Goal: Task Accomplishment & Management: Use online tool/utility

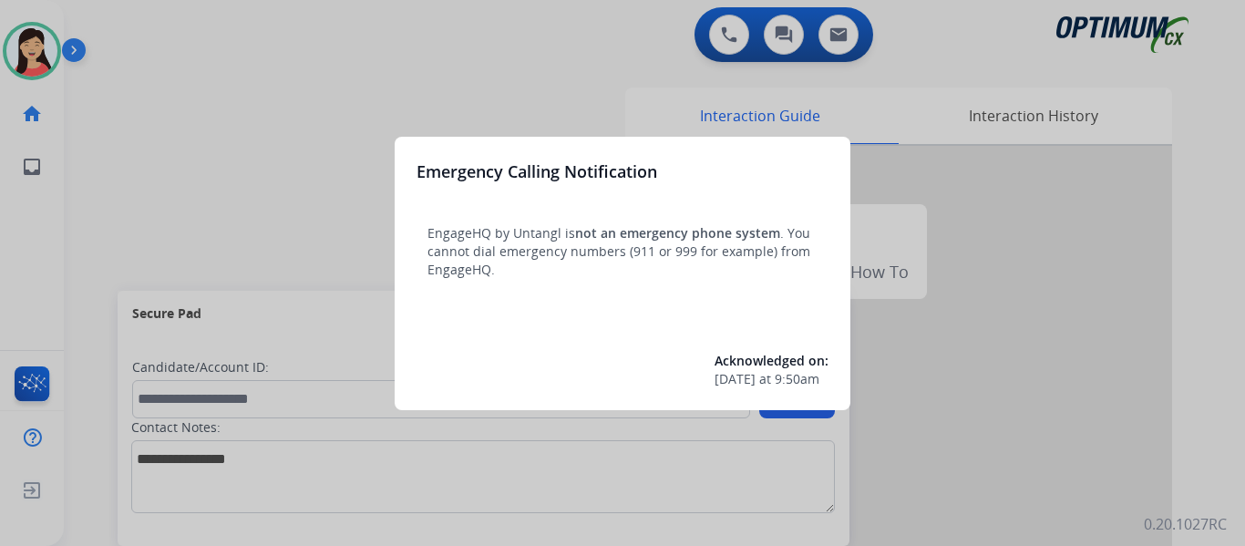
click at [212, 178] on div at bounding box center [622, 273] width 1245 height 546
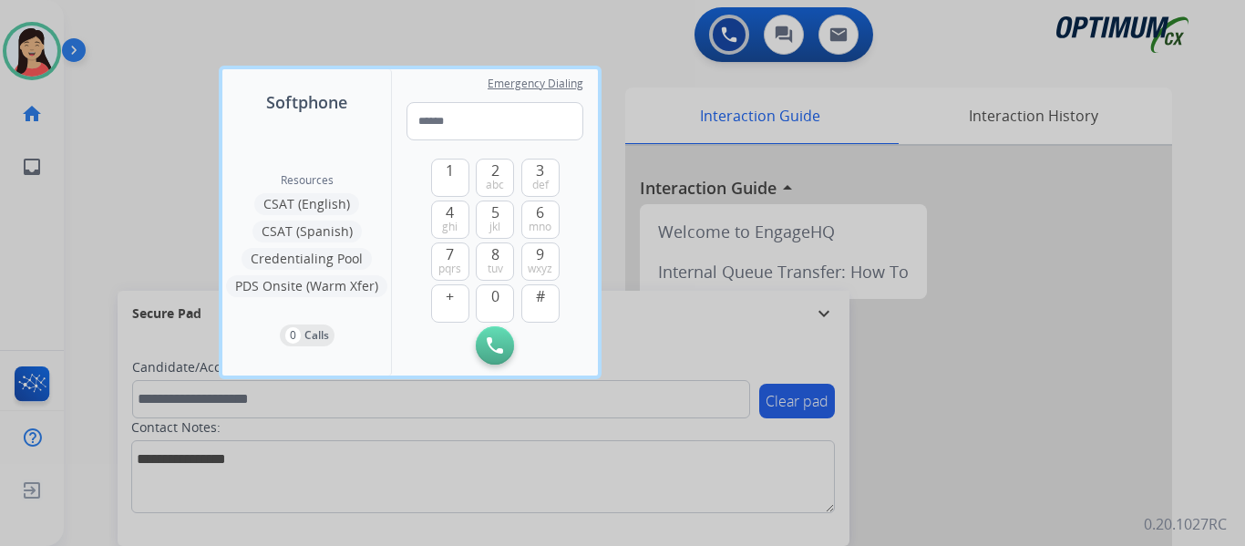
click at [112, 152] on div at bounding box center [622, 273] width 1245 height 546
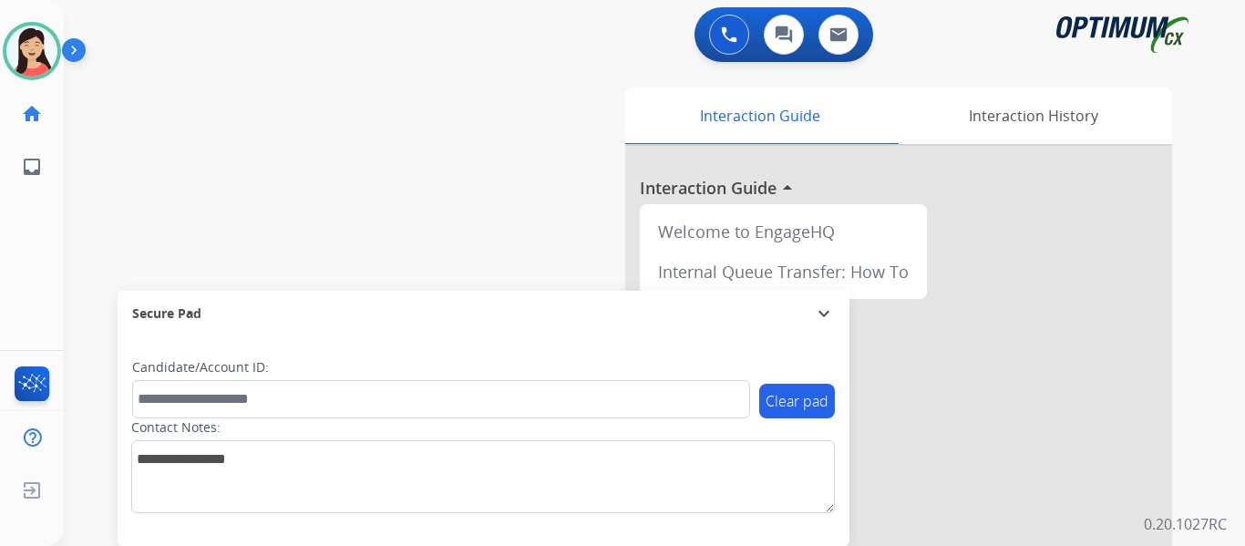
click at [119, 133] on div "swap_horiz Break voice bridge close_fullscreen Connect 3-Way Call merge_type Se…" at bounding box center [632, 446] width 1137 height 760
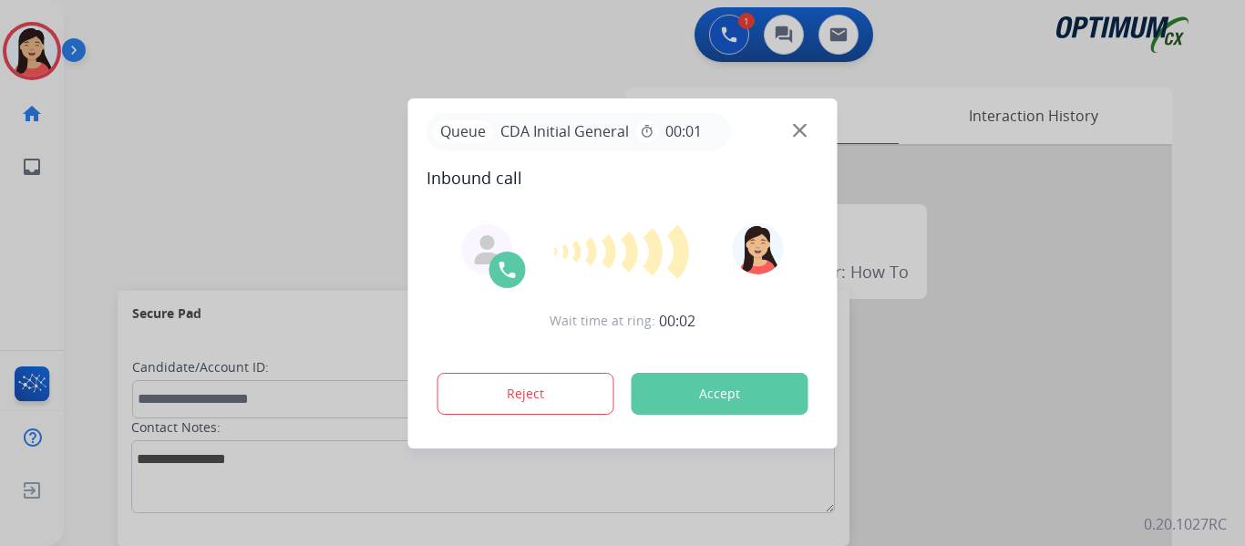
click at [184, 161] on div at bounding box center [622, 273] width 1245 height 546
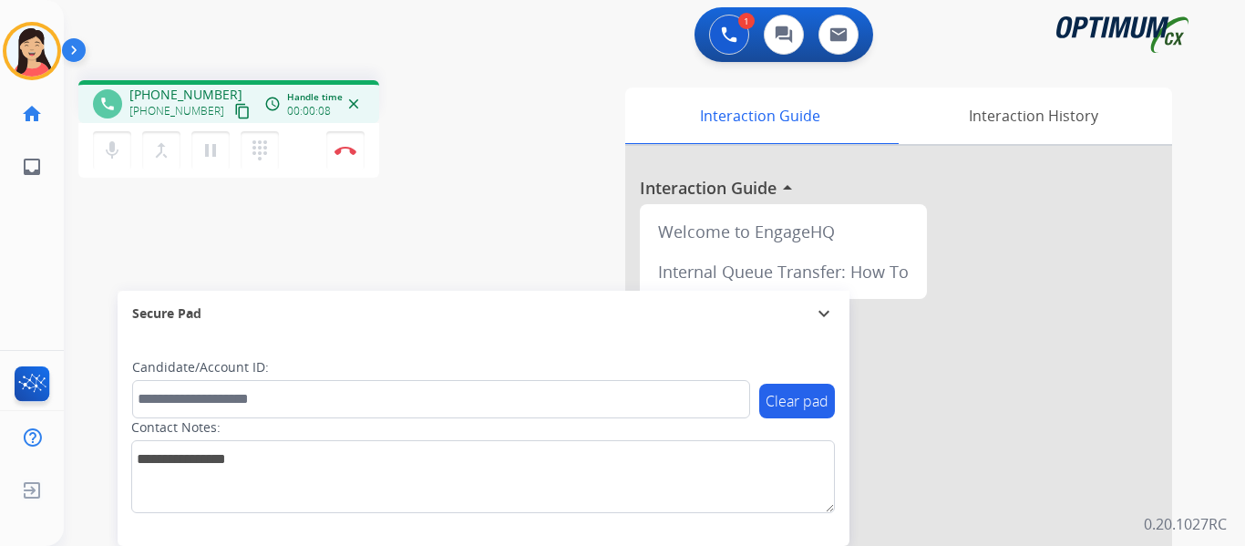
click at [234, 109] on mat-icon "content_copy" at bounding box center [242, 111] width 16 height 16
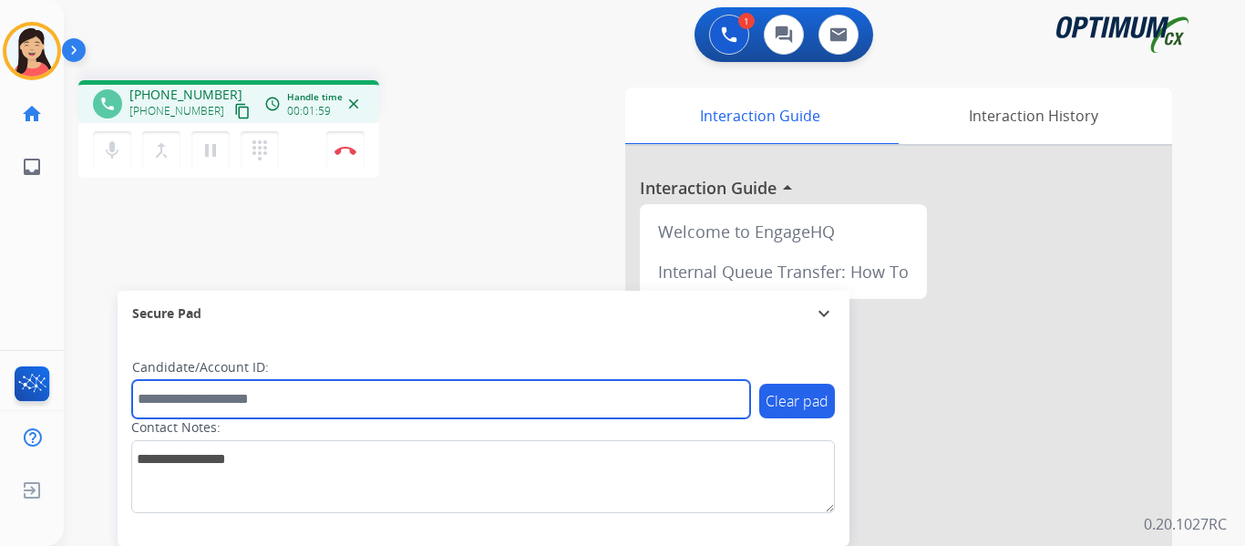
click at [367, 399] on input "text" at bounding box center [441, 399] width 618 height 38
paste input "*******"
type input "*******"
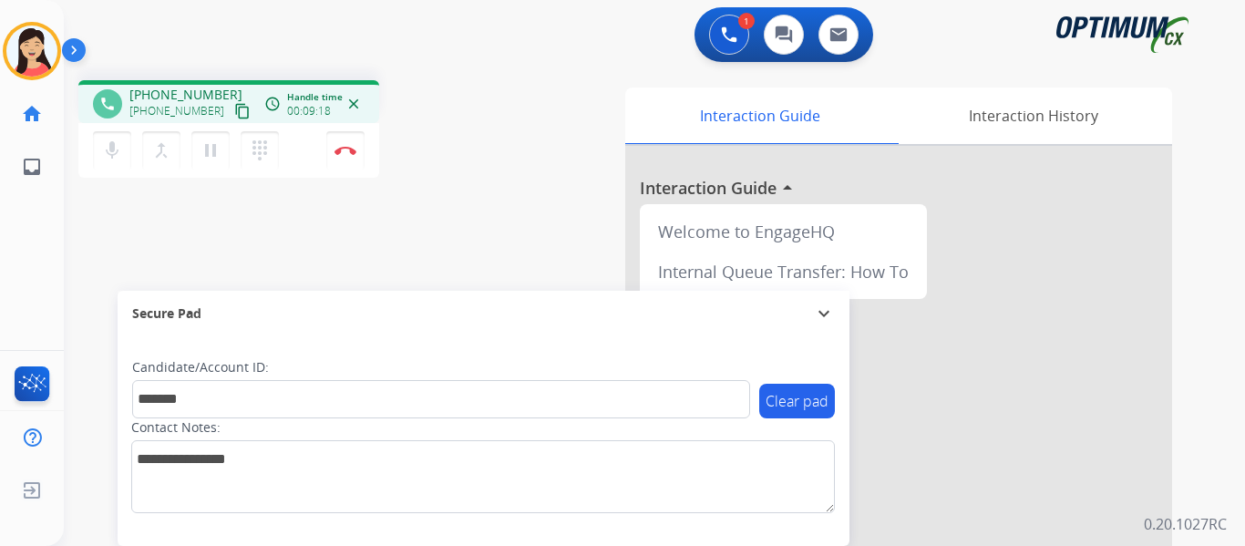
click at [124, 218] on div "phone [PHONE_NUMBER] [PHONE_NUMBER] content_copy access_time Call metrics Queue…" at bounding box center [632, 446] width 1137 height 760
drag, startPoint x: 208, startPoint y: 144, endPoint x: 331, endPoint y: 232, distance: 151.5
click at [208, 144] on mat-icon "pause" at bounding box center [211, 150] width 22 height 22
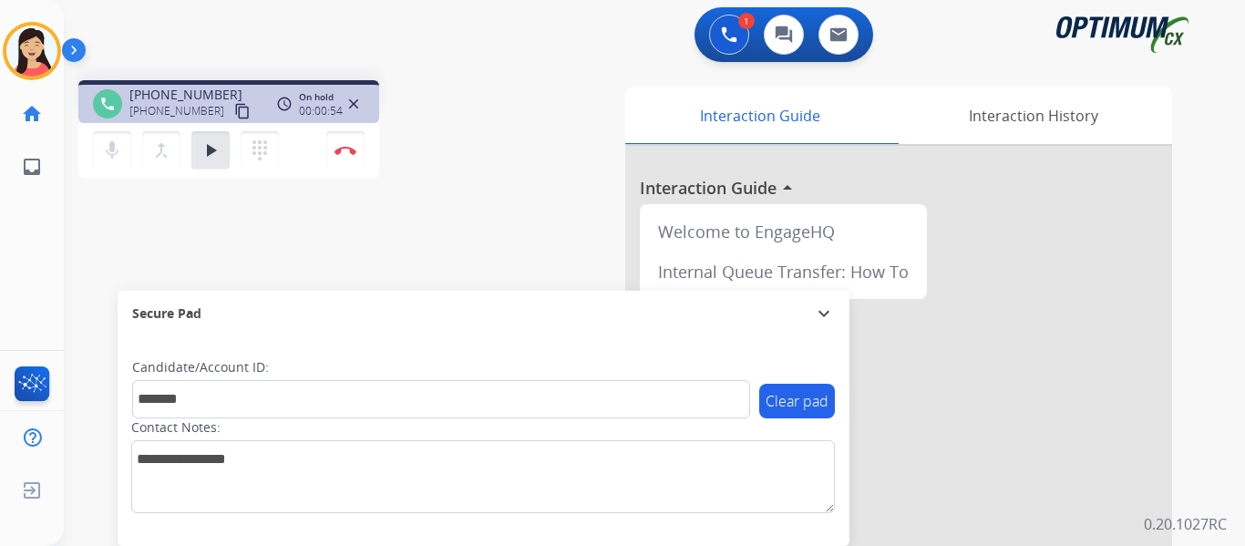
drag, startPoint x: 159, startPoint y: 265, endPoint x: 165, endPoint y: 251, distance: 15.6
click at [159, 265] on div "phone [PHONE_NUMBER] [PHONE_NUMBER] content_copy access_time Call metrics Queue…" at bounding box center [632, 446] width 1137 height 760
click at [214, 140] on mat-icon "play_arrow" at bounding box center [211, 150] width 22 height 22
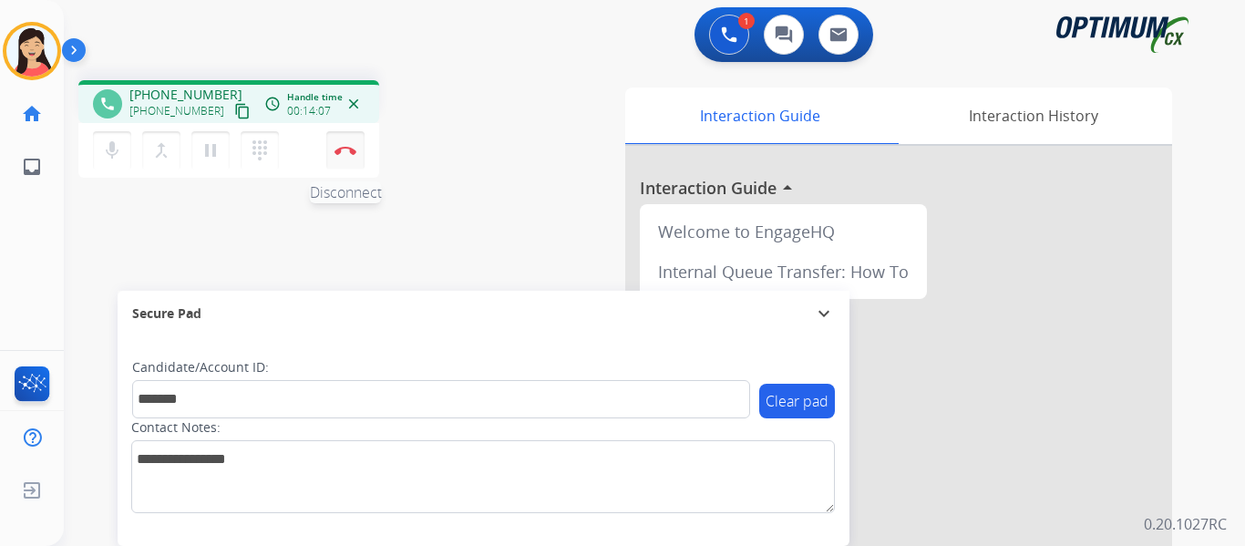
click at [342, 149] on img at bounding box center [345, 150] width 22 height 9
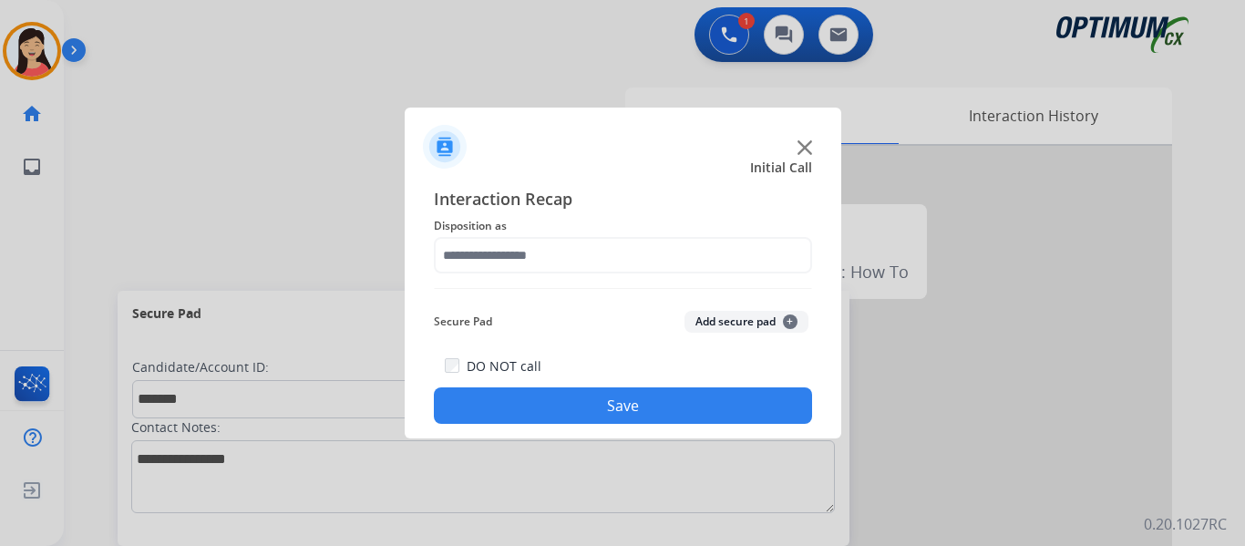
click at [744, 324] on button "Add secure pad +" at bounding box center [746, 322] width 124 height 22
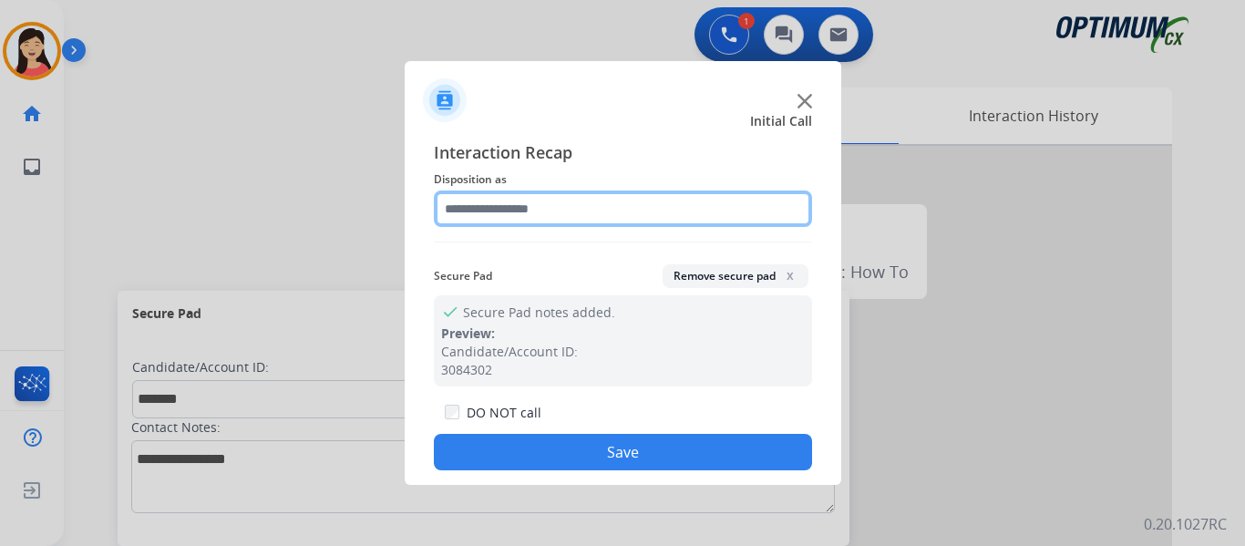
click at [558, 204] on input "text" at bounding box center [623, 208] width 378 height 36
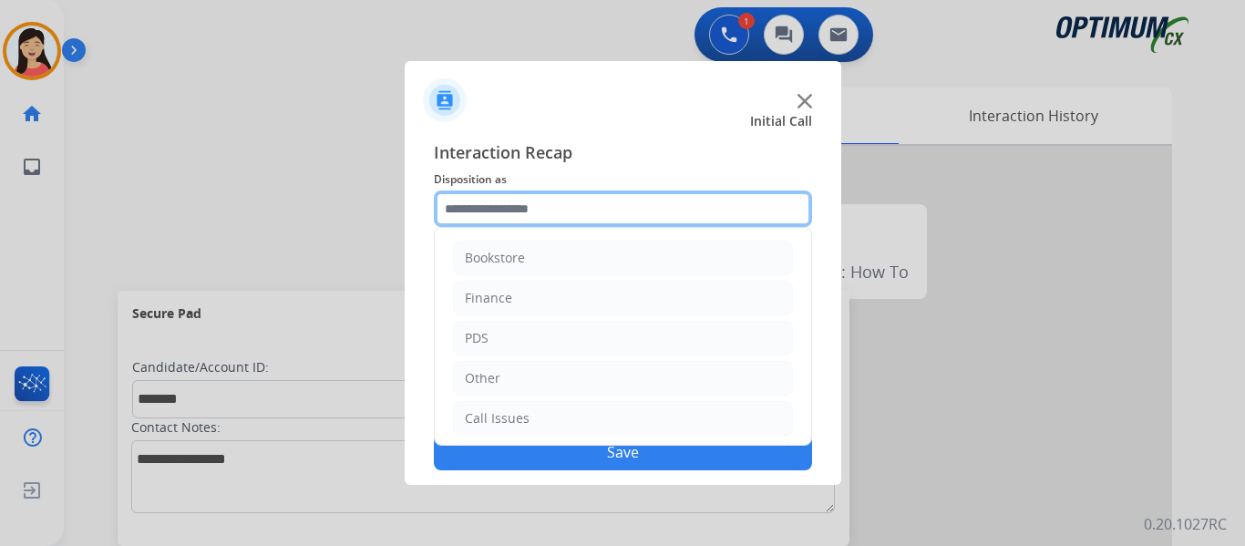
scroll to position [124, 0]
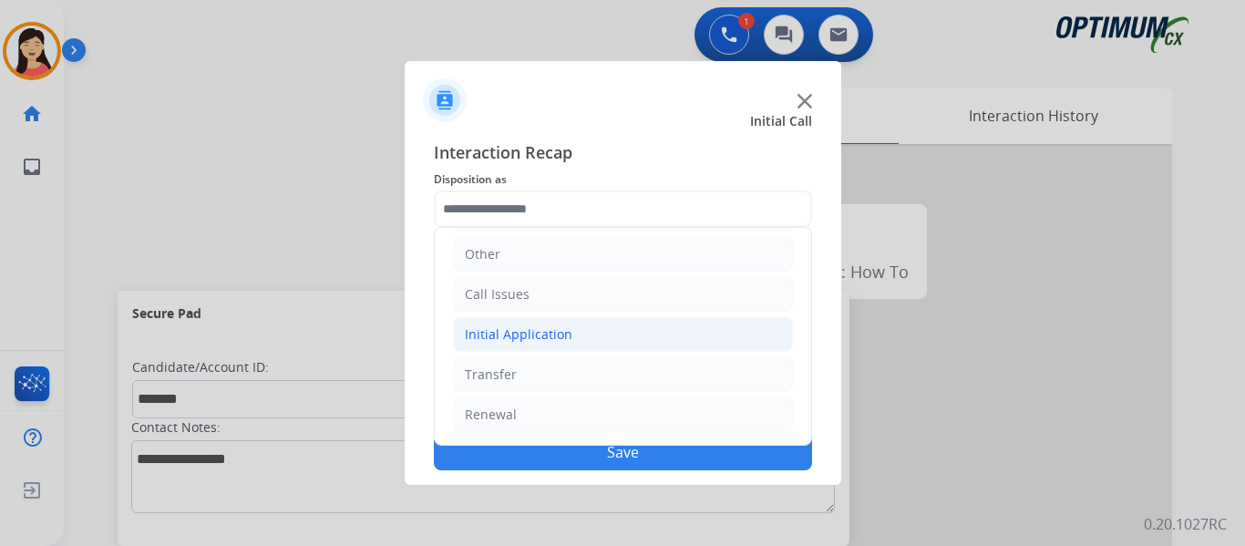
click at [570, 340] on li "Initial Application" at bounding box center [623, 334] width 340 height 35
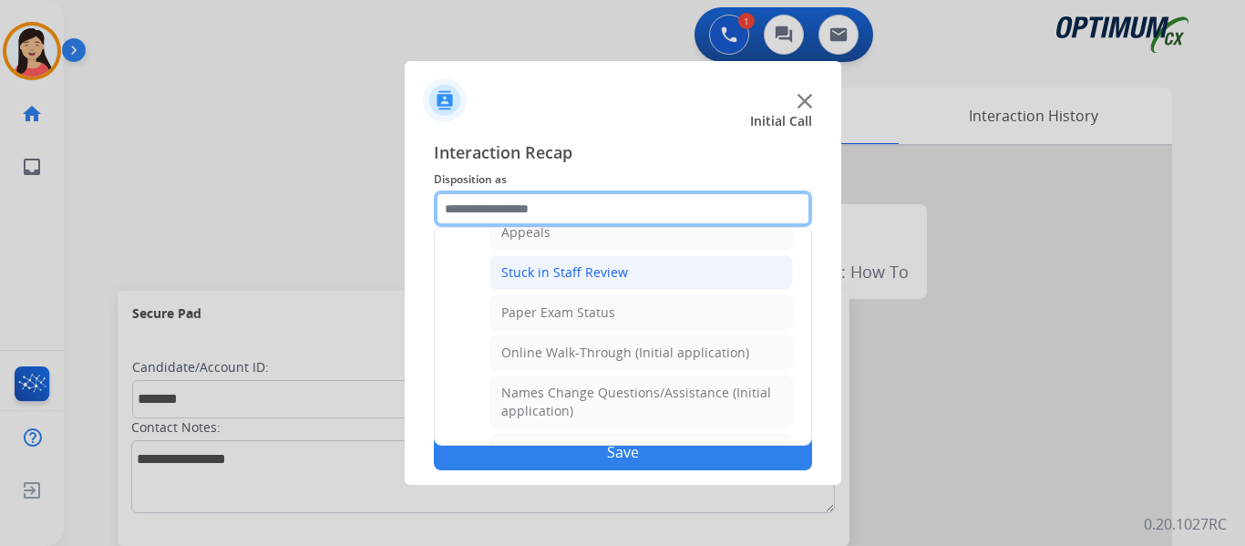
scroll to position [397, 0]
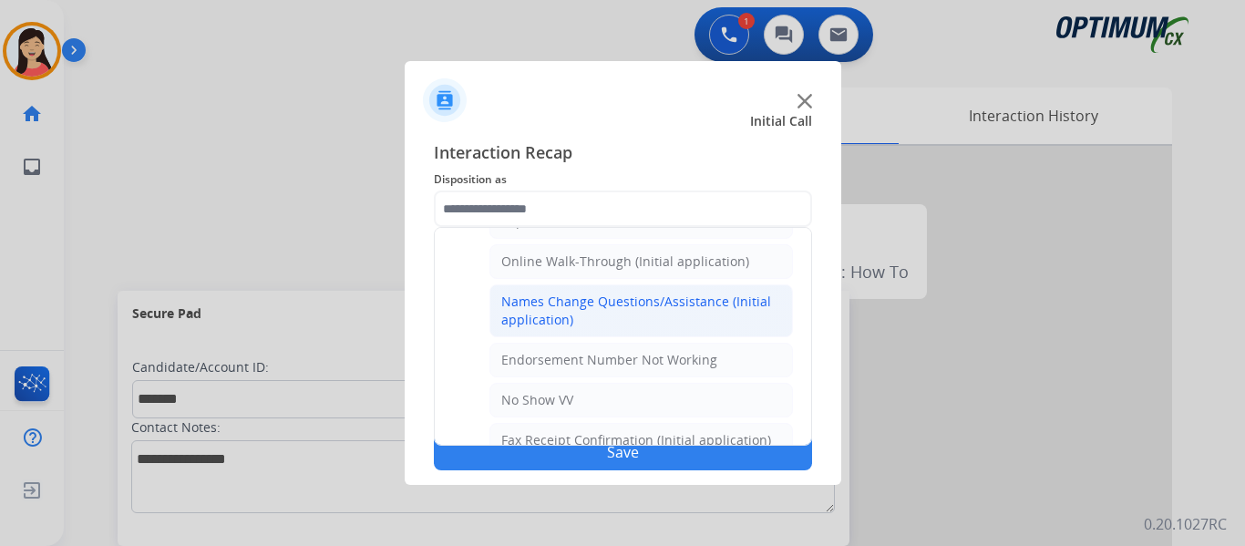
click at [630, 324] on div "Names Change Questions/Assistance (Initial application)" at bounding box center [641, 311] width 280 height 36
type input "**********"
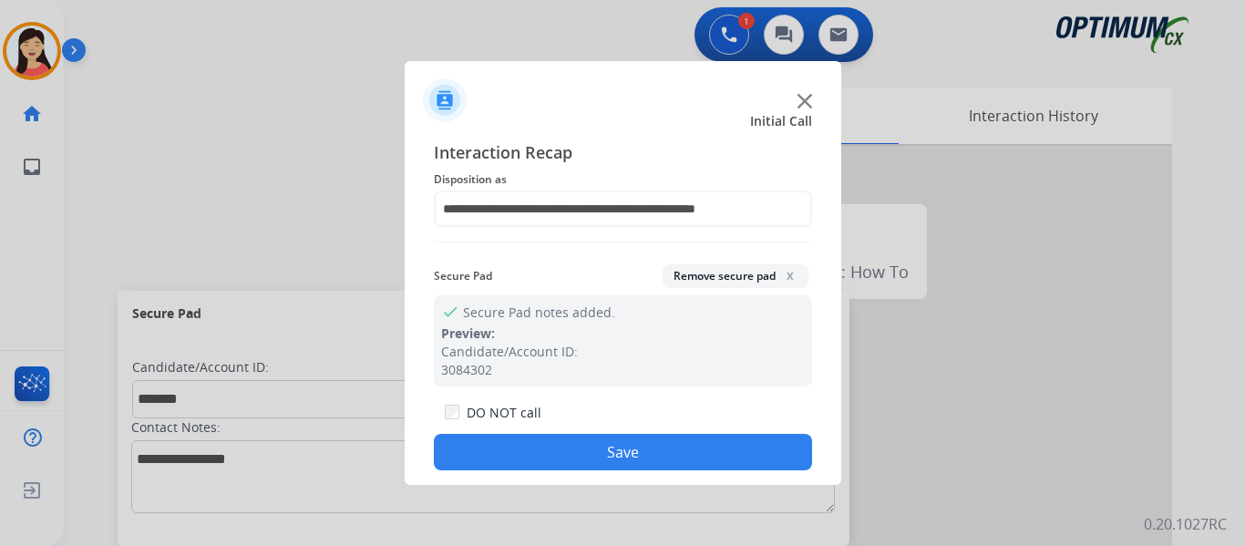
click at [681, 463] on button "Save" at bounding box center [623, 452] width 378 height 36
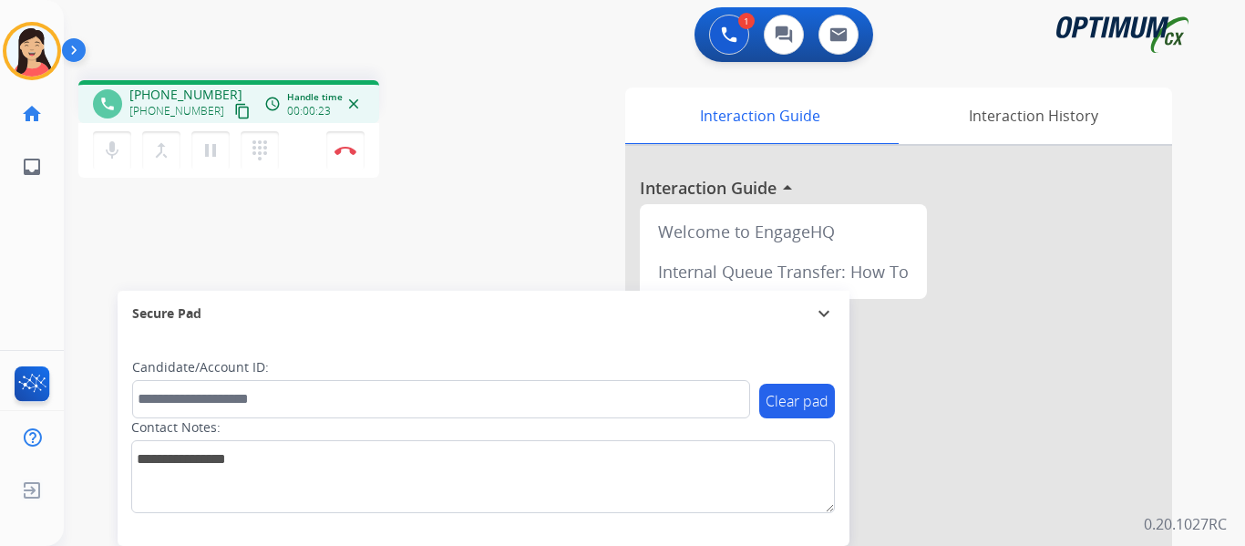
click at [234, 116] on mat-icon "content_copy" at bounding box center [242, 111] width 16 height 16
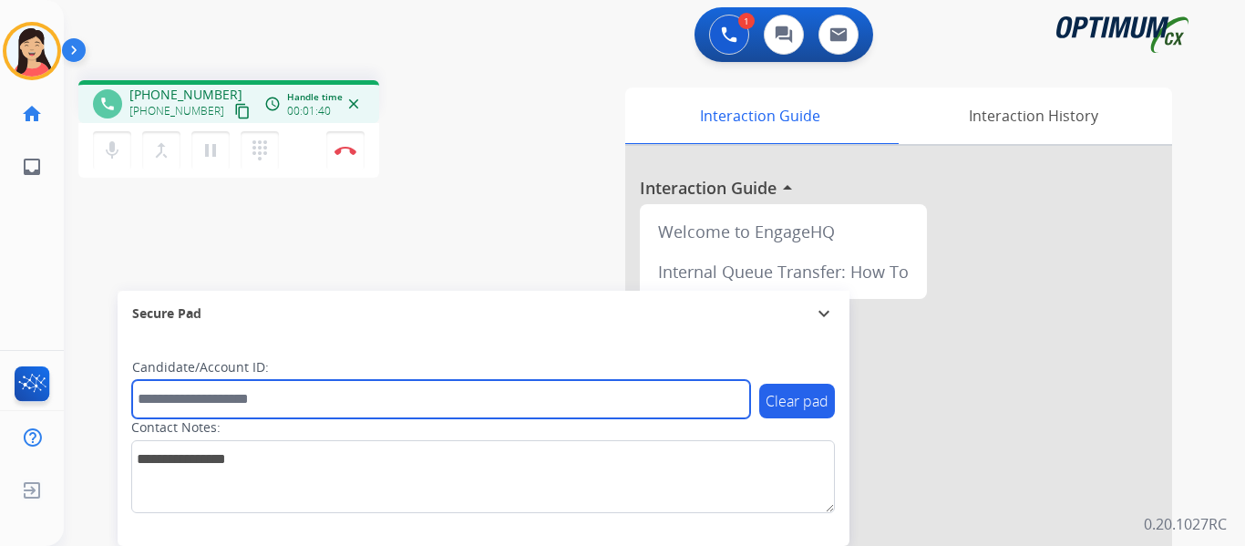
click at [495, 401] on input "text" at bounding box center [441, 399] width 618 height 38
paste input "*******"
type input "*******"
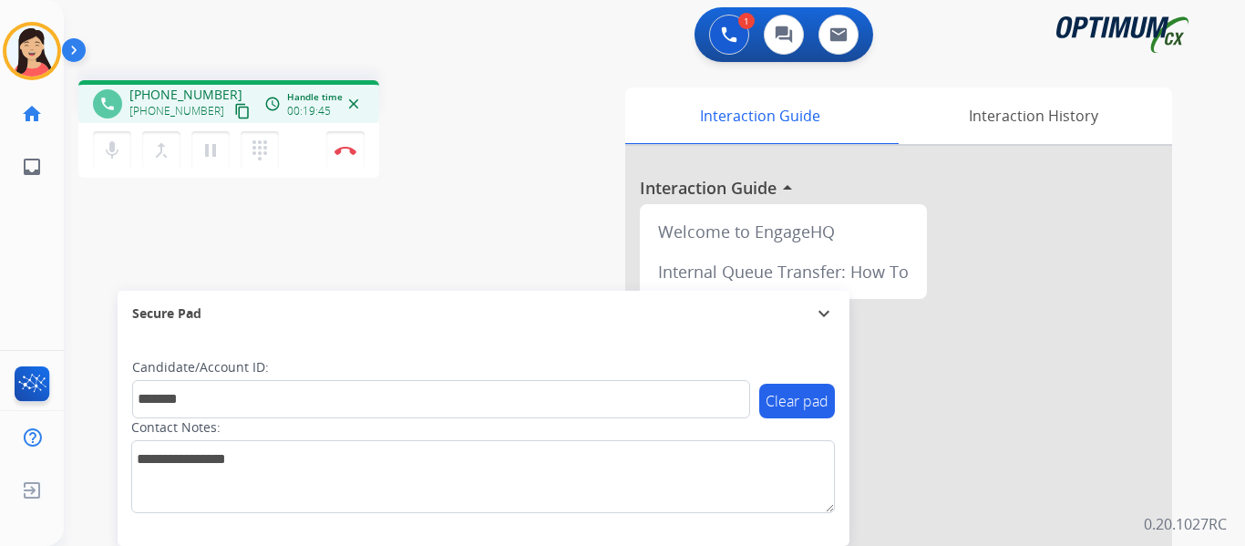
click at [139, 231] on div "phone [PHONE_NUMBER] [PHONE_NUMBER] content_copy access_time Call metrics Queue…" at bounding box center [632, 446] width 1137 height 760
click at [210, 150] on mat-icon "pause" at bounding box center [211, 150] width 22 height 22
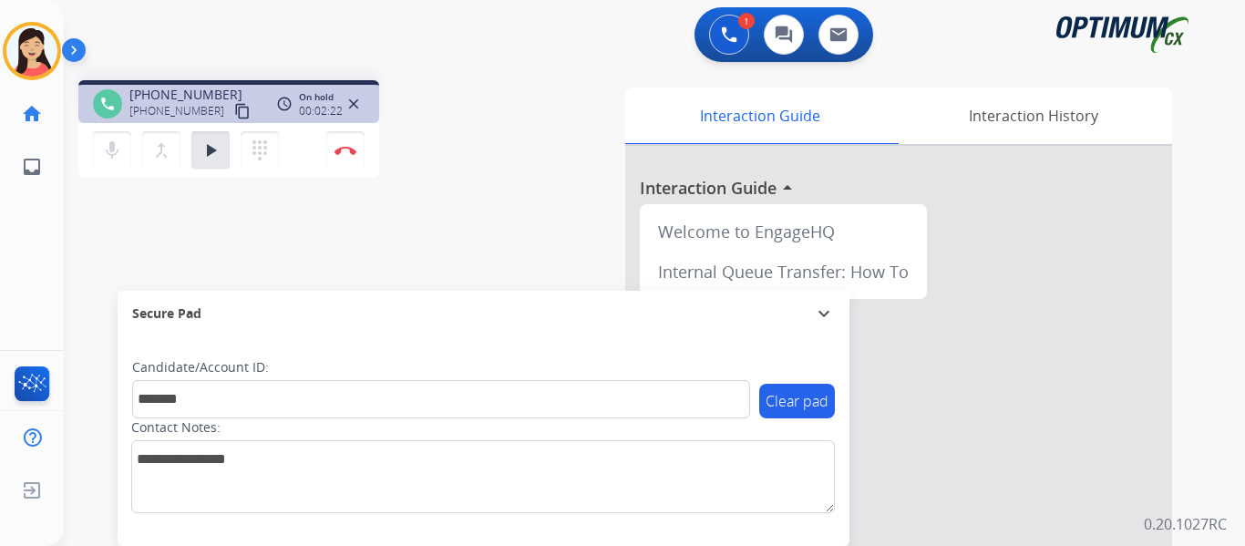
drag, startPoint x: 115, startPoint y: 247, endPoint x: 166, endPoint y: 204, distance: 66.6
click at [115, 246] on div "phone [PHONE_NUMBER] [PHONE_NUMBER] content_copy access_time Call metrics Queue…" at bounding box center [632, 446] width 1137 height 760
click at [208, 151] on mat-icon "play_arrow" at bounding box center [211, 150] width 22 height 22
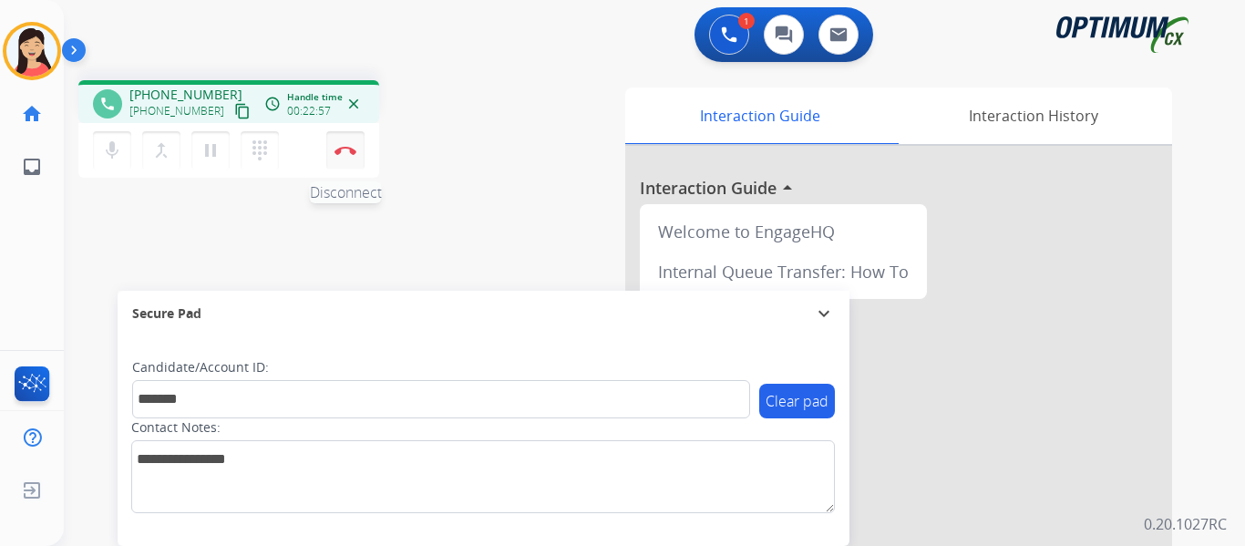
click at [343, 155] on button "Disconnect" at bounding box center [345, 150] width 38 height 38
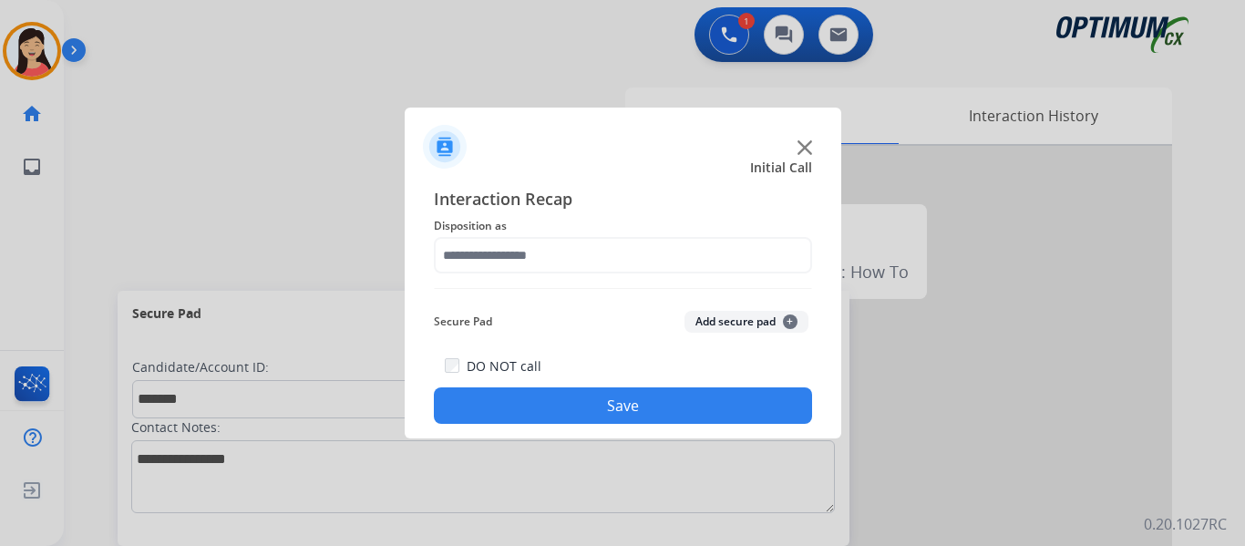
click at [716, 327] on button "Add secure pad +" at bounding box center [746, 322] width 124 height 22
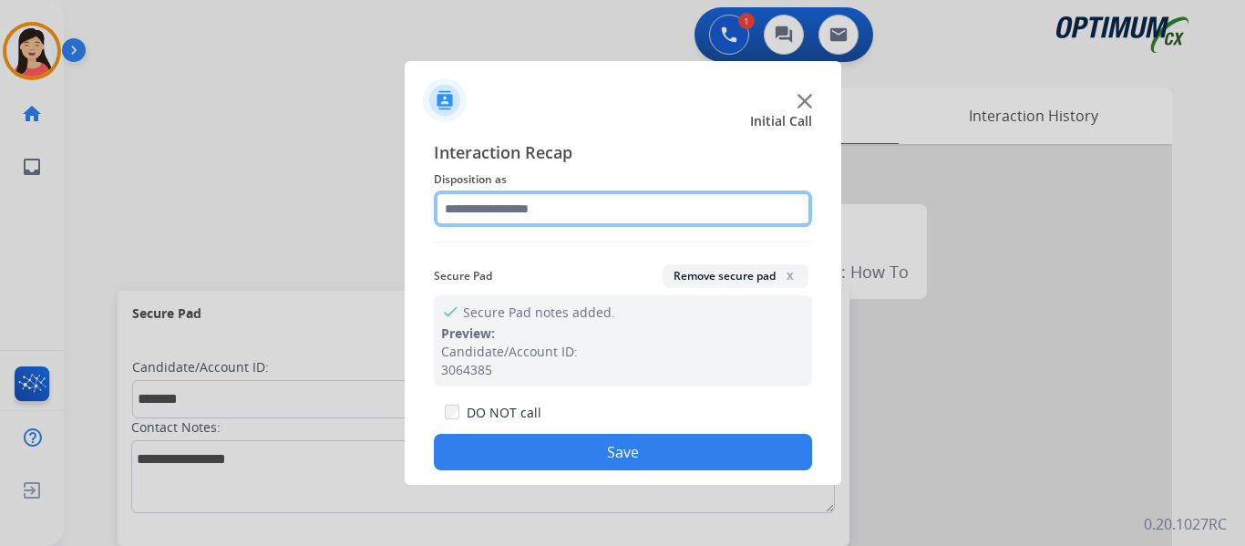
click at [541, 204] on input "text" at bounding box center [623, 208] width 378 height 36
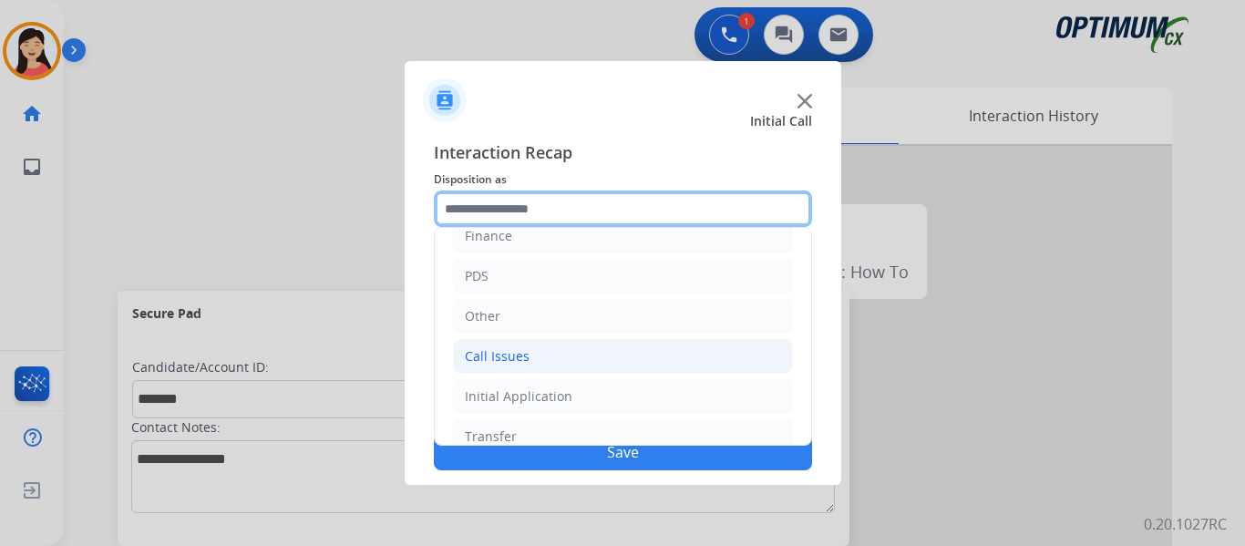
scroll to position [124, 0]
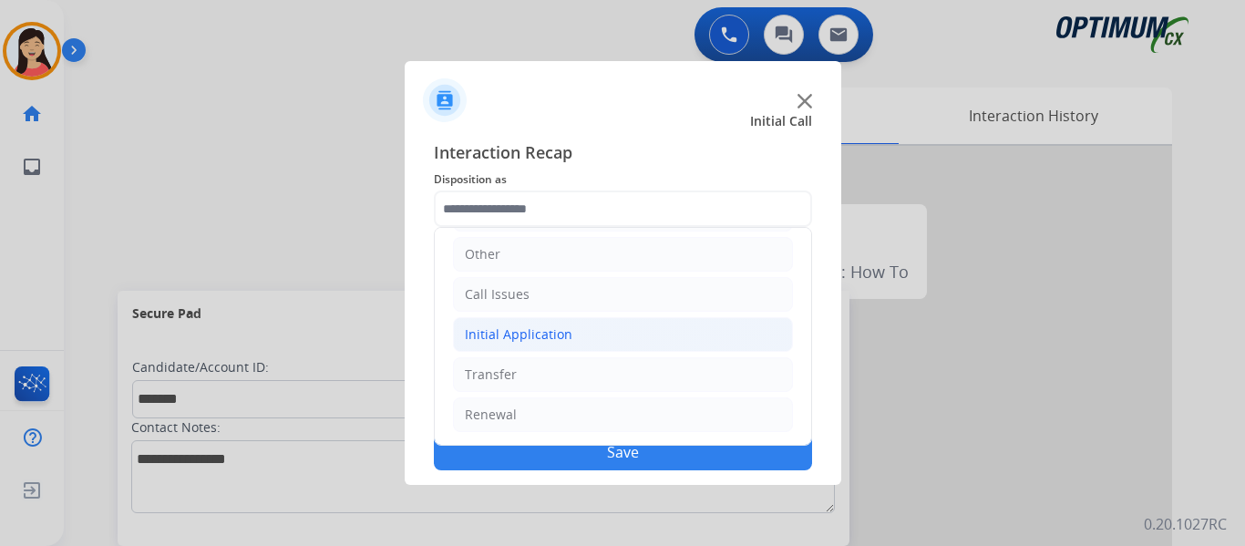
click at [538, 337] on div "Initial Application" at bounding box center [519, 334] width 108 height 18
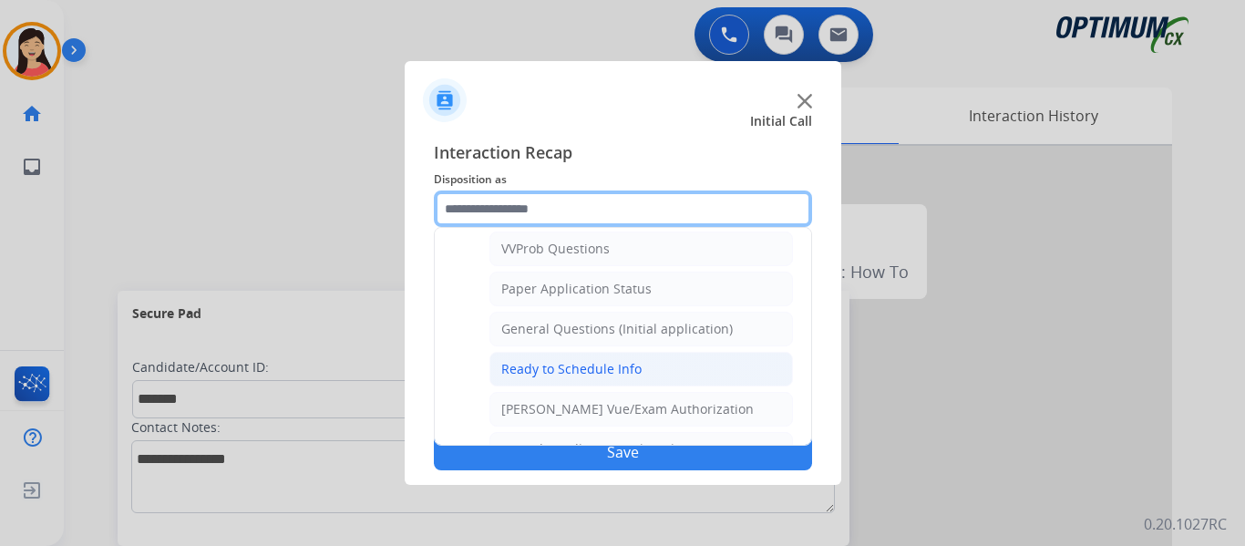
scroll to position [1035, 0]
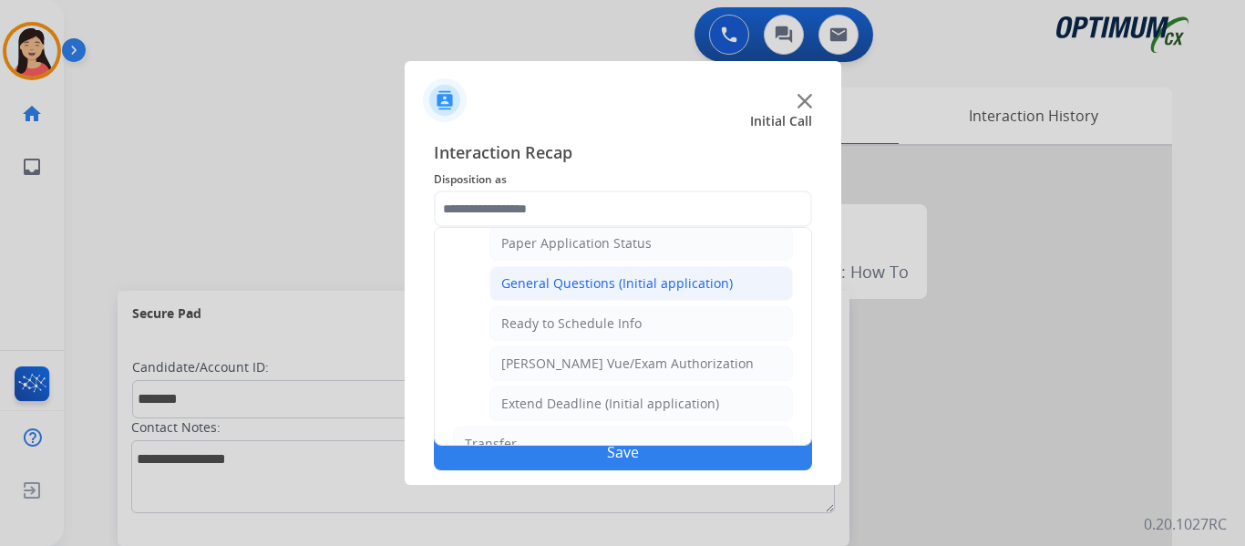
click at [689, 289] on div "General Questions (Initial application)" at bounding box center [616, 283] width 231 height 18
type input "**********"
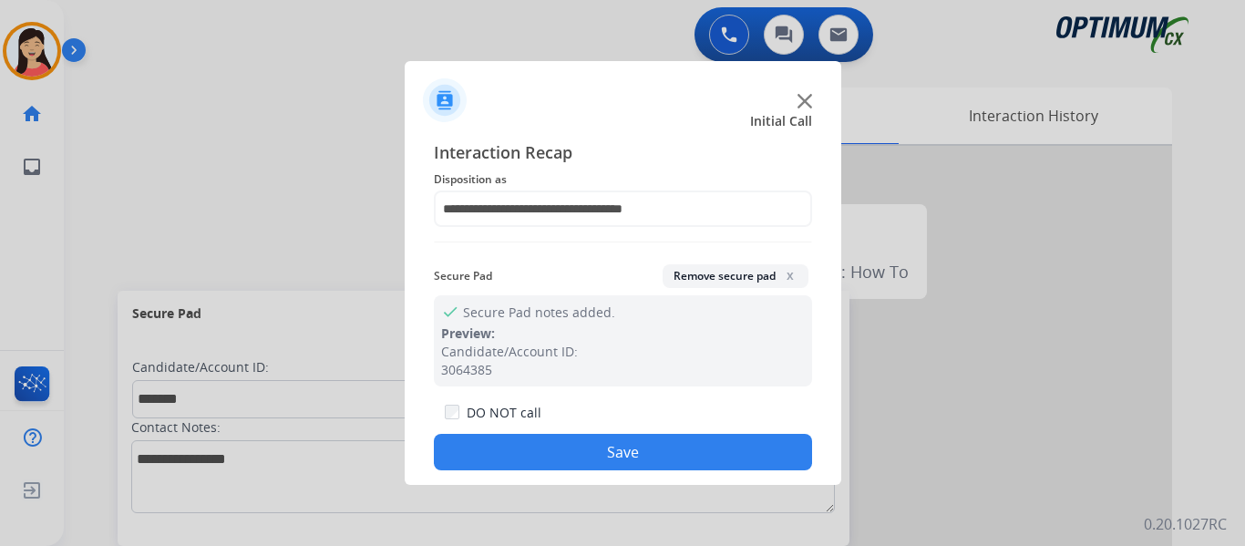
click at [714, 452] on button "Save" at bounding box center [623, 452] width 378 height 36
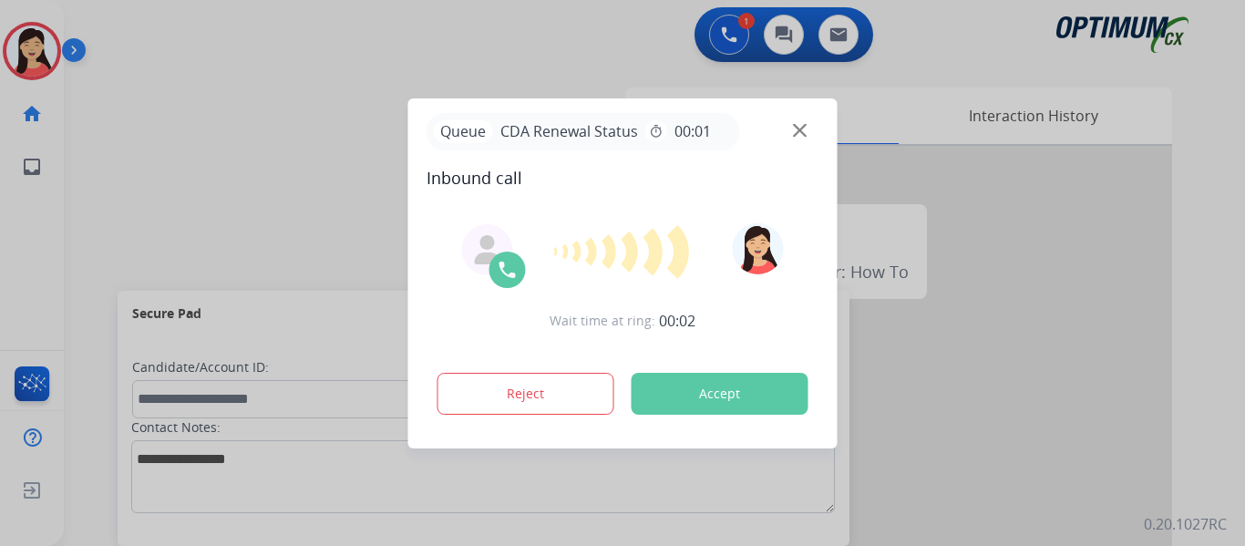
click at [134, 181] on div at bounding box center [622, 273] width 1245 height 546
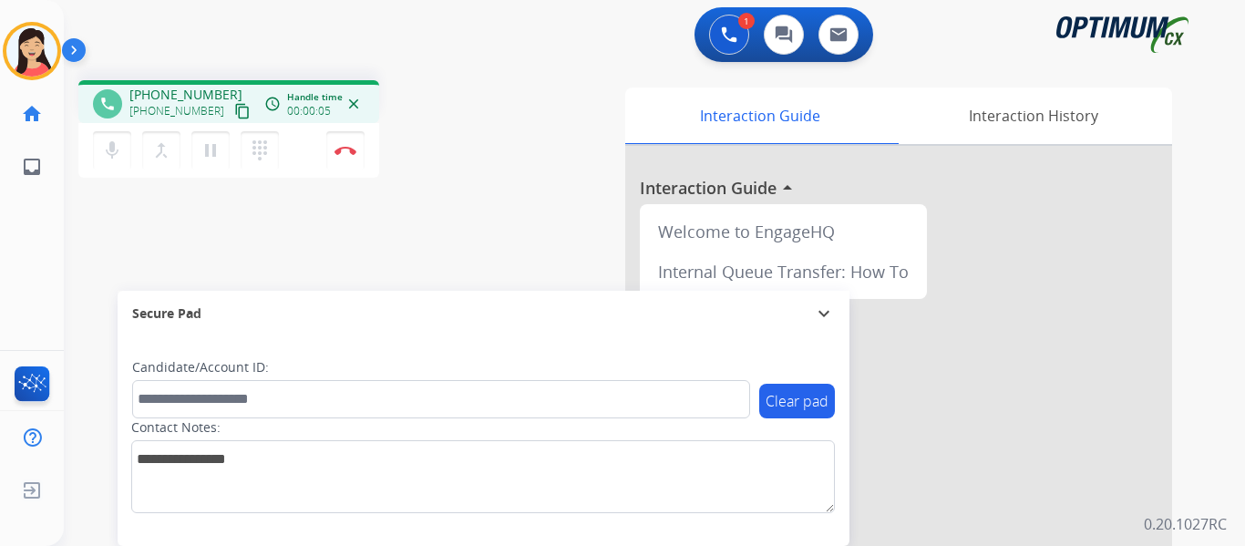
click at [234, 114] on mat-icon "content_copy" at bounding box center [242, 111] width 16 height 16
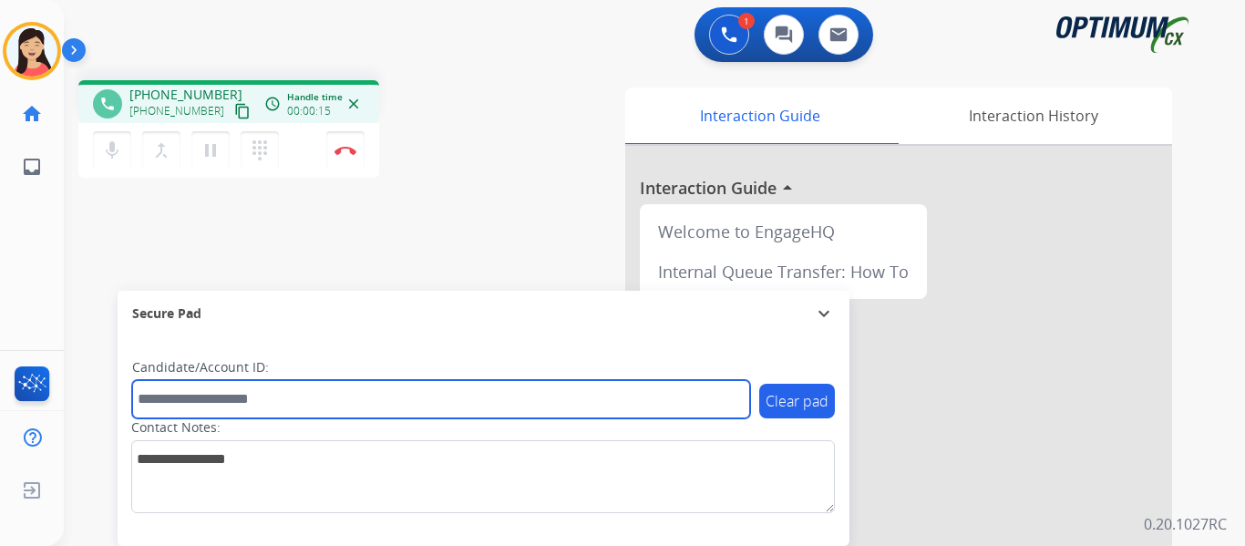
click at [471, 399] on input "text" at bounding box center [441, 399] width 618 height 38
paste input "*******"
type input "*******"
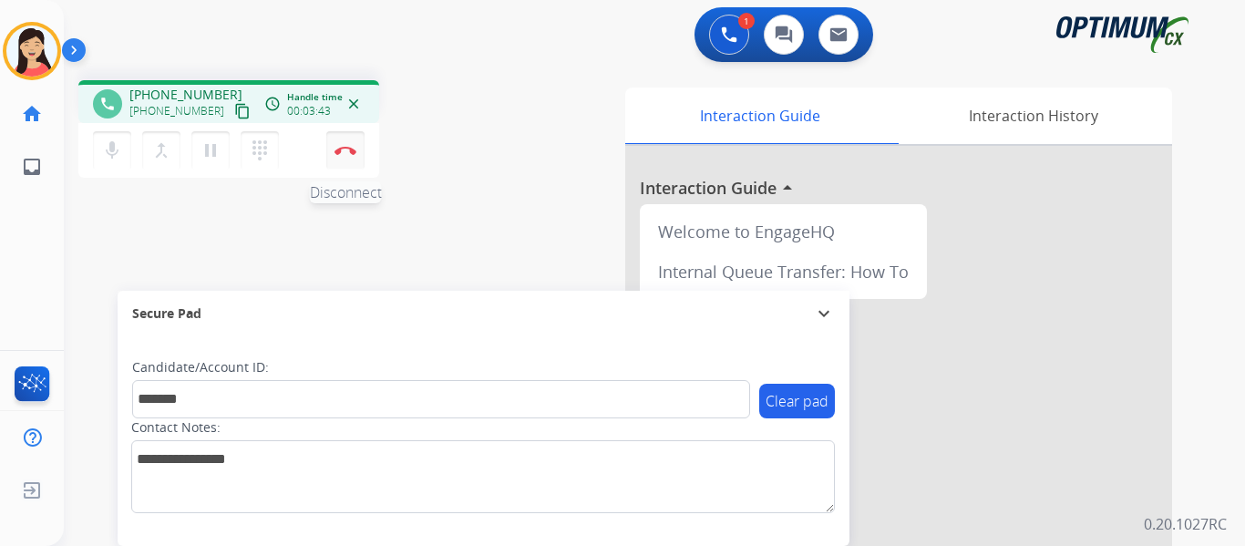
click at [346, 152] on img at bounding box center [345, 150] width 22 height 9
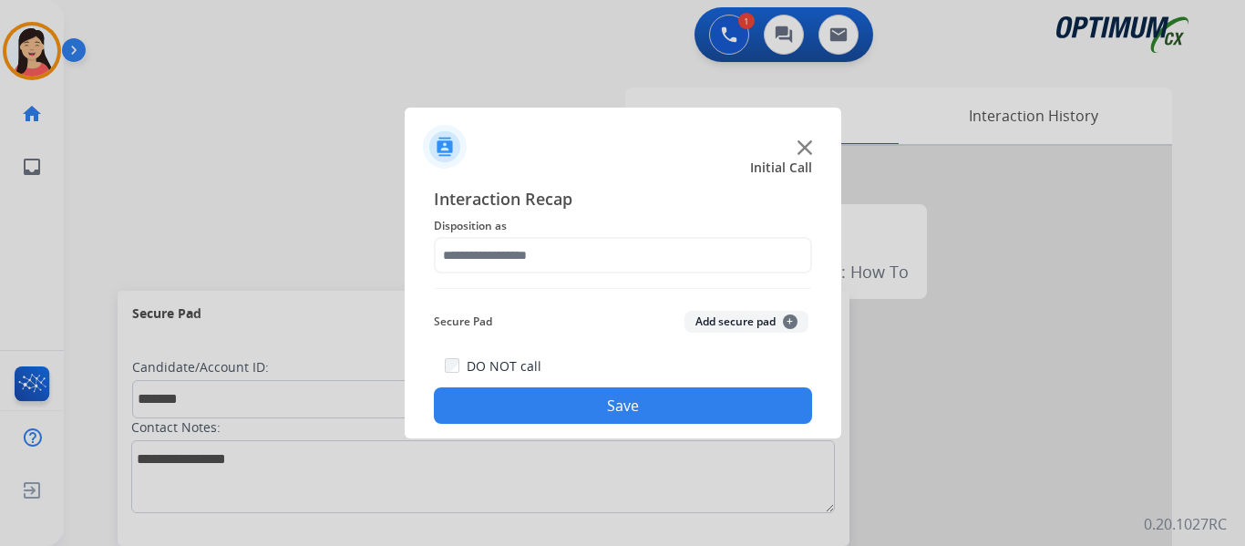
click at [728, 315] on button "Add secure pad +" at bounding box center [746, 322] width 124 height 22
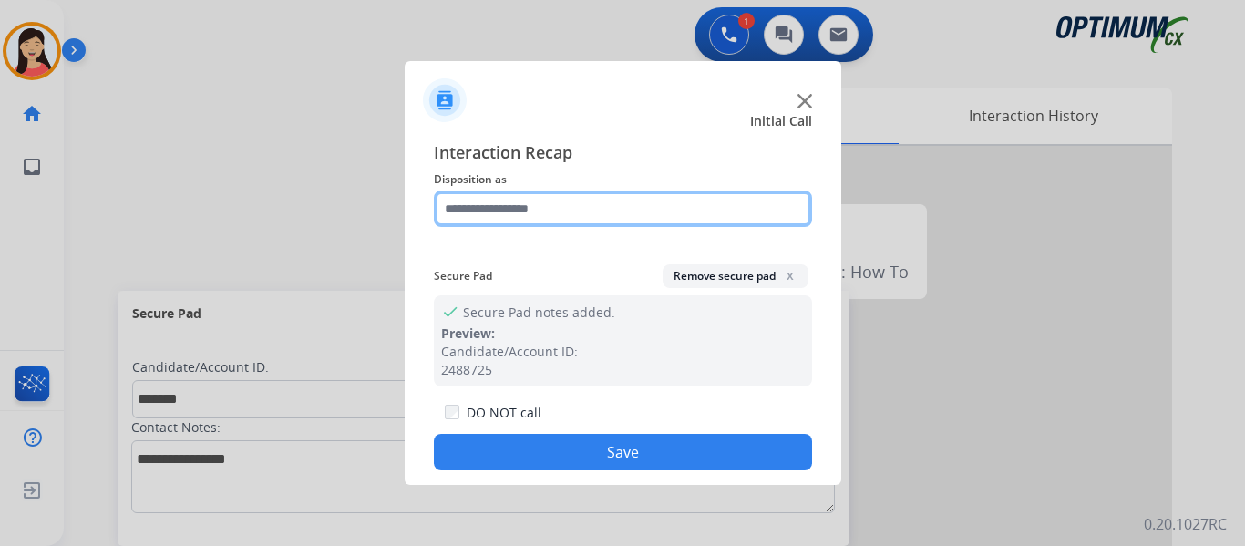
click at [508, 214] on input "text" at bounding box center [623, 208] width 378 height 36
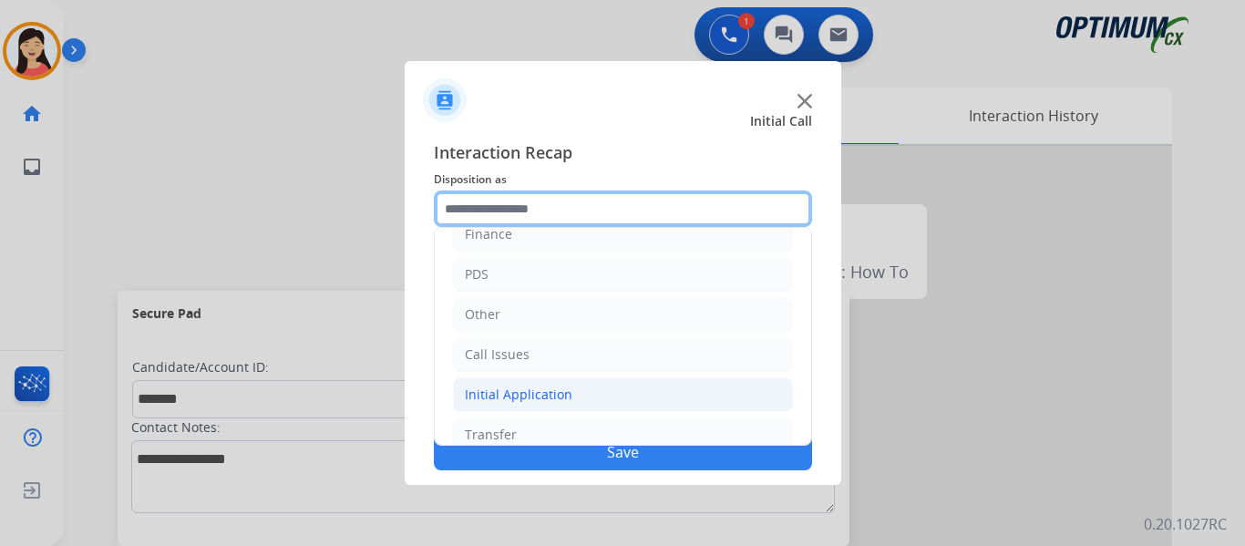
scroll to position [124, 0]
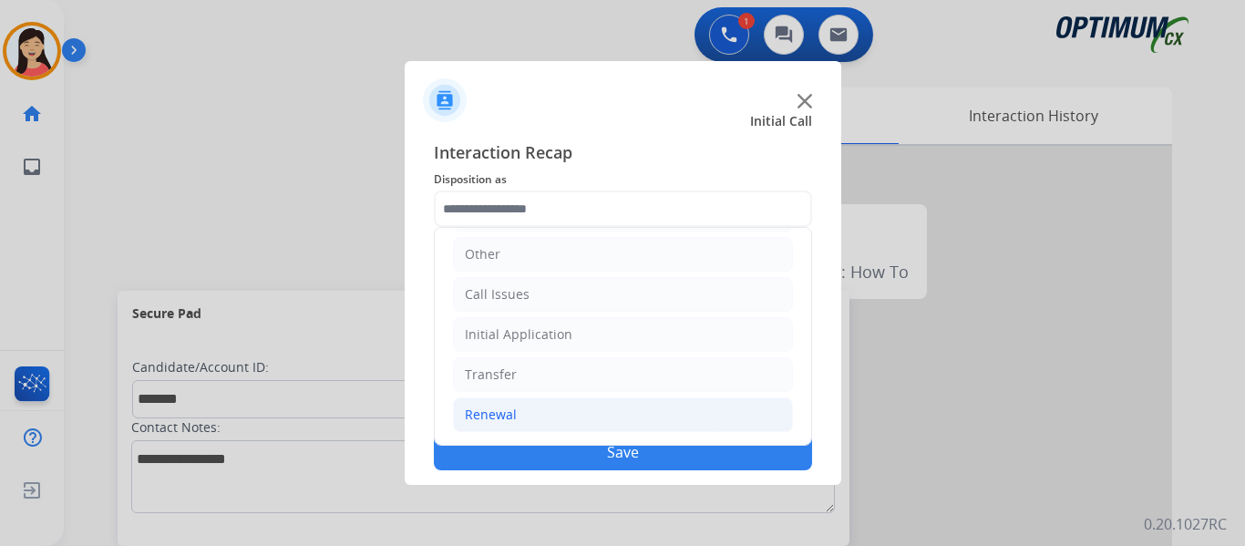
click at [535, 414] on li "Renewal" at bounding box center [623, 414] width 340 height 35
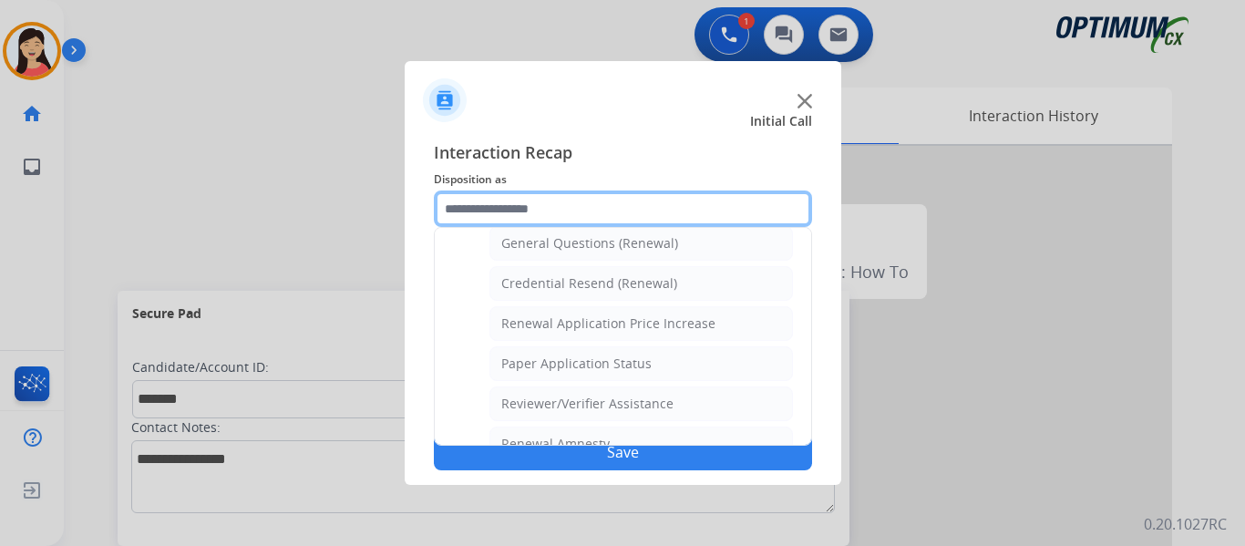
scroll to position [521, 0]
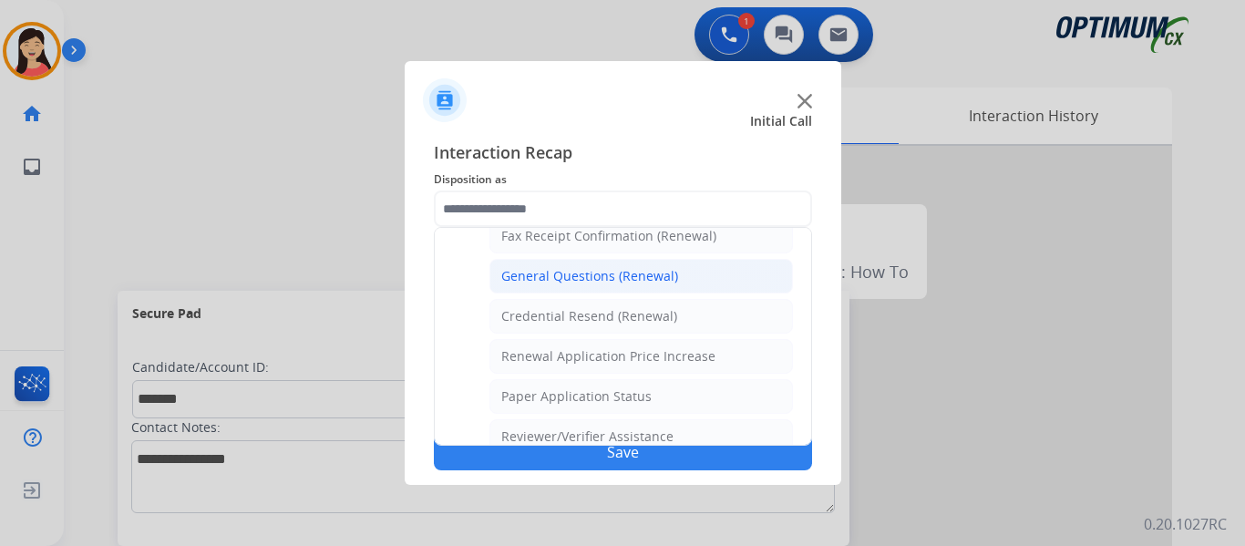
click at [593, 282] on div "General Questions (Renewal)" at bounding box center [589, 276] width 177 height 18
type input "**********"
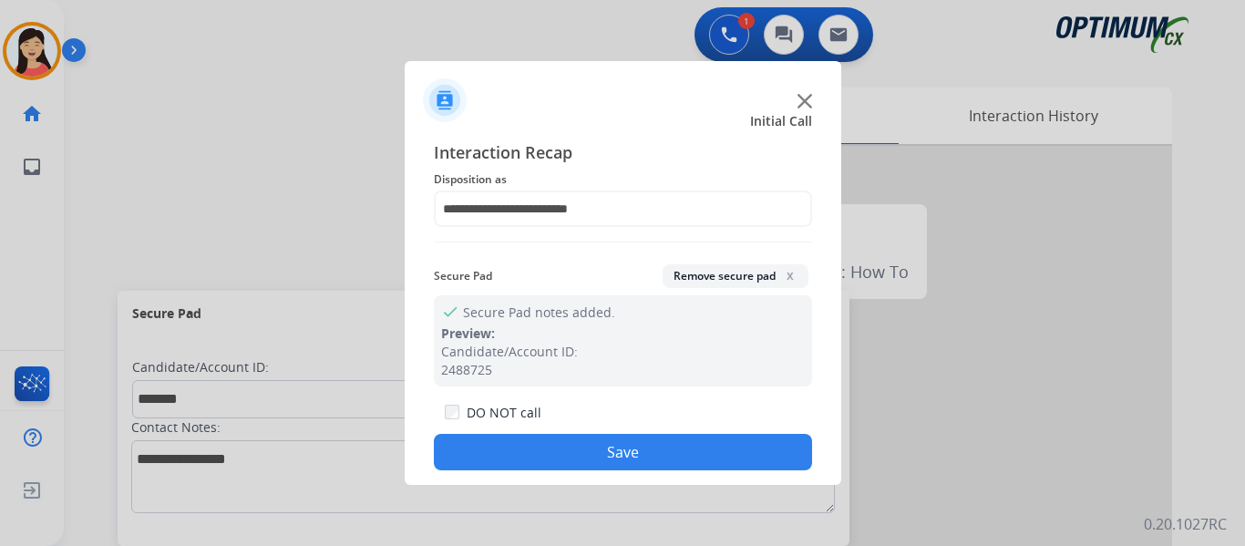
click at [671, 454] on button "Save" at bounding box center [623, 452] width 378 height 36
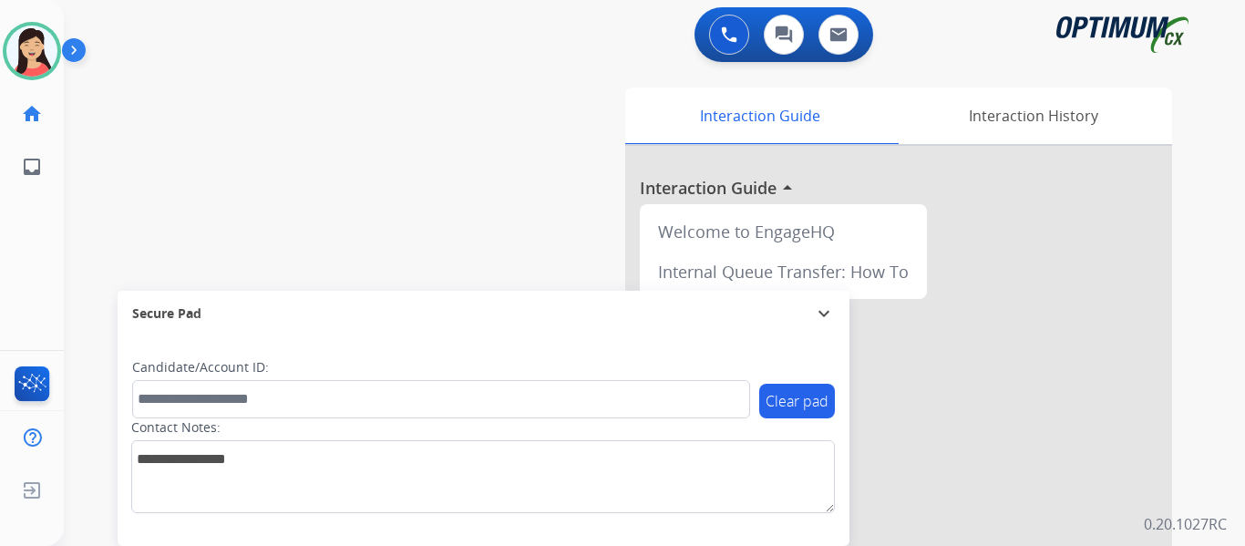
drag, startPoint x: 46, startPoint y: 50, endPoint x: 64, endPoint y: 56, distance: 18.2
click at [46, 50] on img at bounding box center [31, 51] width 51 height 51
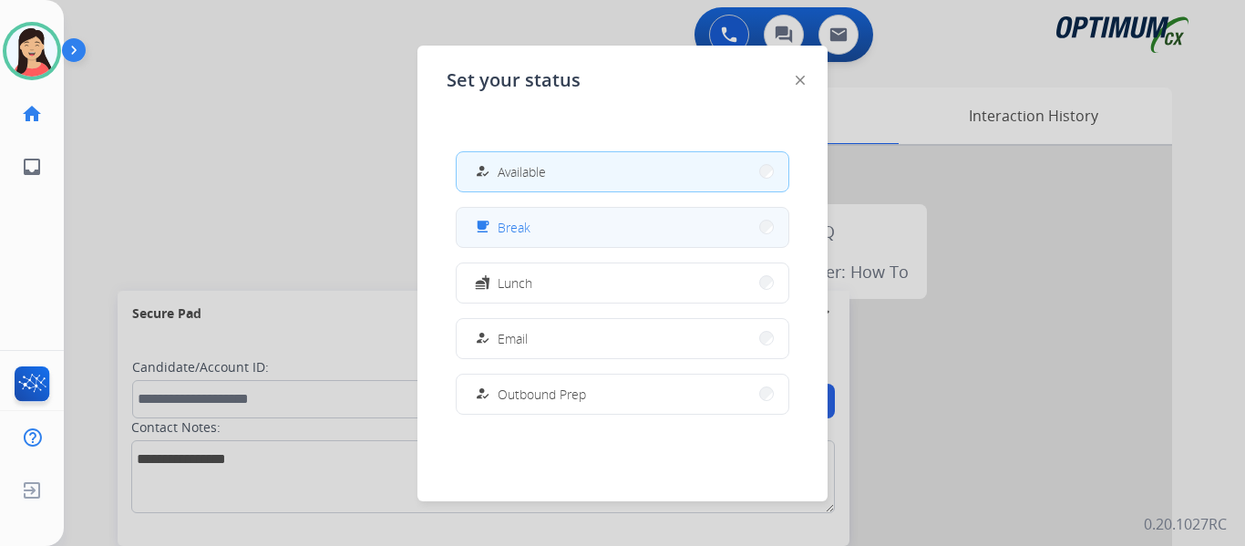
click at [549, 221] on button "free_breakfast Break" at bounding box center [623, 227] width 332 height 39
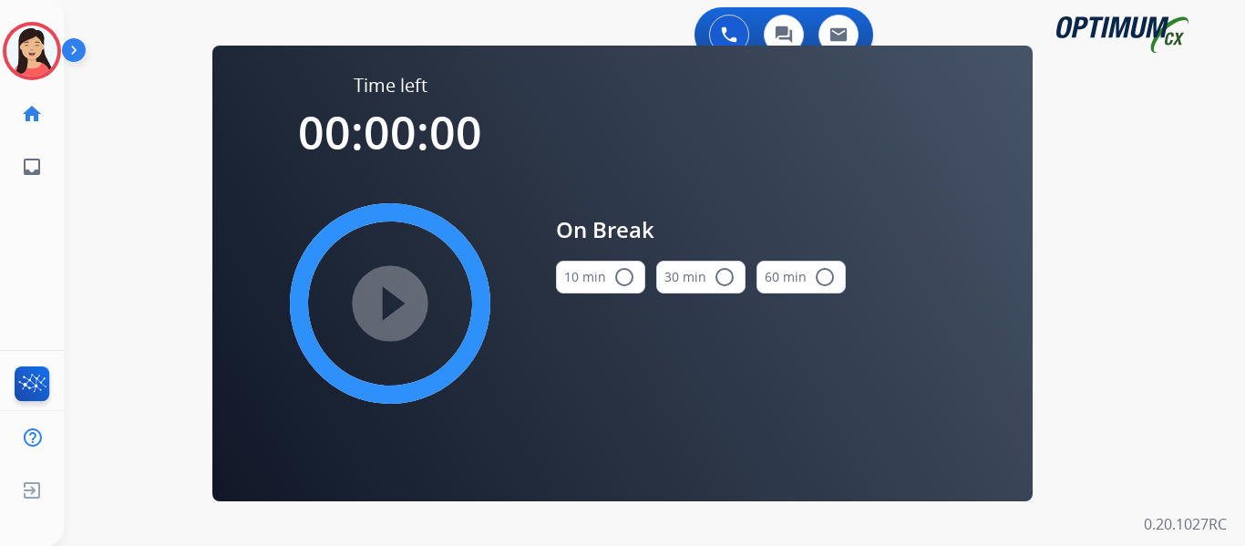
click at [610, 278] on button "10 min radio_button_unchecked" at bounding box center [600, 277] width 89 height 33
click at [400, 312] on mat-icon "play_circle_filled" at bounding box center [390, 304] width 22 height 22
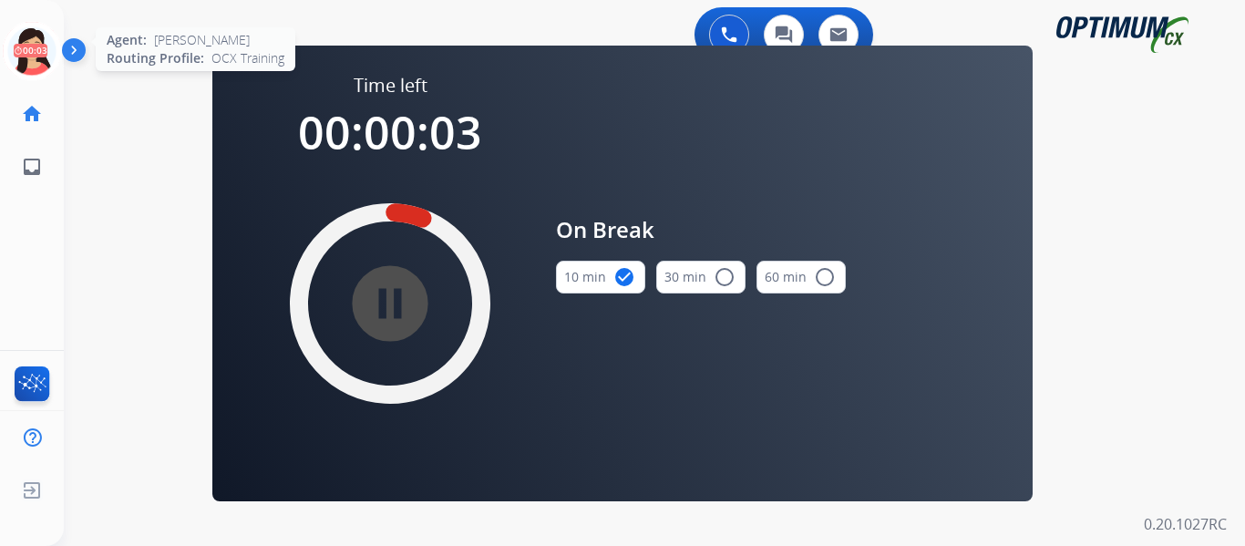
click at [31, 53] on icon at bounding box center [32, 51] width 59 height 59
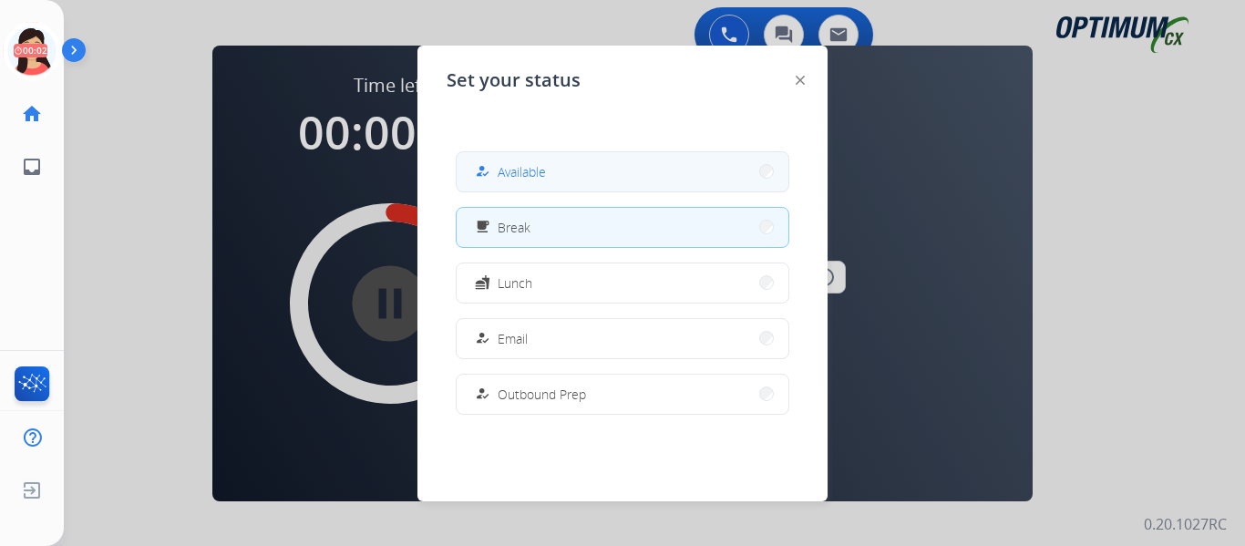
click at [539, 185] on button "how_to_reg Available" at bounding box center [623, 171] width 332 height 39
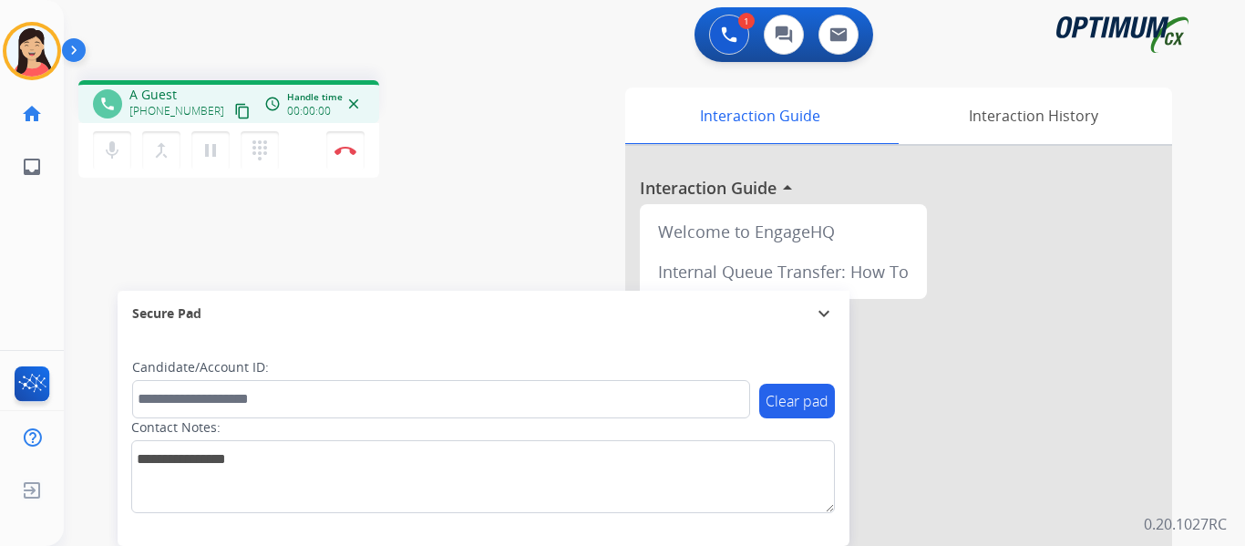
click at [122, 221] on div "phone A Guest [PHONE_NUMBER] content_copy access_time Call metrics Queue 00:08 …" at bounding box center [632, 446] width 1137 height 760
click at [234, 108] on mat-icon "content_copy" at bounding box center [242, 111] width 16 height 16
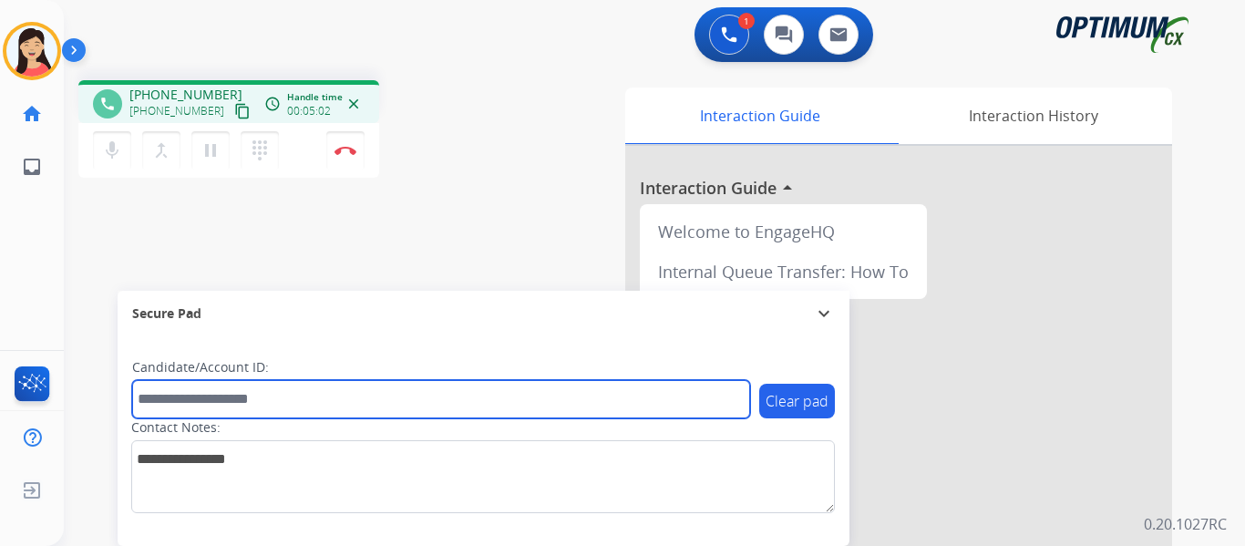
click at [281, 401] on input "text" at bounding box center [441, 399] width 618 height 38
paste input "*******"
type input "*******"
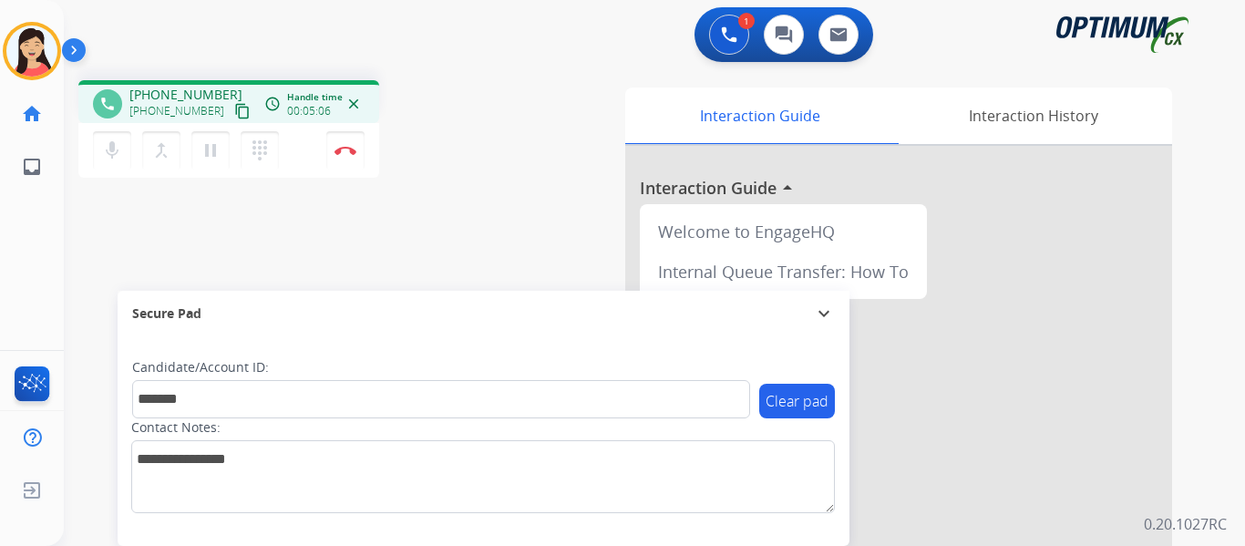
click at [234, 113] on mat-icon "content_copy" at bounding box center [242, 111] width 16 height 16
click at [351, 152] on img at bounding box center [345, 150] width 22 height 9
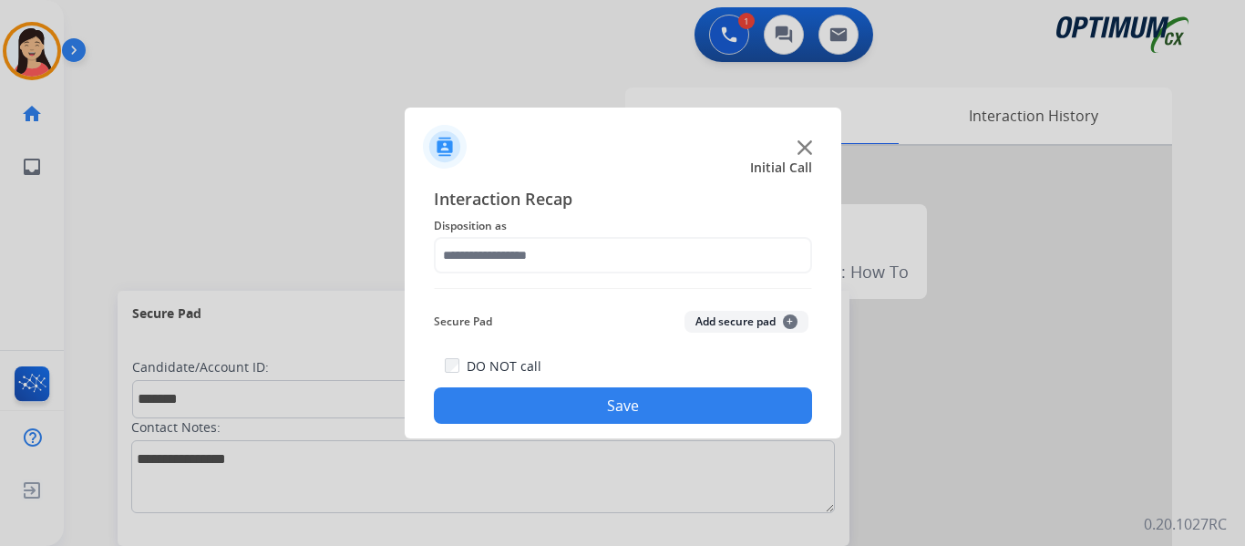
drag, startPoint x: 764, startPoint y: 313, endPoint x: 672, endPoint y: 265, distance: 103.9
click at [763, 313] on button "Add secure pad +" at bounding box center [746, 322] width 124 height 22
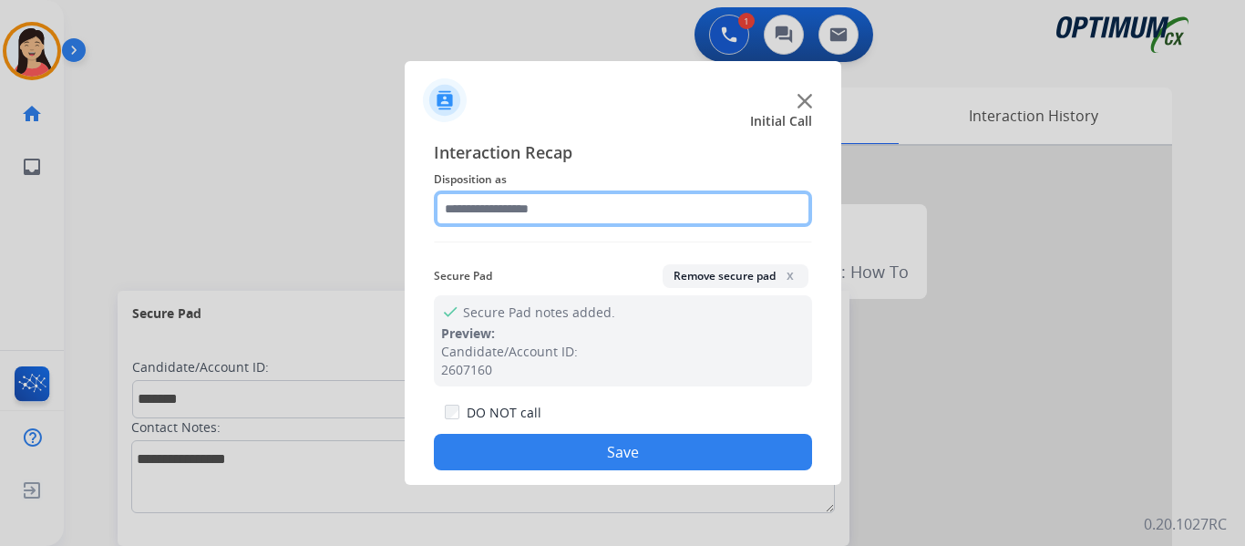
click at [590, 221] on input "text" at bounding box center [623, 208] width 378 height 36
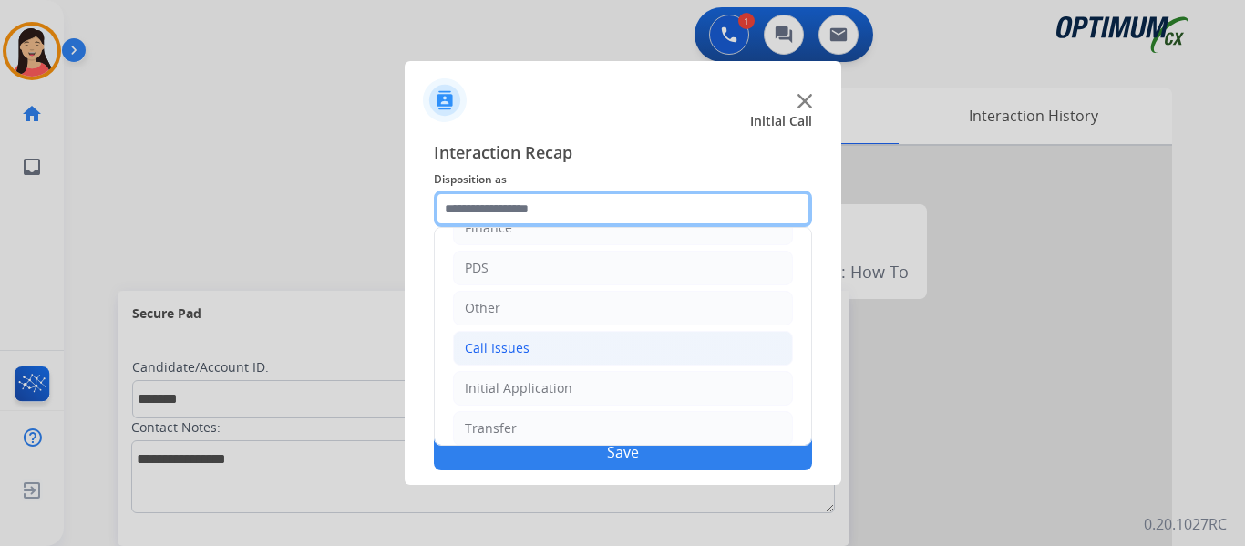
scroll to position [124, 0]
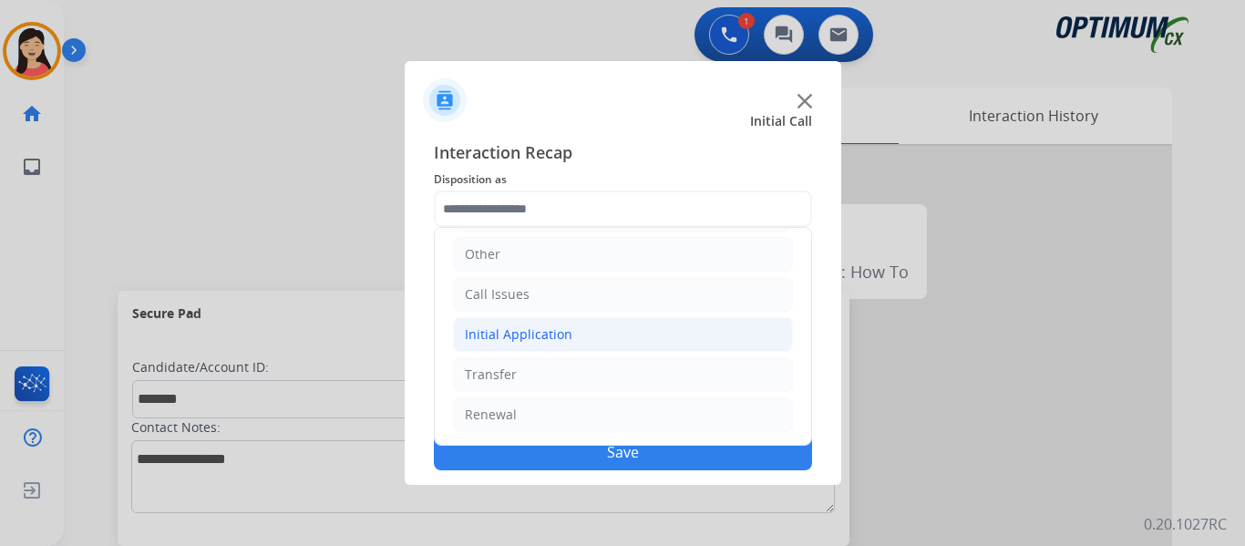
click at [533, 335] on div "Initial Application" at bounding box center [519, 334] width 108 height 18
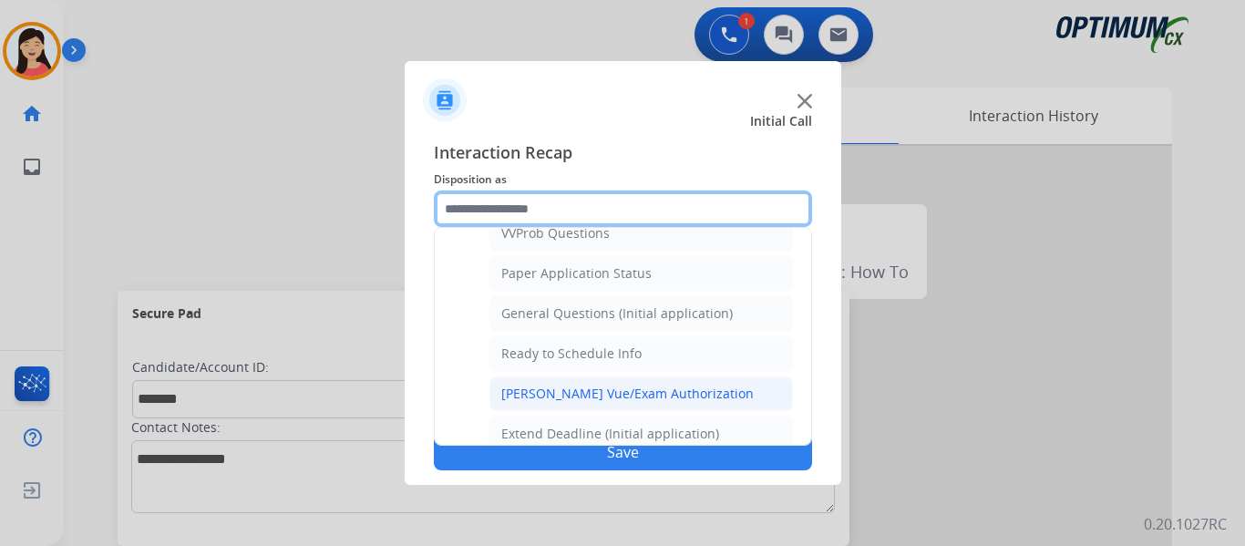
scroll to position [1035, 0]
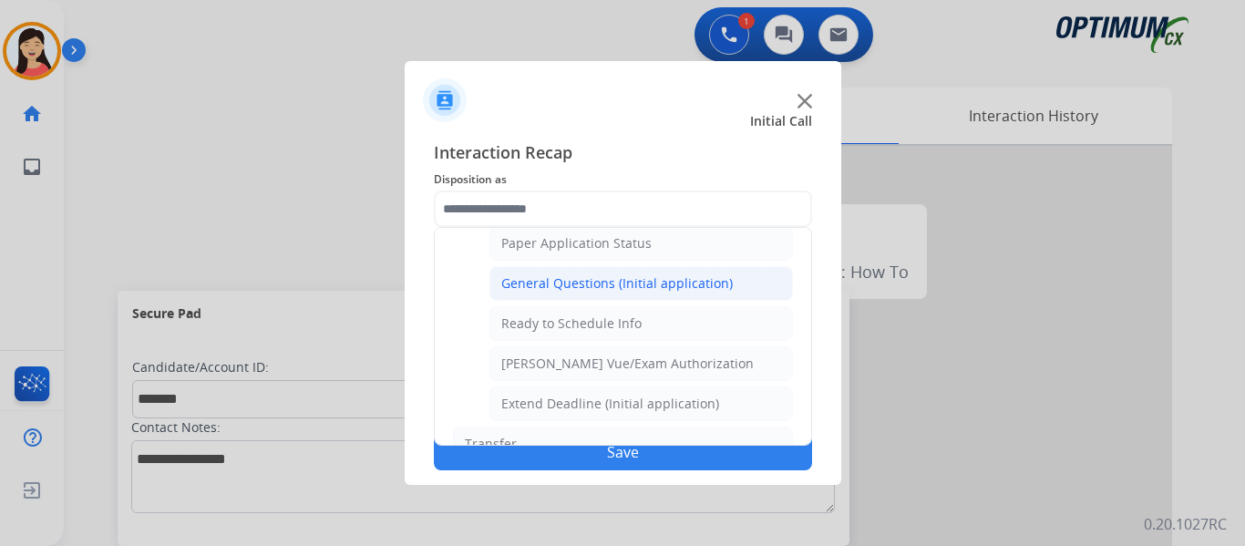
click at [615, 288] on div "General Questions (Initial application)" at bounding box center [616, 283] width 231 height 18
type input "**********"
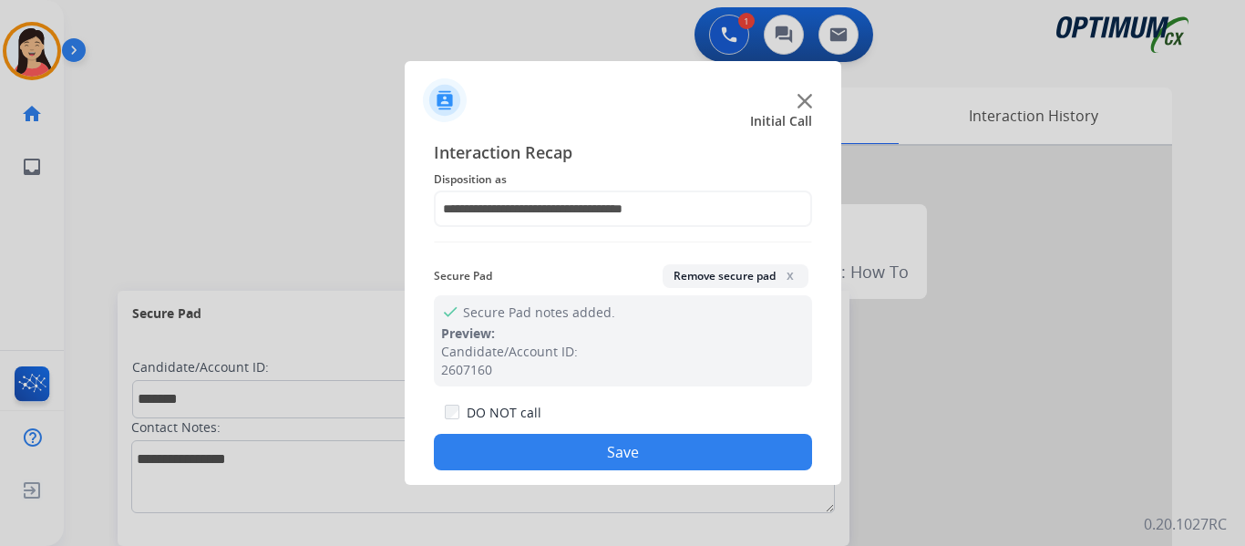
click at [611, 447] on button "Save" at bounding box center [623, 452] width 378 height 36
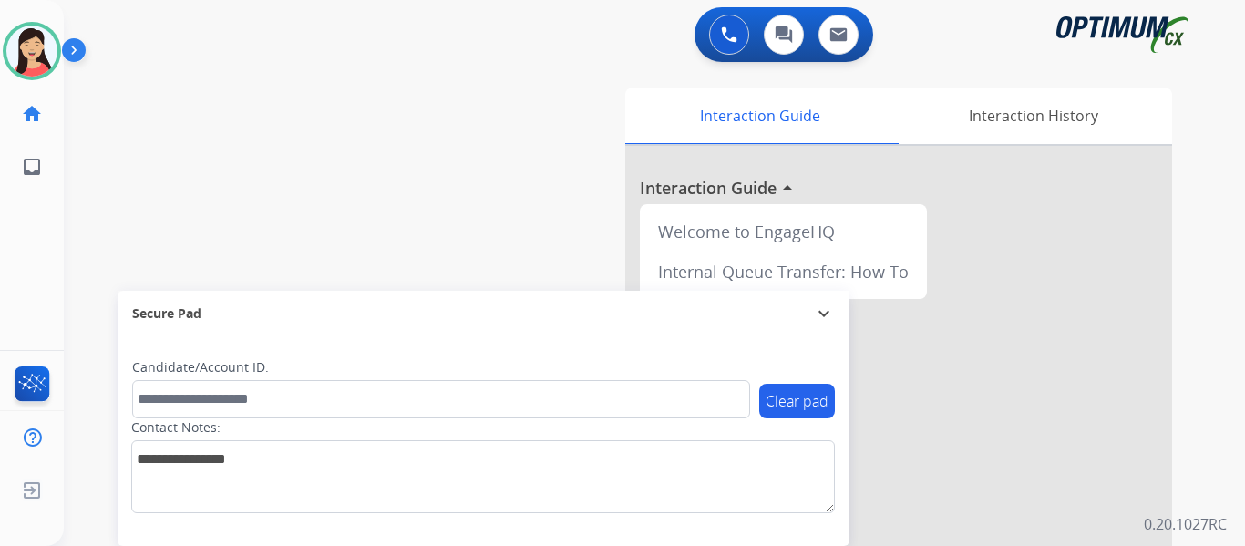
click at [139, 213] on div "swap_horiz Break voice bridge close_fullscreen Connect 3-Way Call merge_type Se…" at bounding box center [632, 446] width 1137 height 760
click at [714, 35] on button at bounding box center [729, 35] width 40 height 40
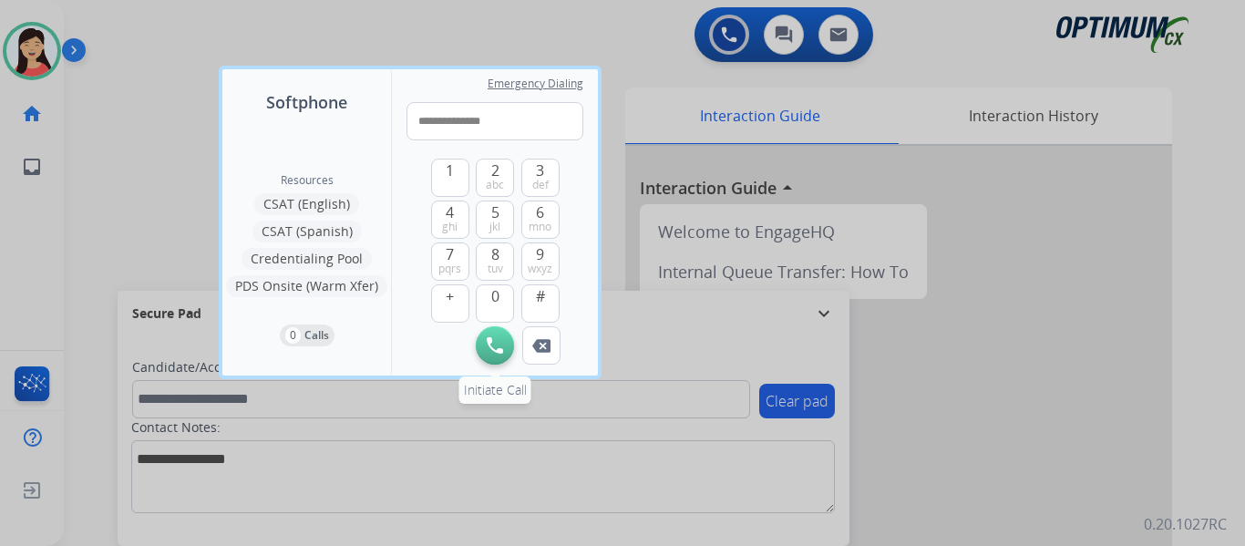
type input "**********"
click at [490, 359] on button "Initiate Call" at bounding box center [495, 345] width 38 height 38
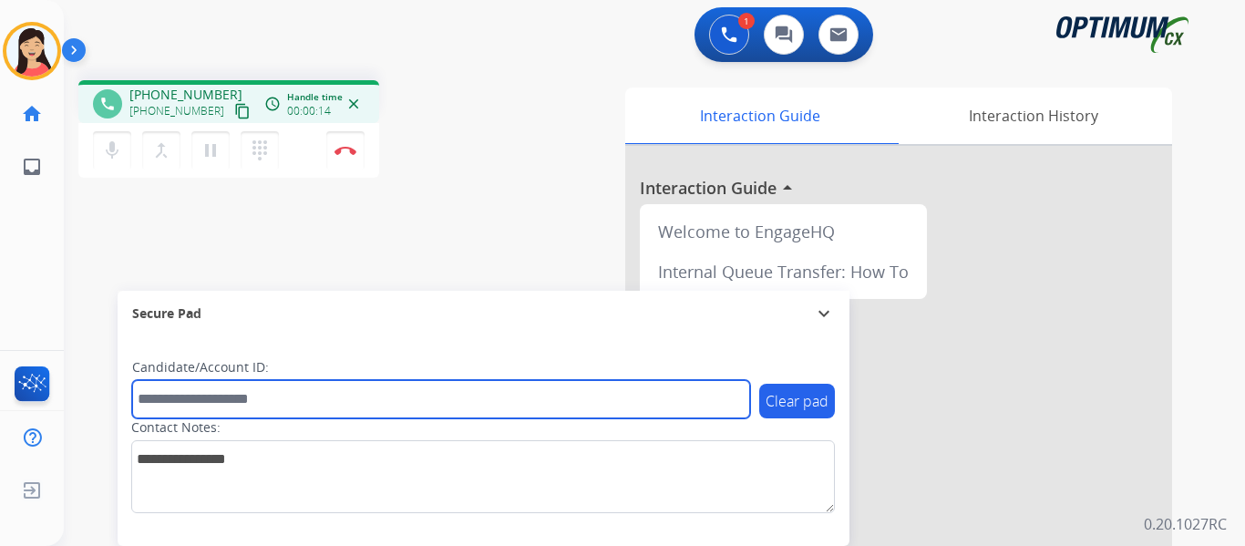
click at [321, 398] on input "text" at bounding box center [441, 399] width 618 height 38
paste input "*******"
type input "*******"
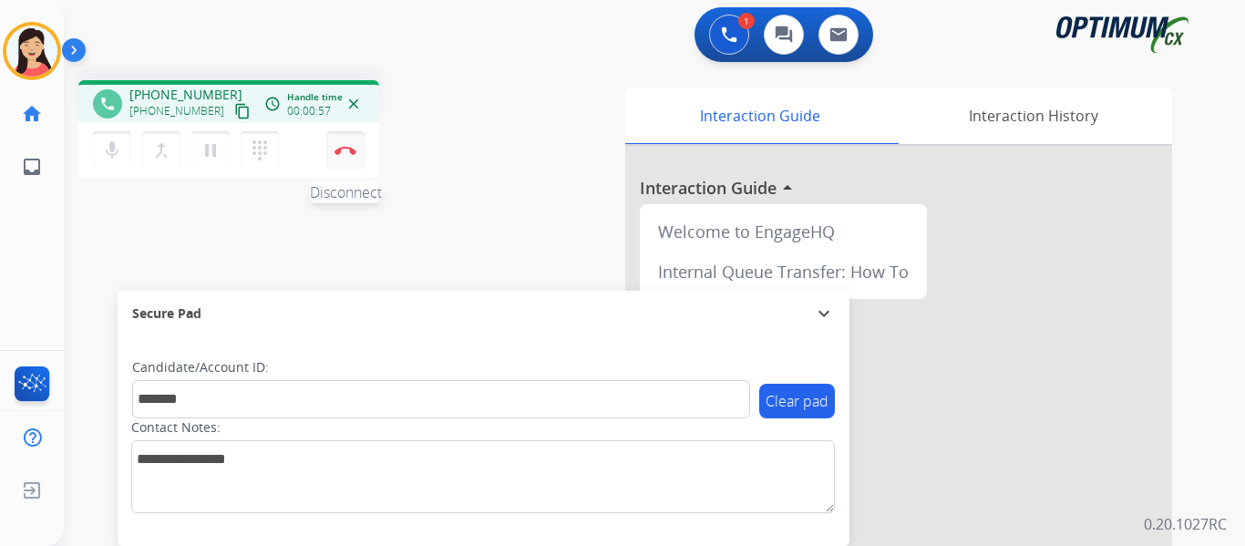
click at [344, 159] on button "Disconnect" at bounding box center [345, 150] width 38 height 38
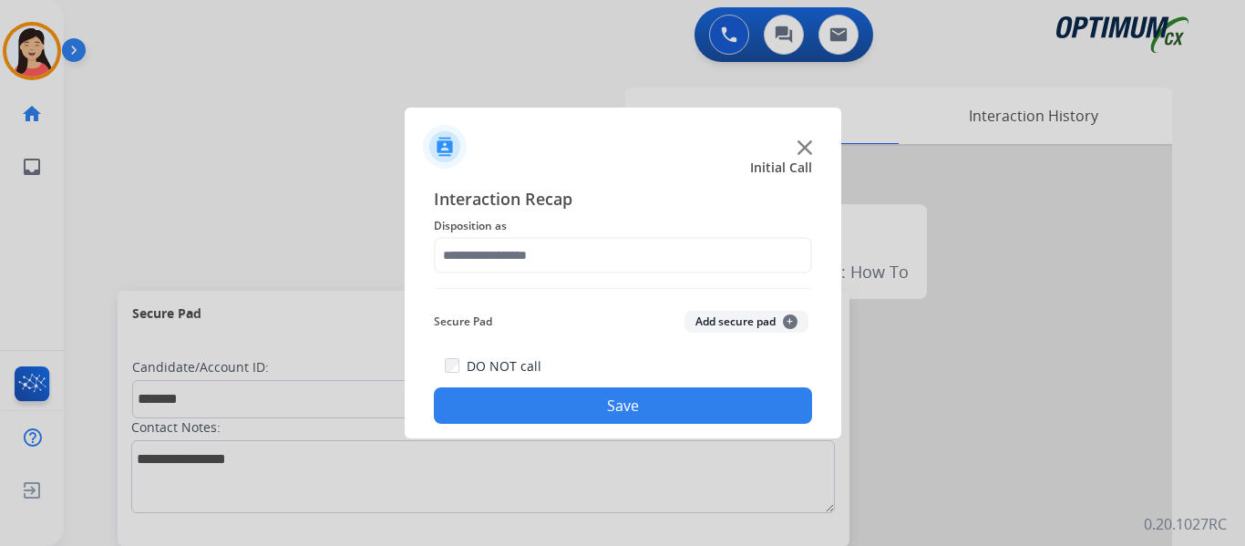
drag, startPoint x: 711, startPoint y: 319, endPoint x: 672, endPoint y: 291, distance: 47.6
click at [711, 318] on button "Add secure pad +" at bounding box center [746, 322] width 124 height 22
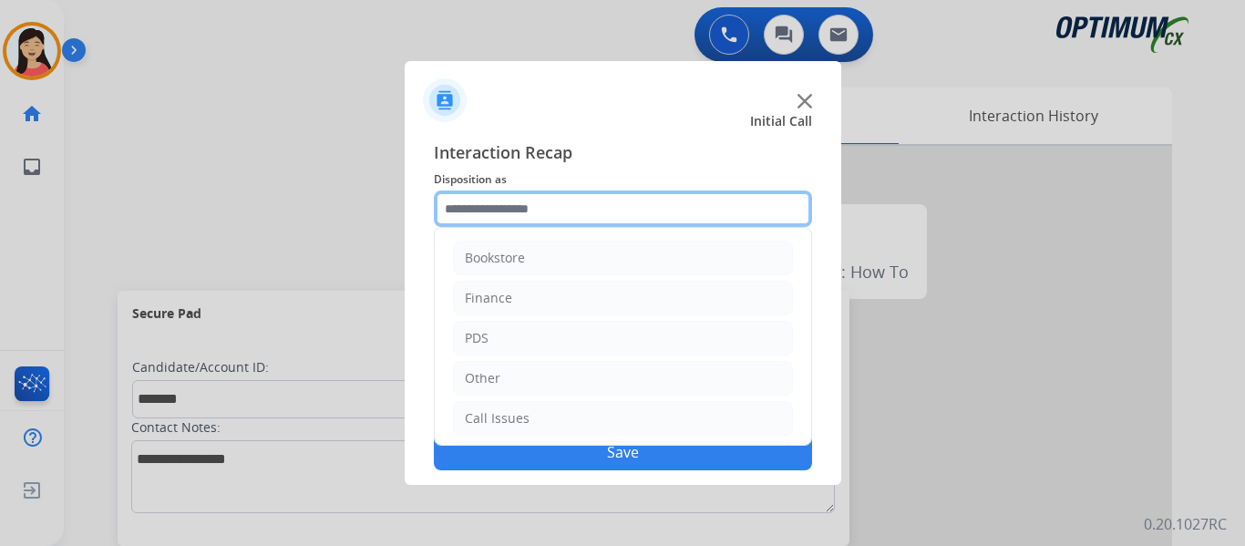
click at [561, 218] on input "text" at bounding box center [623, 208] width 378 height 36
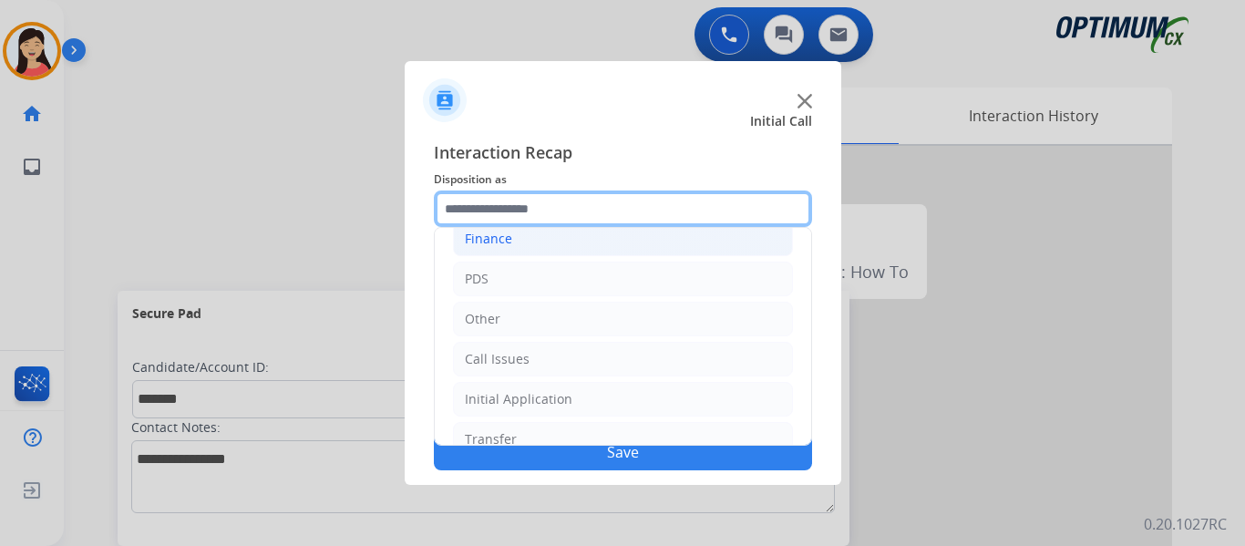
scroll to position [124, 0]
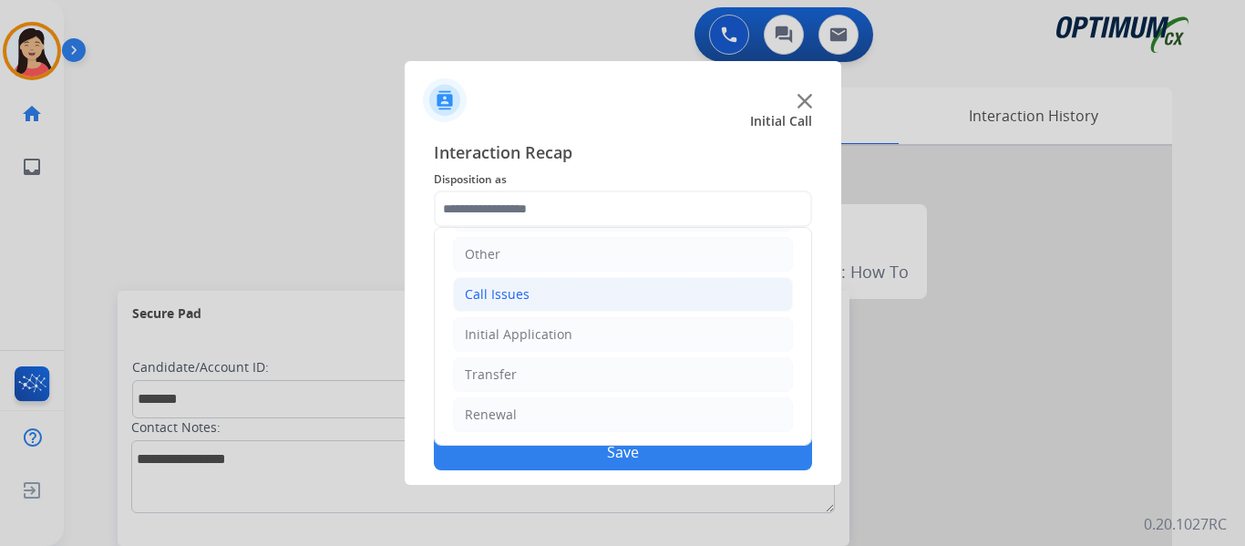
click at [537, 293] on li "Call Issues" at bounding box center [623, 294] width 340 height 35
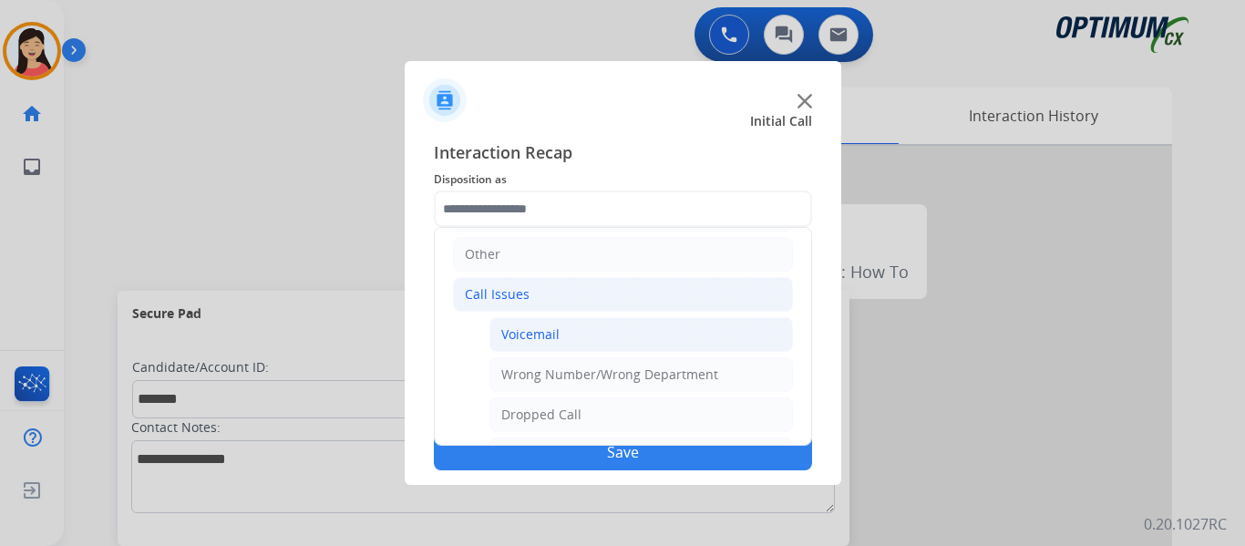
click at [549, 333] on div "Voicemail" at bounding box center [530, 334] width 58 height 18
type input "*********"
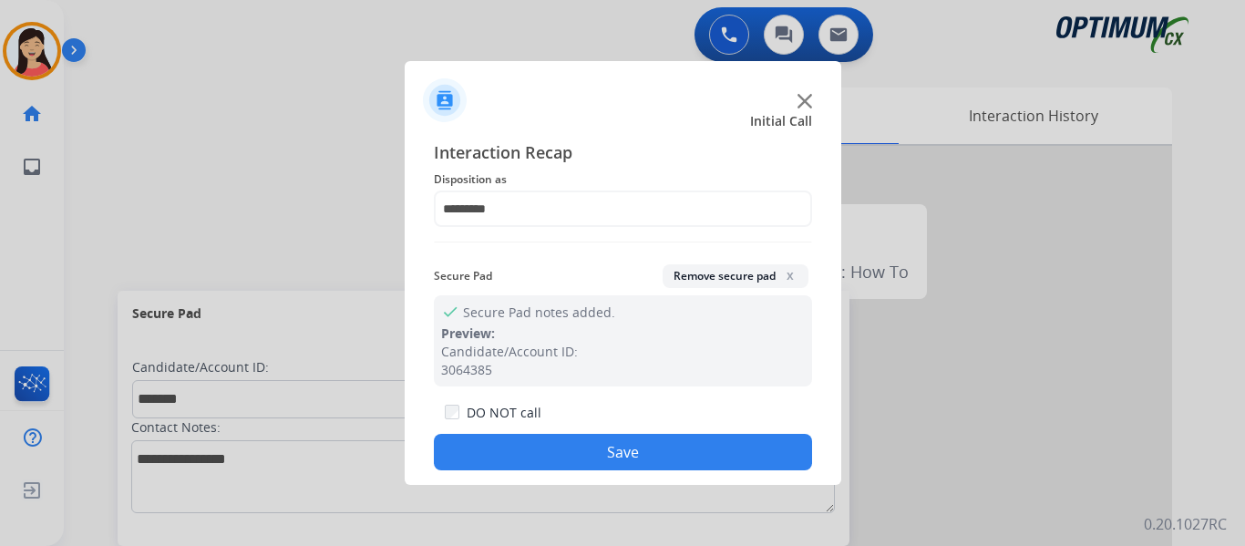
click at [635, 446] on button "Save" at bounding box center [623, 452] width 378 height 36
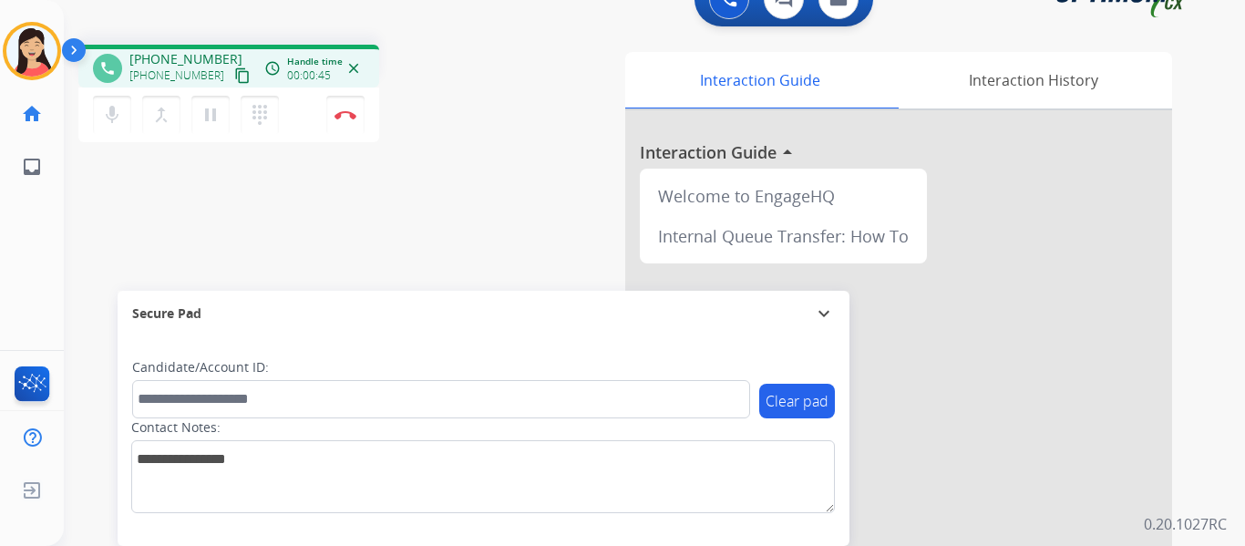
scroll to position [0, 0]
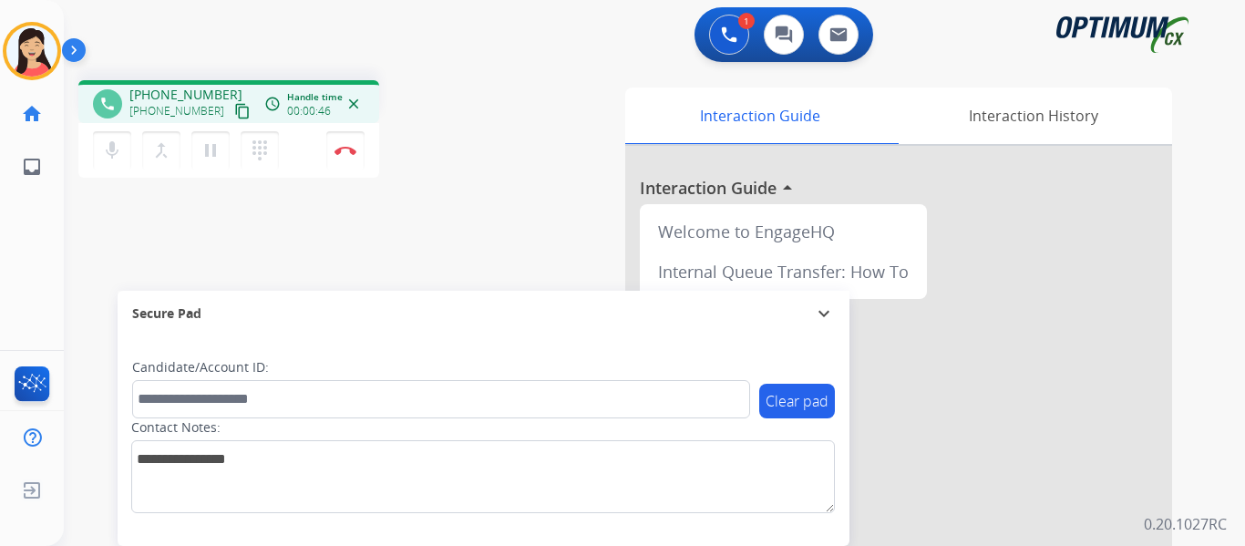
click at [231, 102] on button "content_copy" at bounding box center [242, 111] width 22 height 22
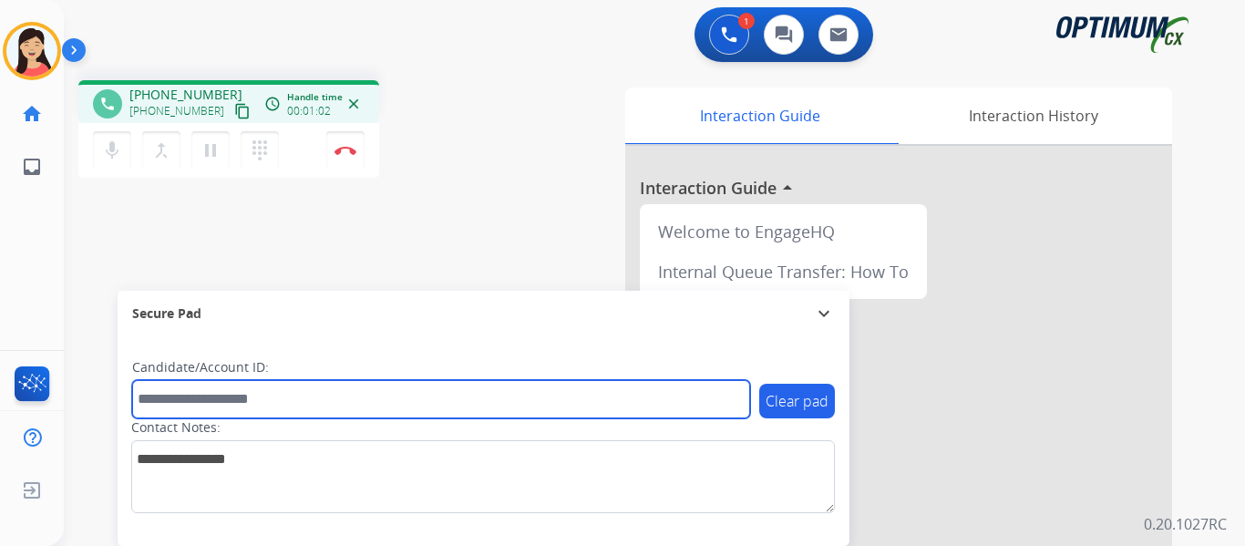
click at [537, 401] on input "text" at bounding box center [441, 399] width 618 height 38
paste input "*******"
type input "*******"
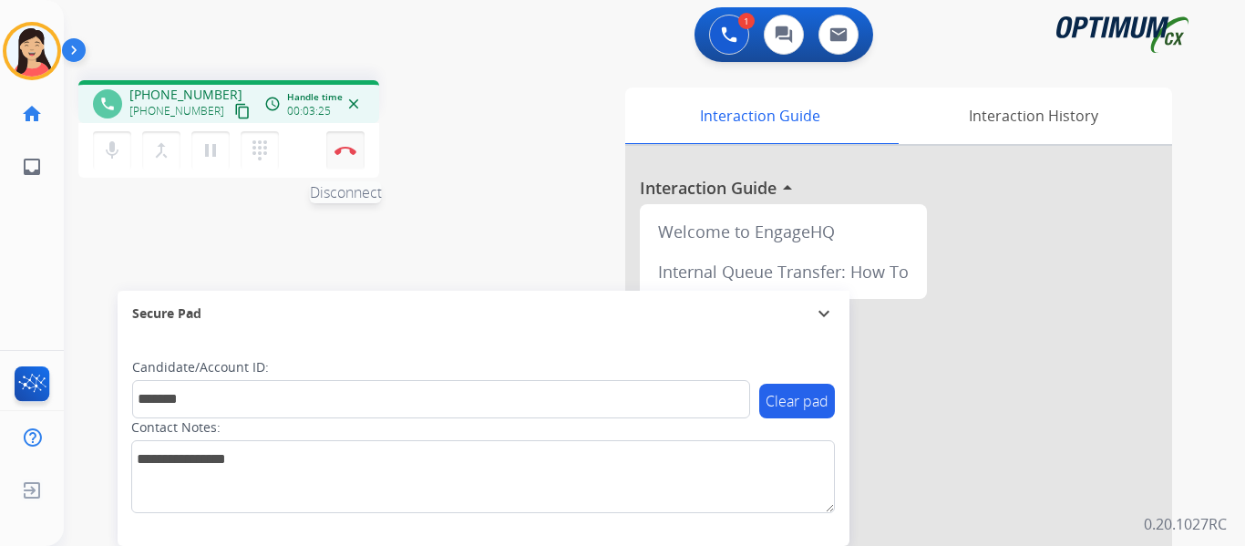
click at [348, 149] on img at bounding box center [345, 150] width 22 height 9
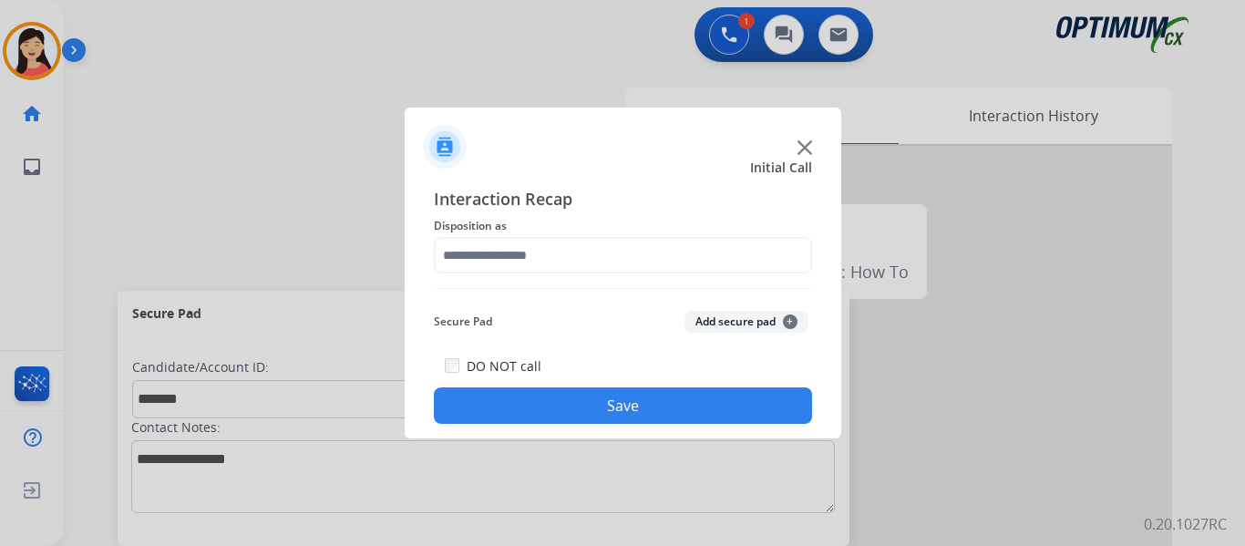
click at [741, 330] on button "Add secure pad +" at bounding box center [746, 322] width 124 height 22
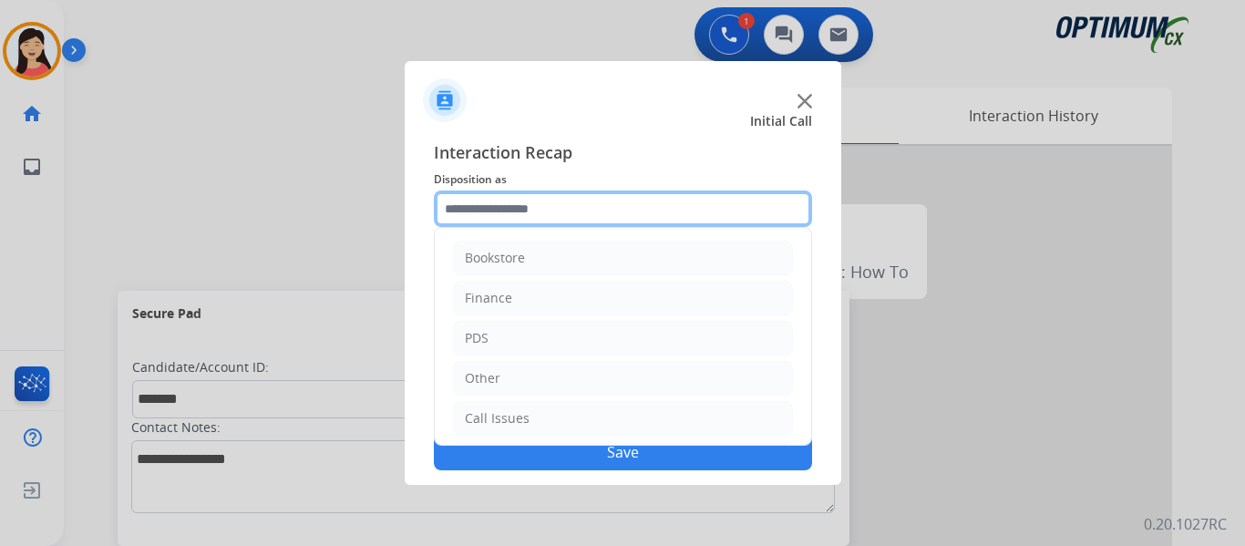
click at [520, 212] on input "text" at bounding box center [623, 208] width 378 height 36
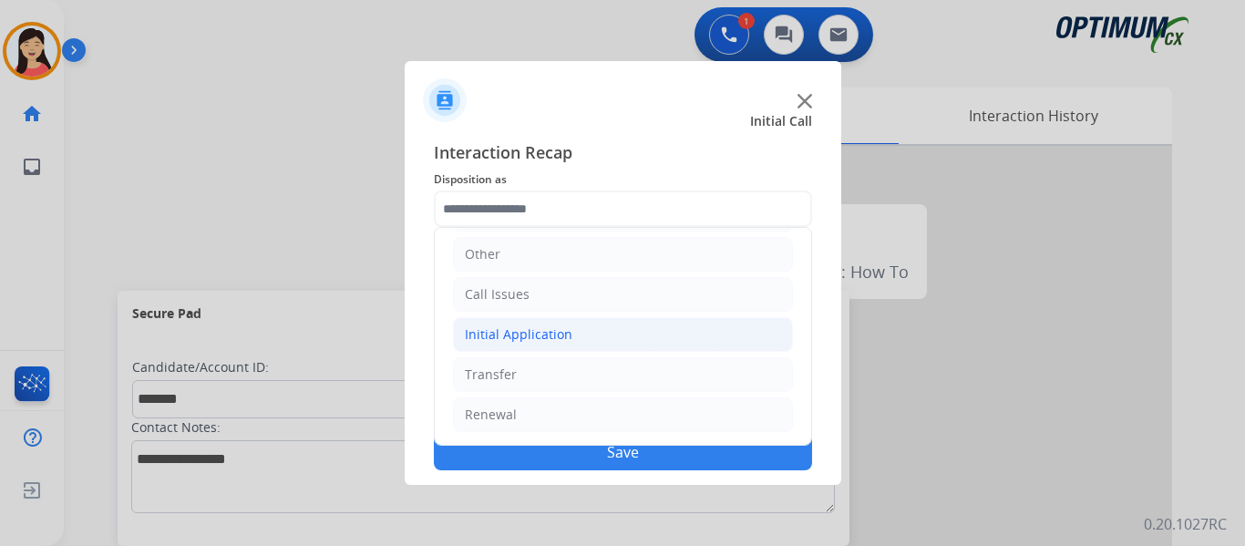
click at [567, 337] on div "Initial Application" at bounding box center [519, 334] width 108 height 18
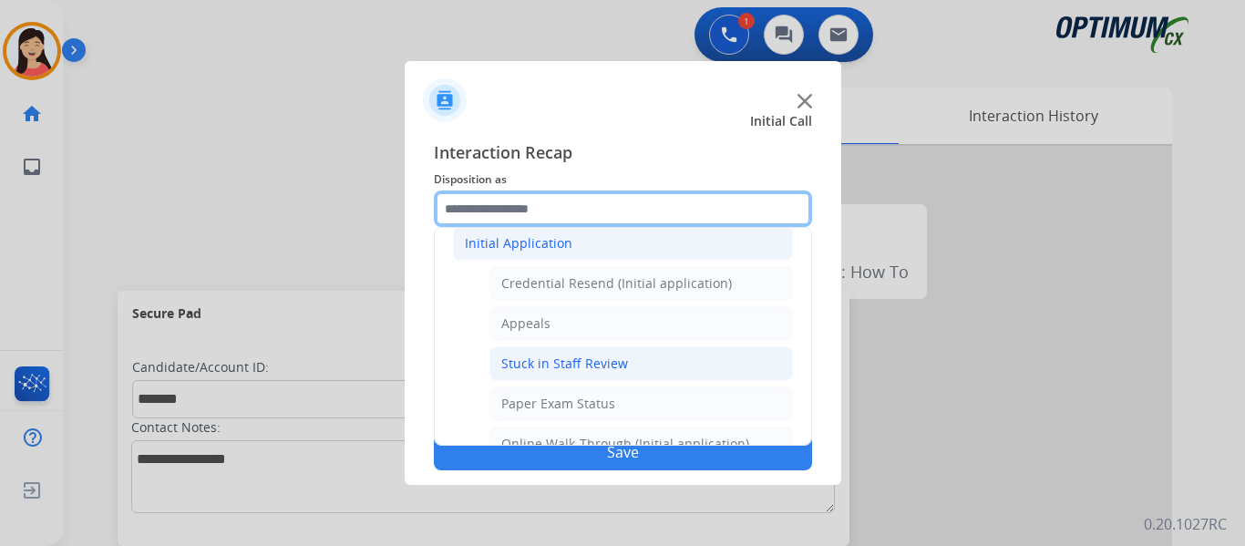
scroll to position [306, 0]
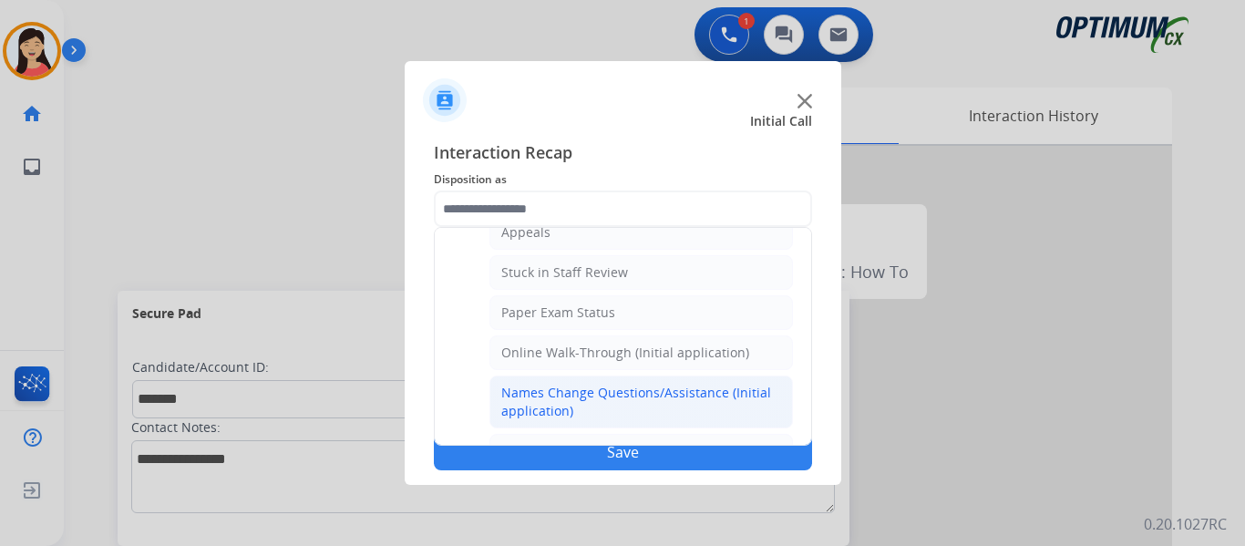
click at [642, 394] on div "Names Change Questions/Assistance (Initial application)" at bounding box center [641, 402] width 280 height 36
type input "**********"
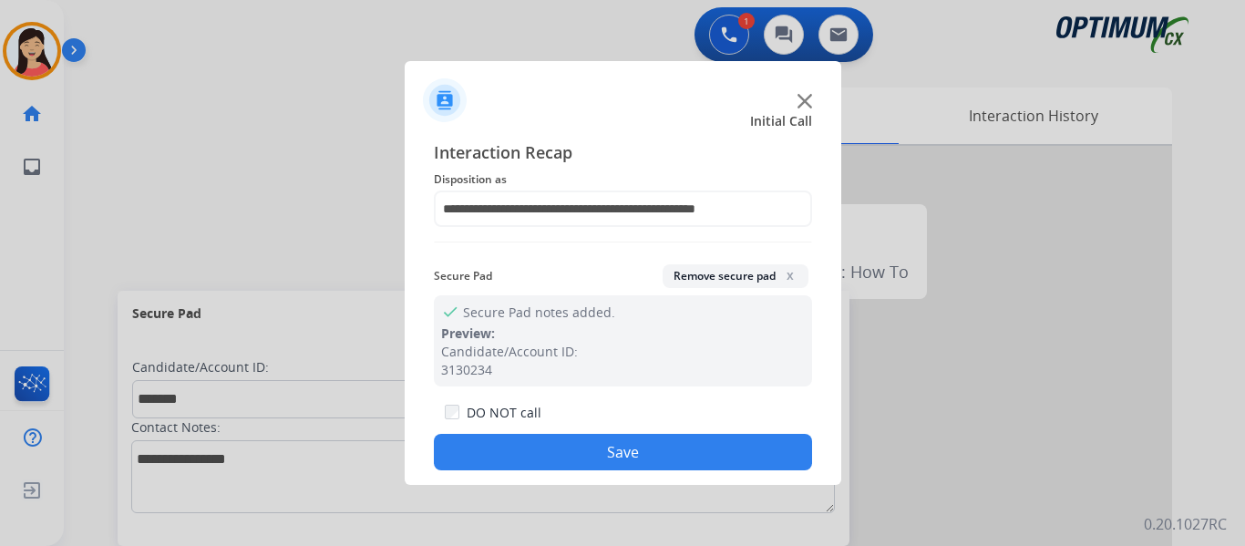
click at [683, 452] on button "Save" at bounding box center [623, 452] width 378 height 36
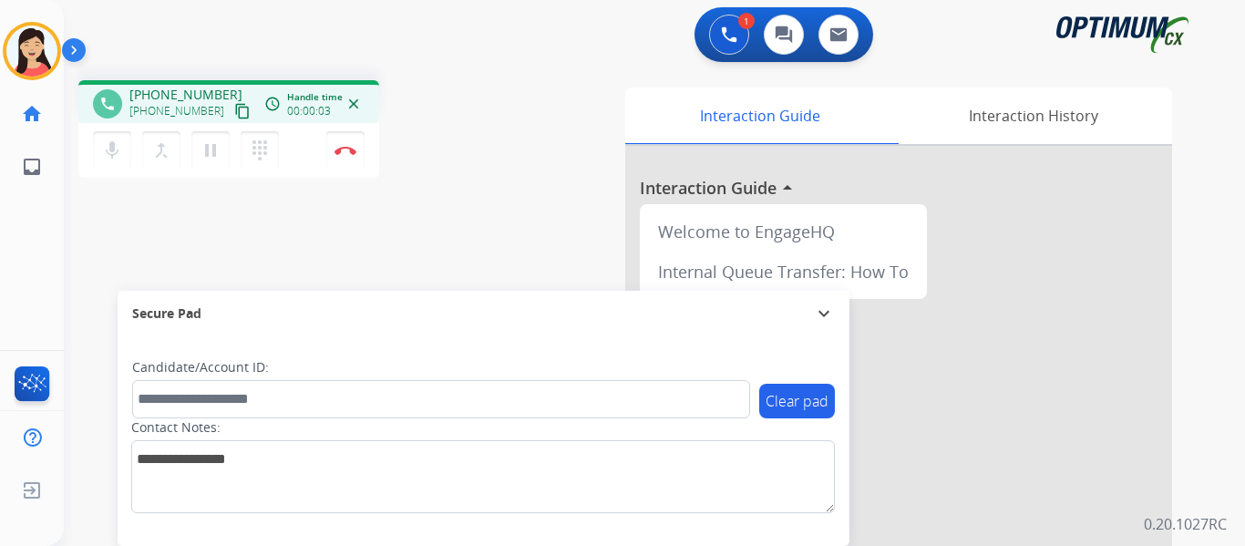
click at [99, 254] on div "phone [PHONE_NUMBER] [PHONE_NUMBER] content_copy access_time Call metrics Queue…" at bounding box center [632, 446] width 1137 height 760
click at [234, 113] on mat-icon "content_copy" at bounding box center [242, 111] width 16 height 16
click at [345, 144] on button "Disconnect" at bounding box center [345, 150] width 38 height 38
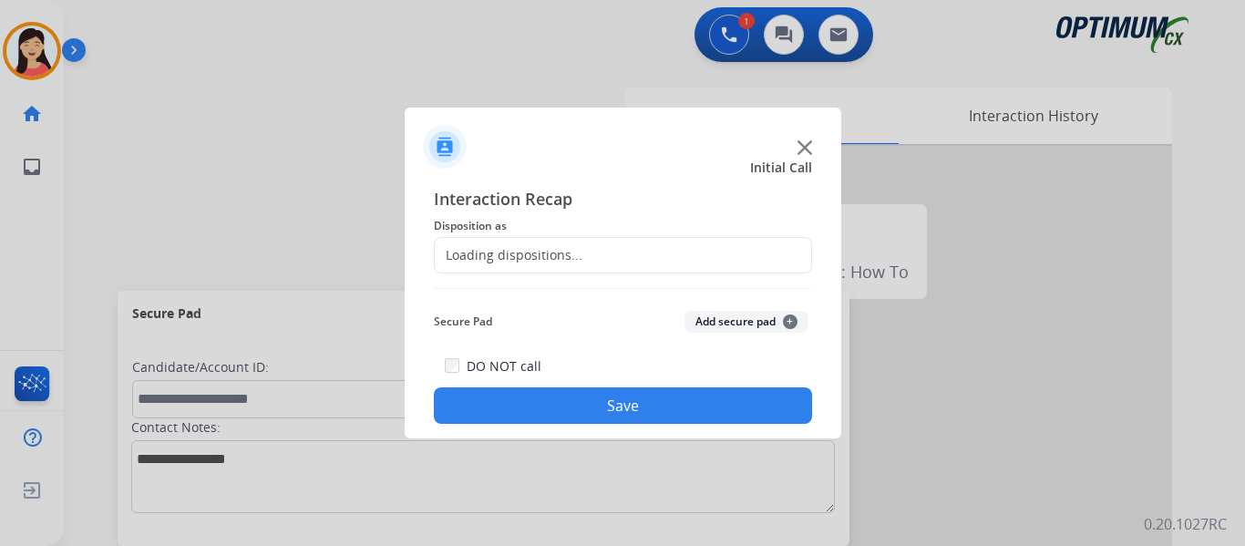
click at [711, 319] on button "Add secure pad +" at bounding box center [746, 322] width 124 height 22
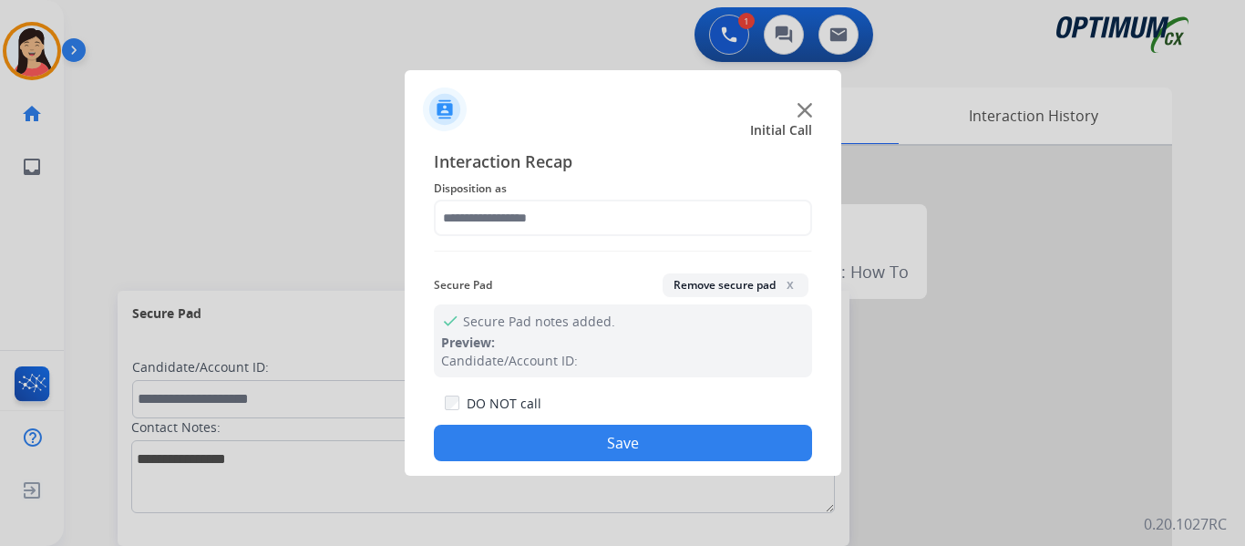
click at [664, 282] on button "Remove secure pad x" at bounding box center [735, 285] width 146 height 24
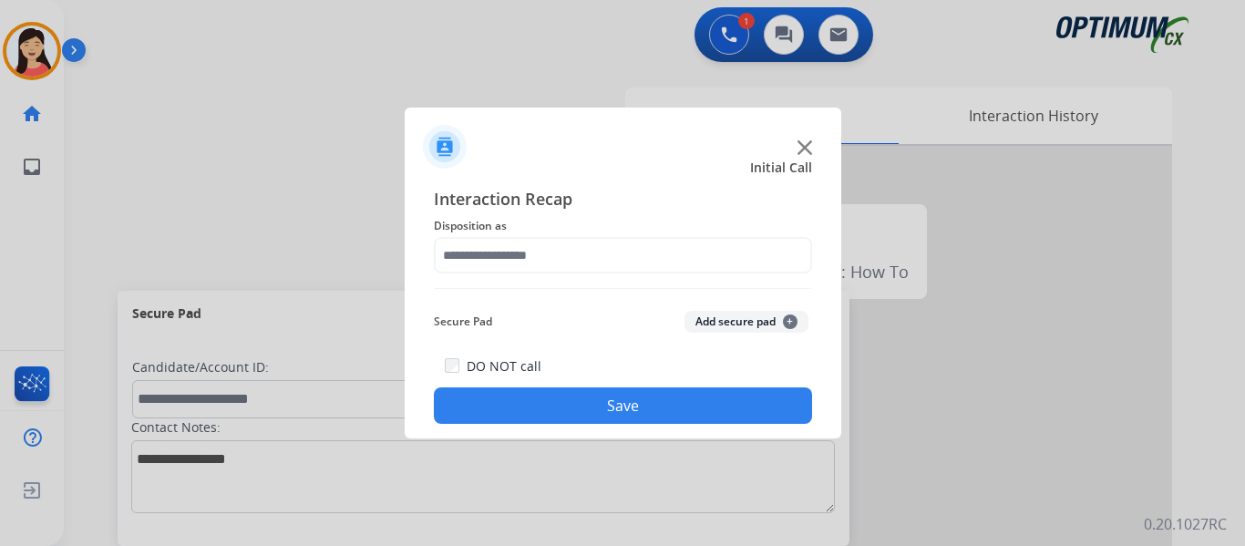
click at [595, 226] on span "Disposition as" at bounding box center [623, 226] width 378 height 22
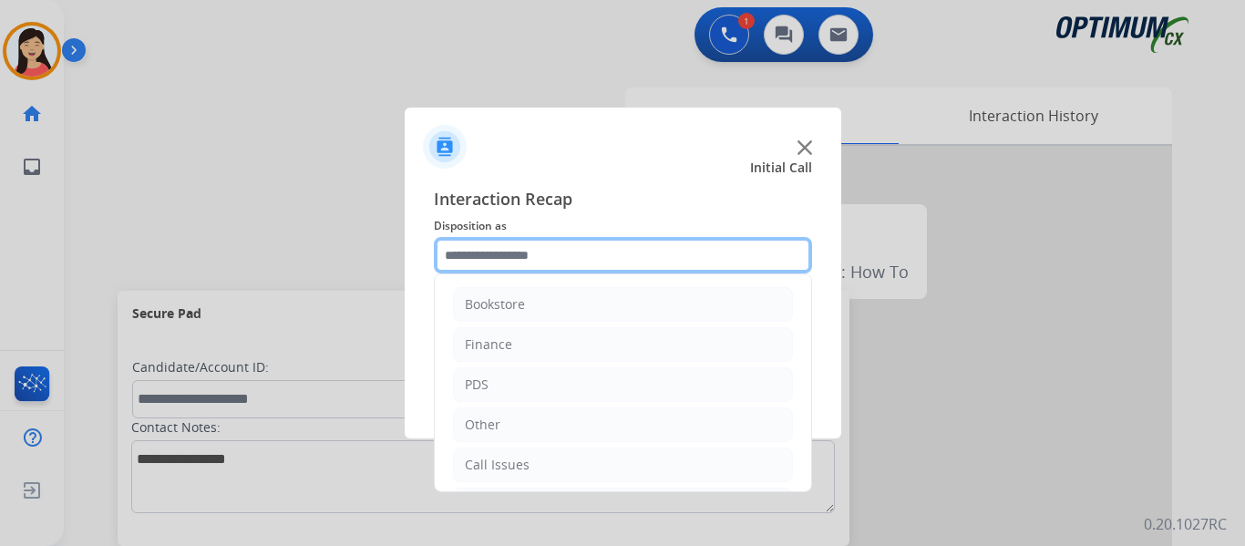
click at [597, 250] on input "text" at bounding box center [623, 255] width 378 height 36
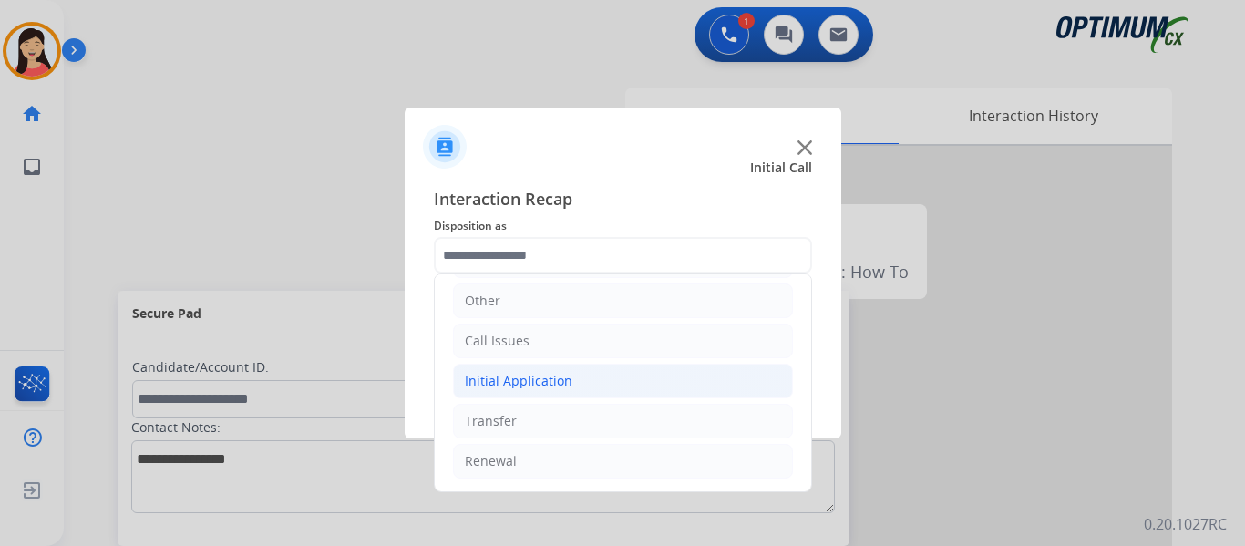
click at [567, 376] on div "Initial Application" at bounding box center [519, 381] width 108 height 18
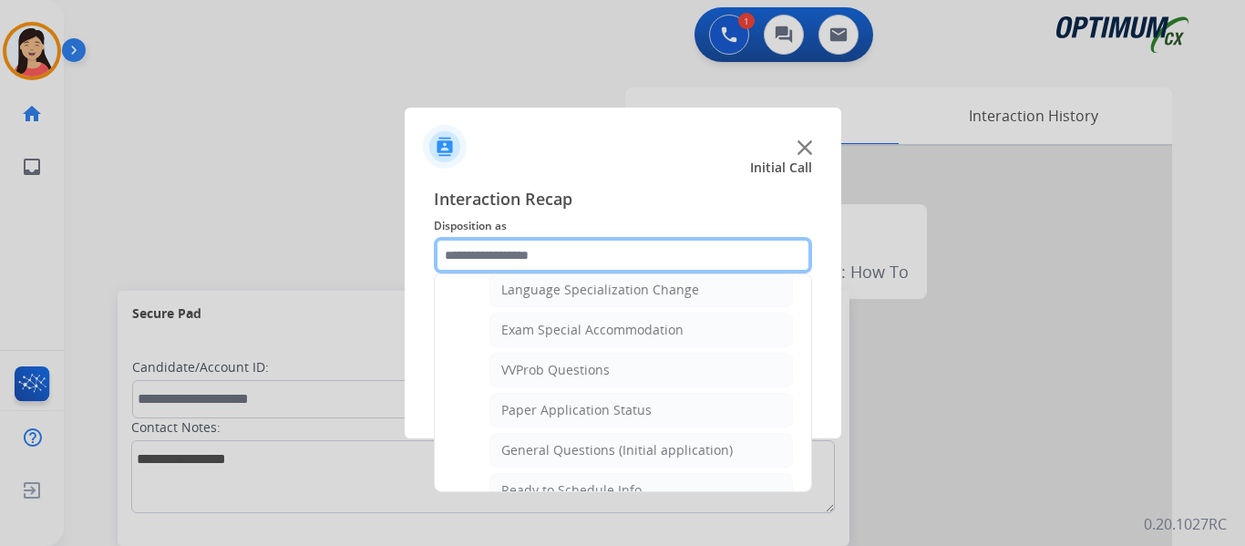
scroll to position [944, 0]
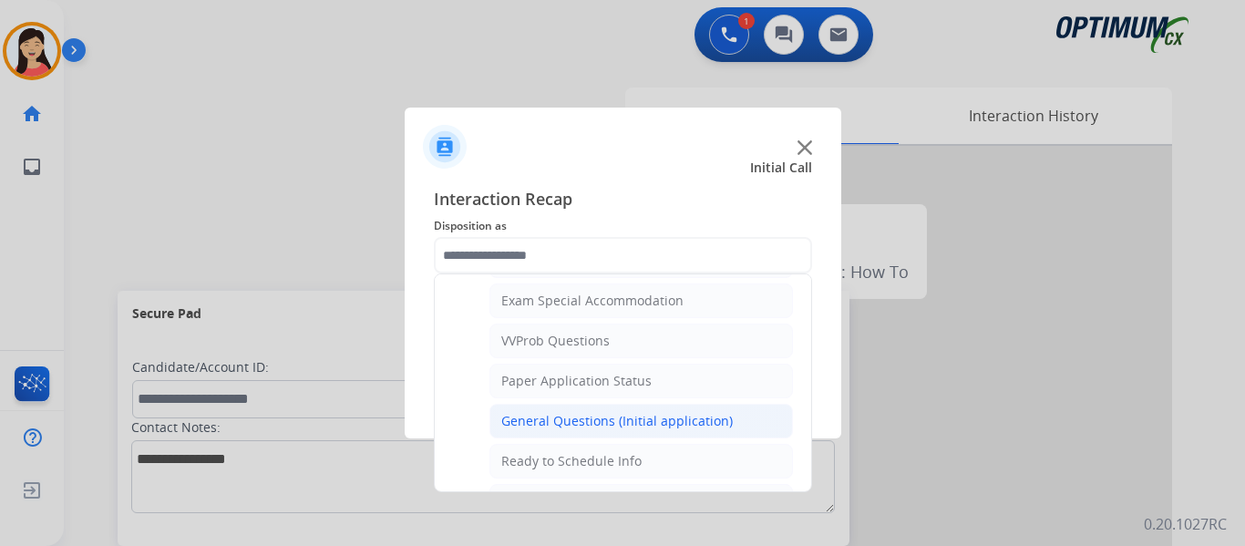
click at [597, 415] on div "General Questions (Initial application)" at bounding box center [616, 421] width 231 height 18
type input "**********"
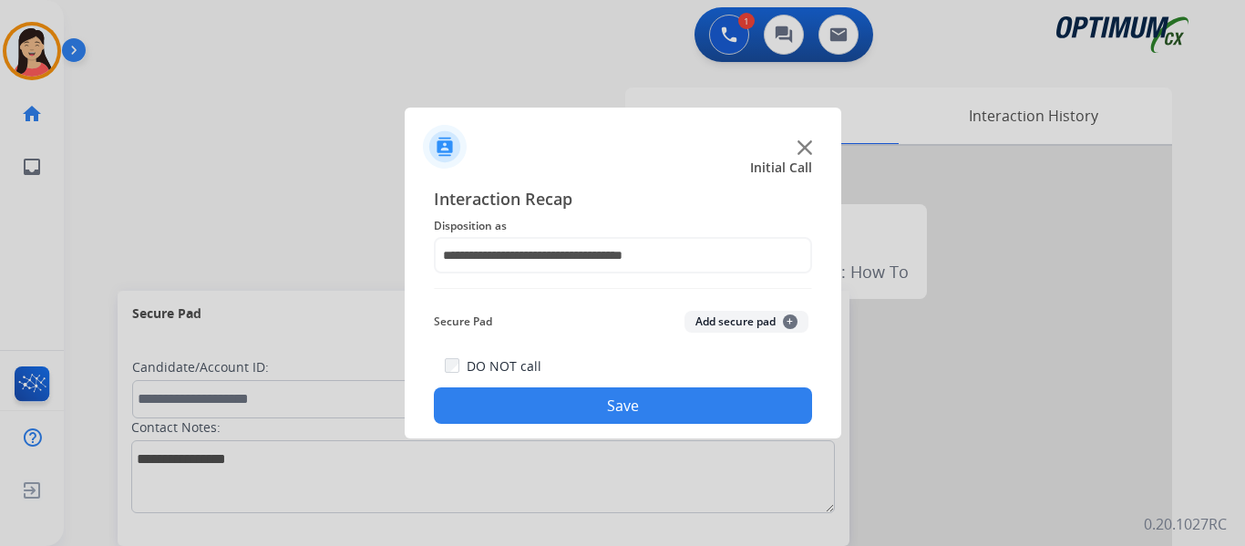
click at [654, 411] on button "Save" at bounding box center [623, 405] width 378 height 36
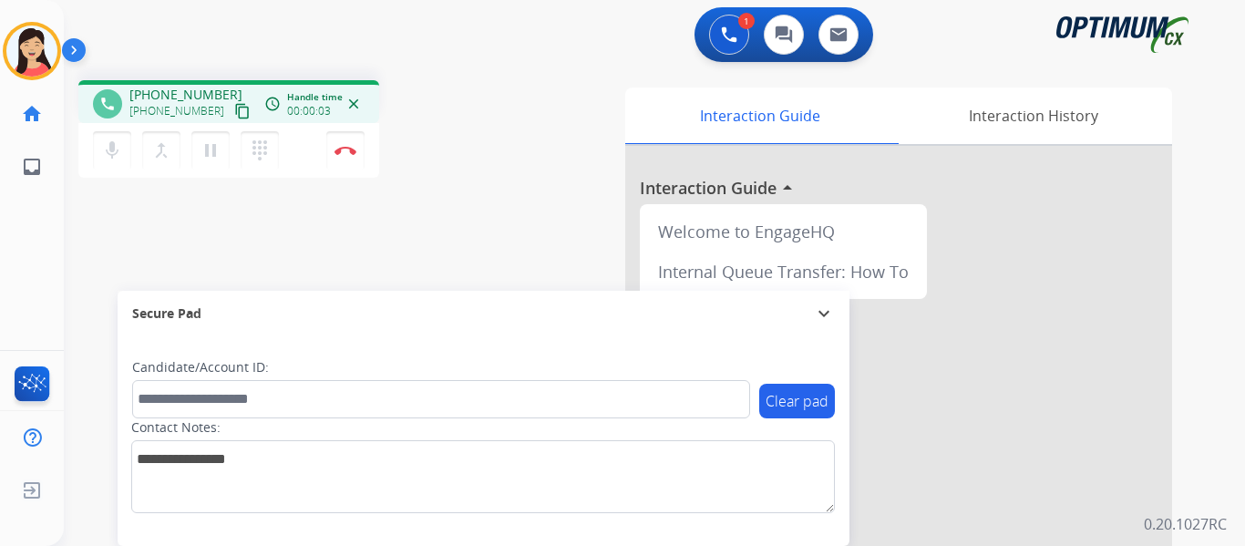
click at [234, 111] on mat-icon "content_copy" at bounding box center [242, 111] width 16 height 16
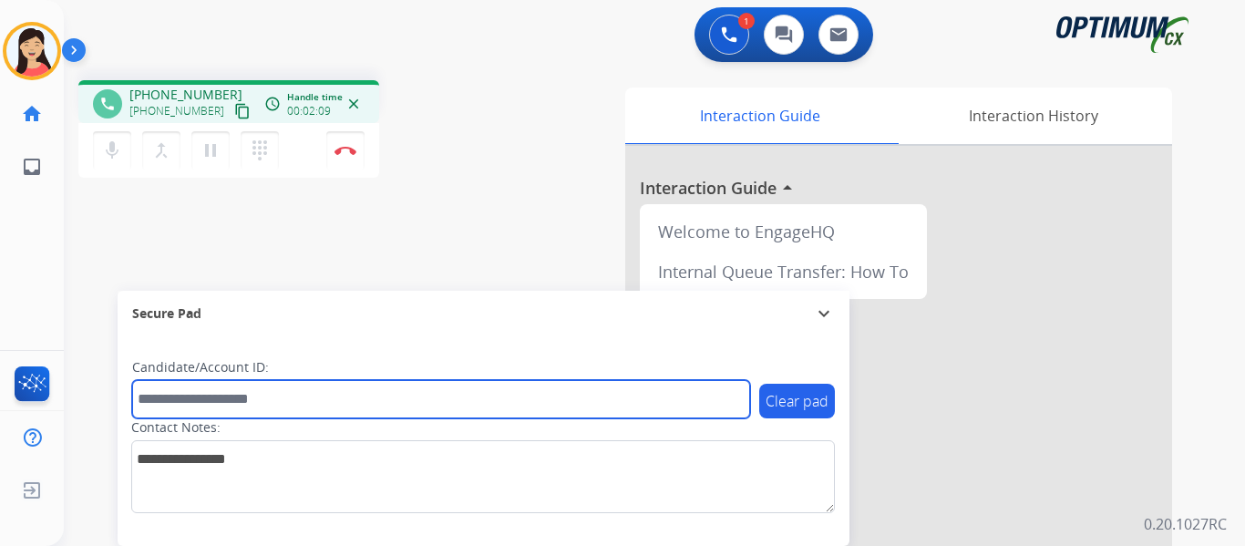
click at [367, 390] on input "text" at bounding box center [441, 399] width 618 height 38
paste input "*******"
type input "*******"
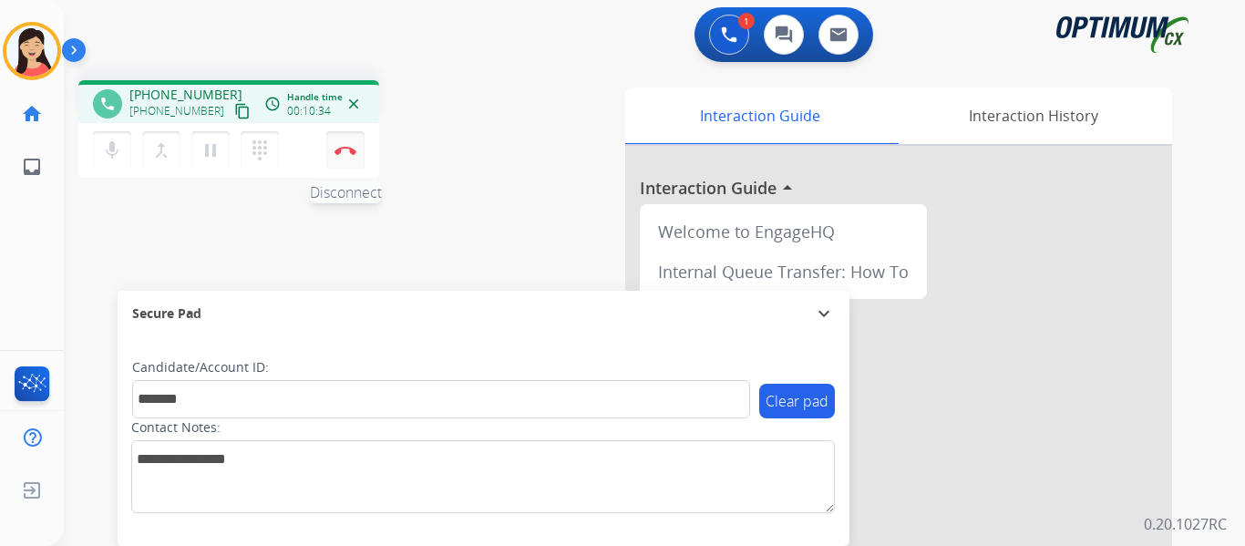
click at [345, 151] on img at bounding box center [345, 150] width 22 height 9
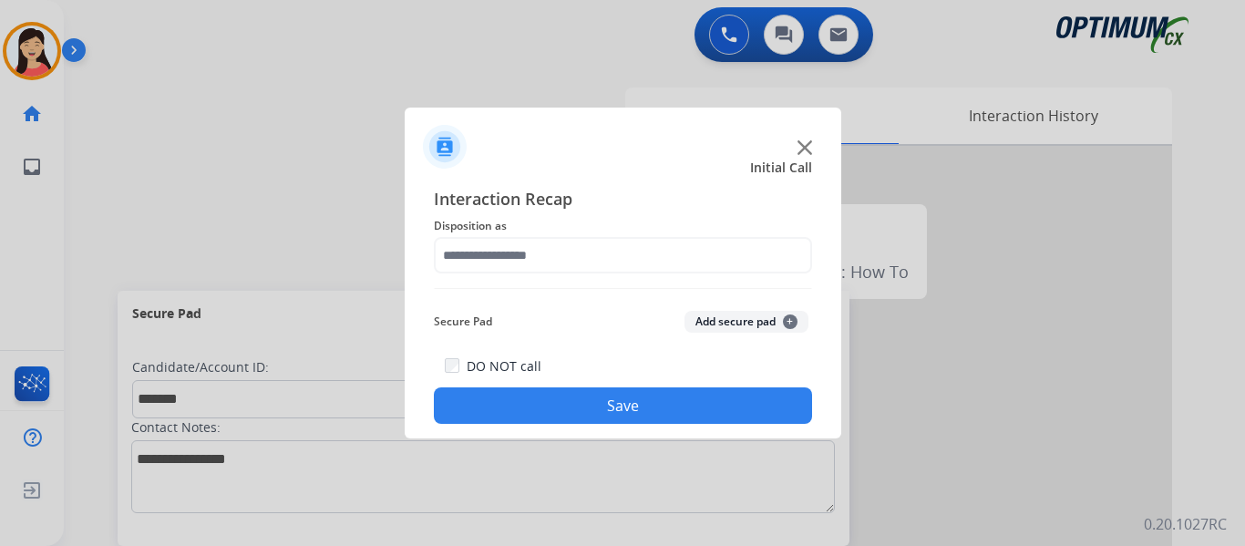
drag, startPoint x: 719, startPoint y: 315, endPoint x: 598, endPoint y: 243, distance: 141.0
click at [719, 314] on button "Add secure pad +" at bounding box center [746, 322] width 124 height 22
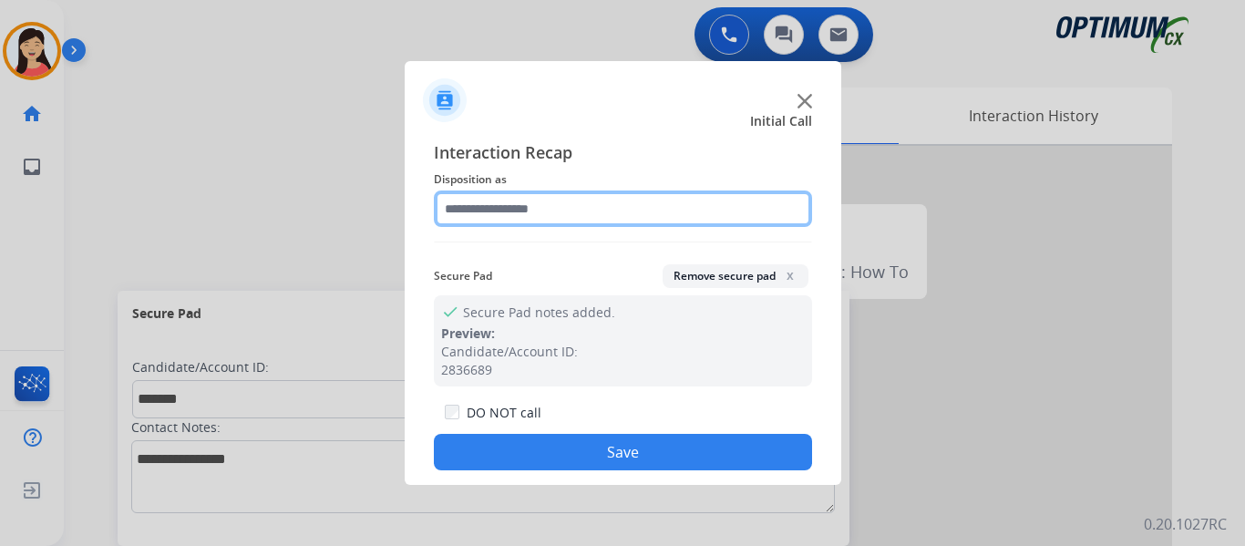
click at [492, 211] on input "text" at bounding box center [623, 208] width 378 height 36
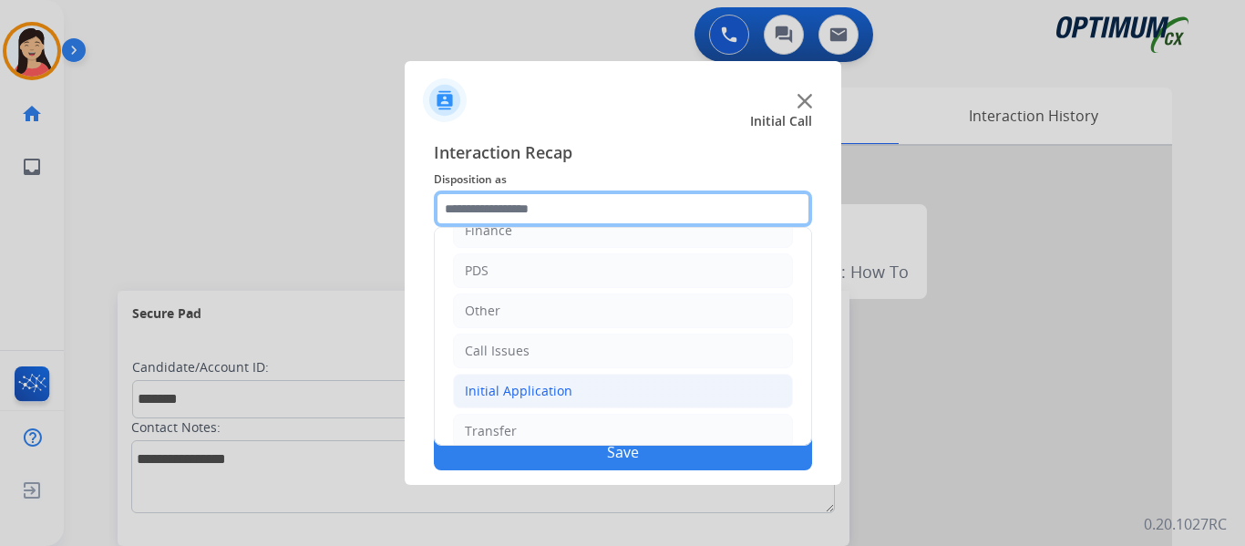
scroll to position [124, 0]
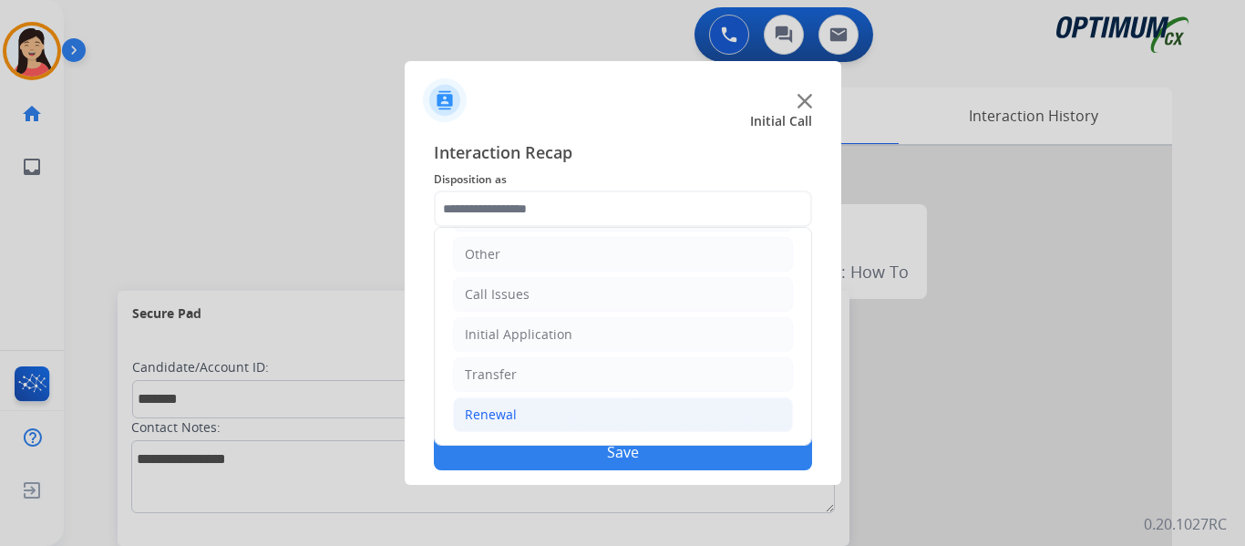
click at [499, 410] on div "Renewal" at bounding box center [491, 414] width 52 height 18
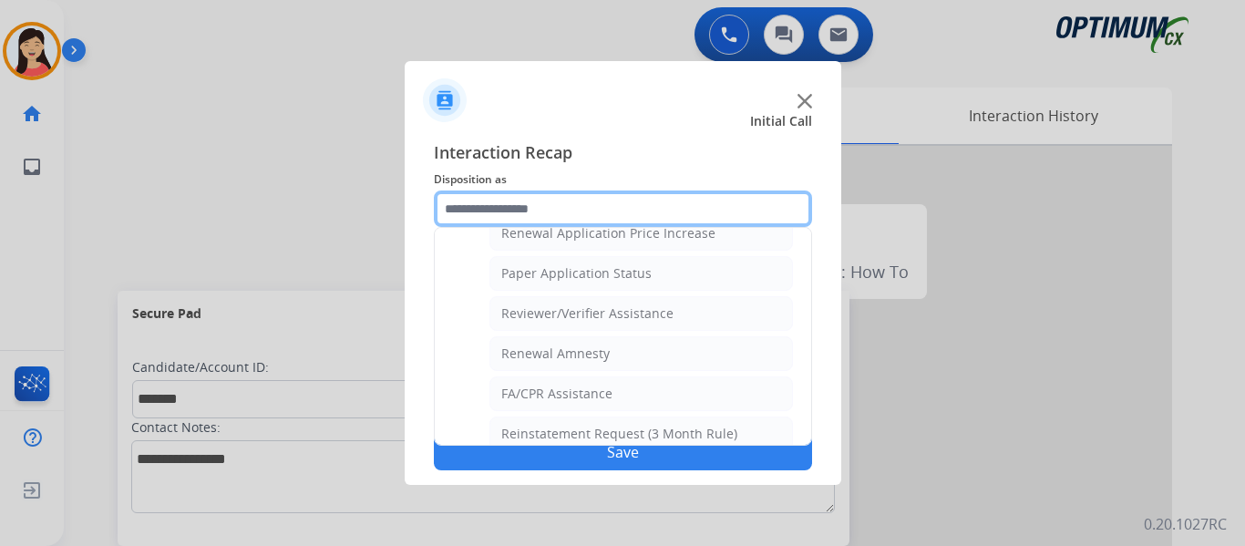
scroll to position [612, 0]
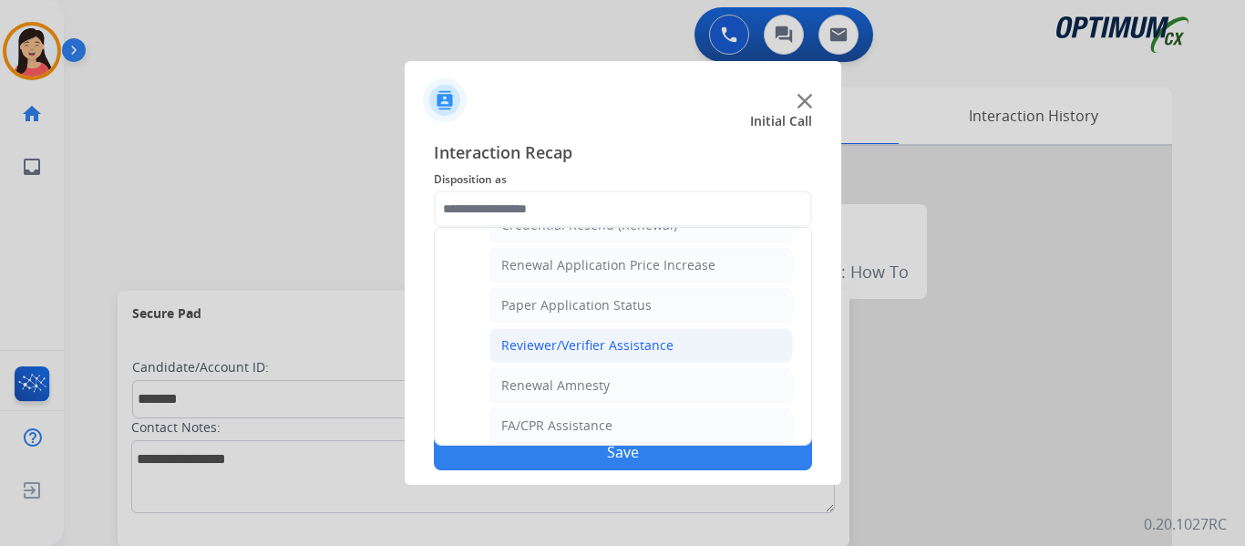
click at [686, 335] on li "Reviewer/Verifier Assistance" at bounding box center [640, 345] width 303 height 35
type input "**********"
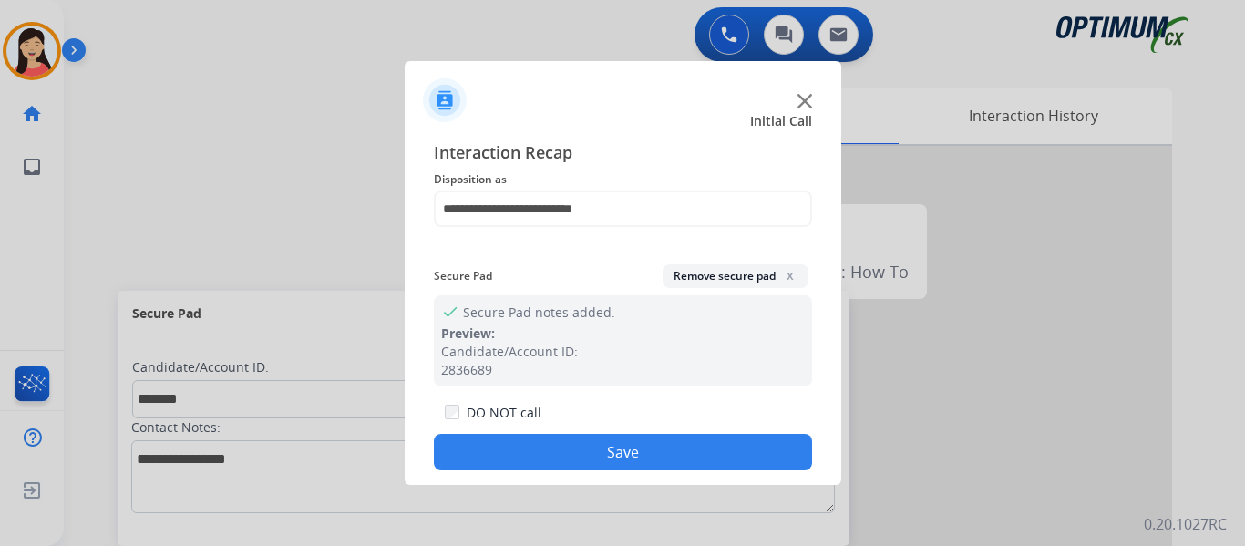
click at [686, 453] on button "Save" at bounding box center [623, 452] width 378 height 36
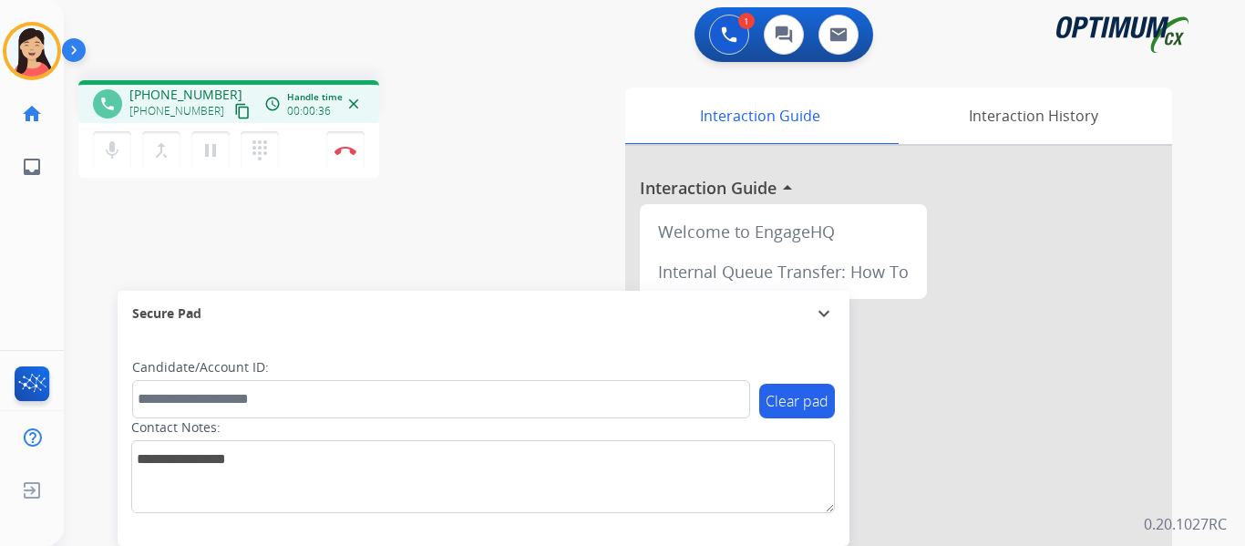
click at [234, 107] on mat-icon "content_copy" at bounding box center [242, 111] width 16 height 16
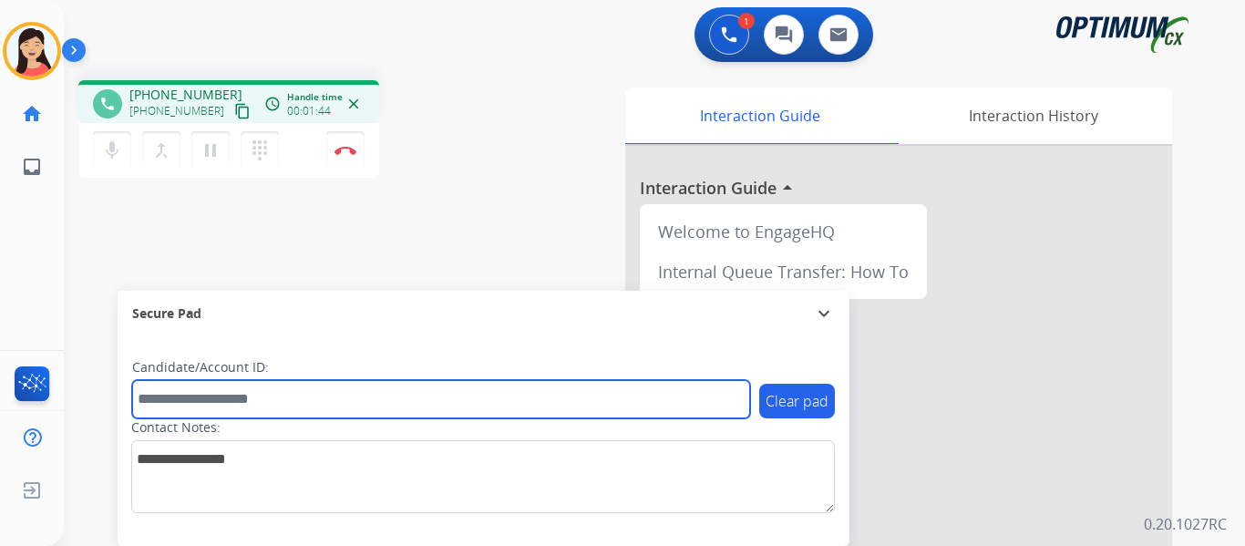
click at [527, 389] on input "text" at bounding box center [441, 399] width 618 height 38
paste input "*******"
type input "*******"
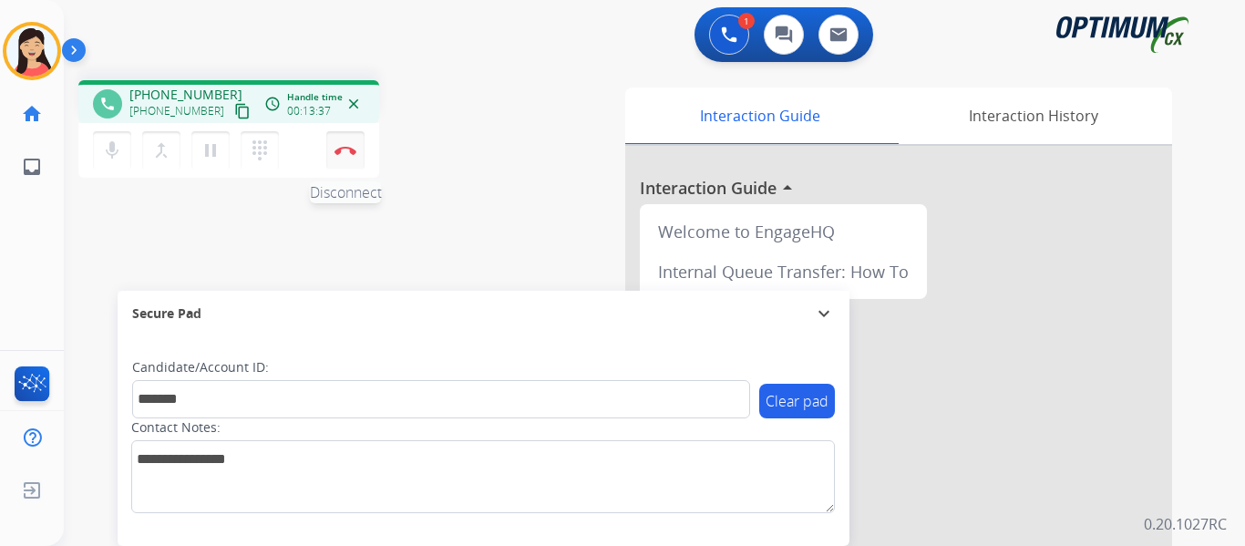
click at [343, 150] on img at bounding box center [345, 150] width 22 height 9
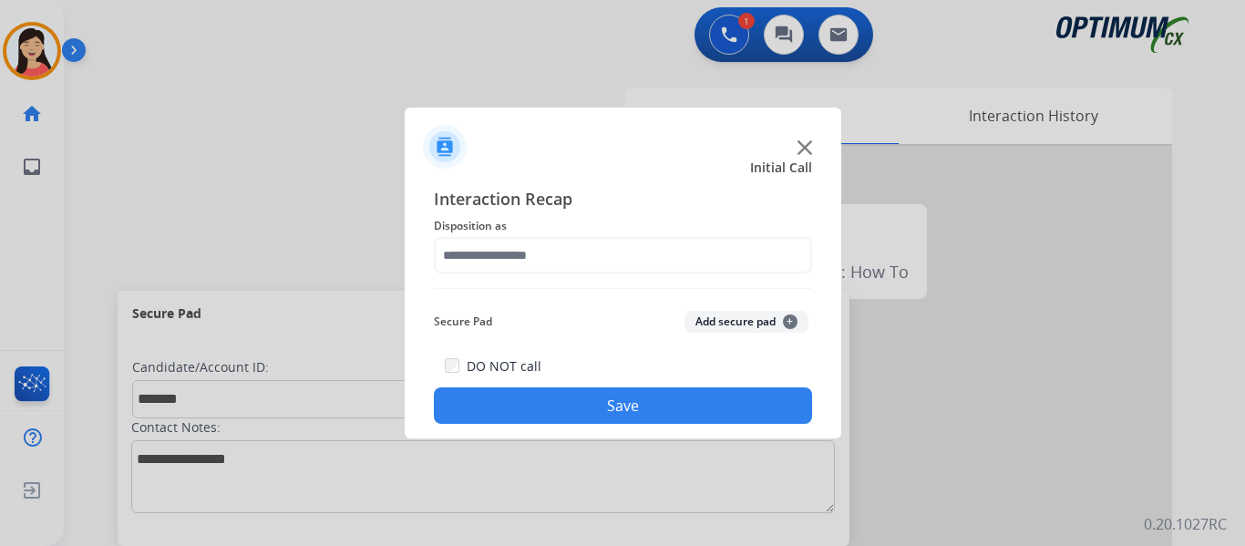
click at [728, 320] on button "Add secure pad +" at bounding box center [746, 322] width 124 height 22
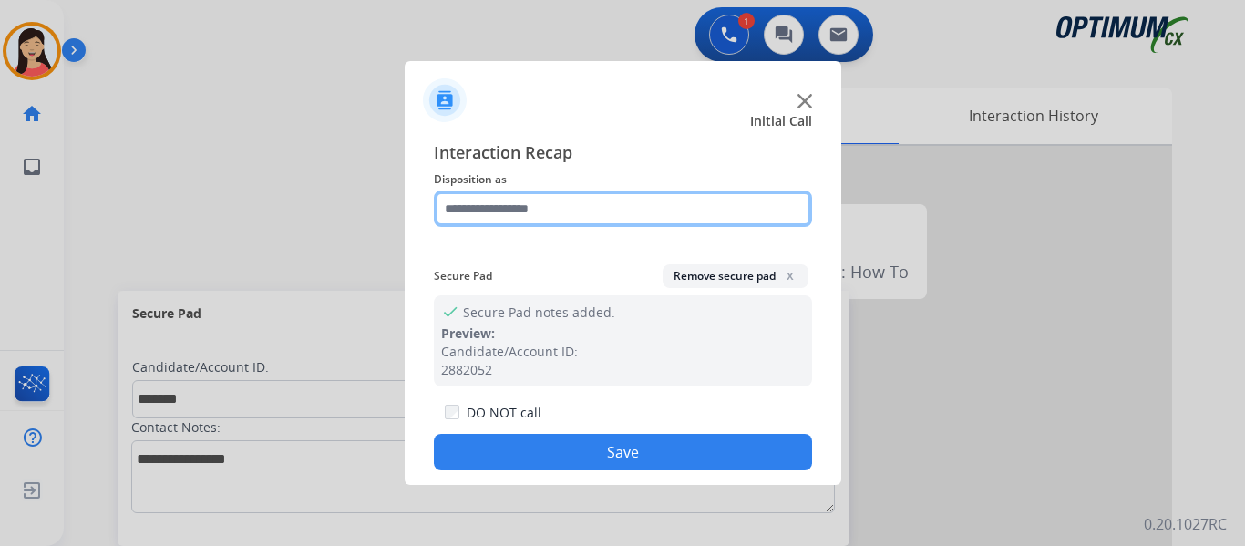
click at [561, 222] on input "text" at bounding box center [623, 208] width 378 height 36
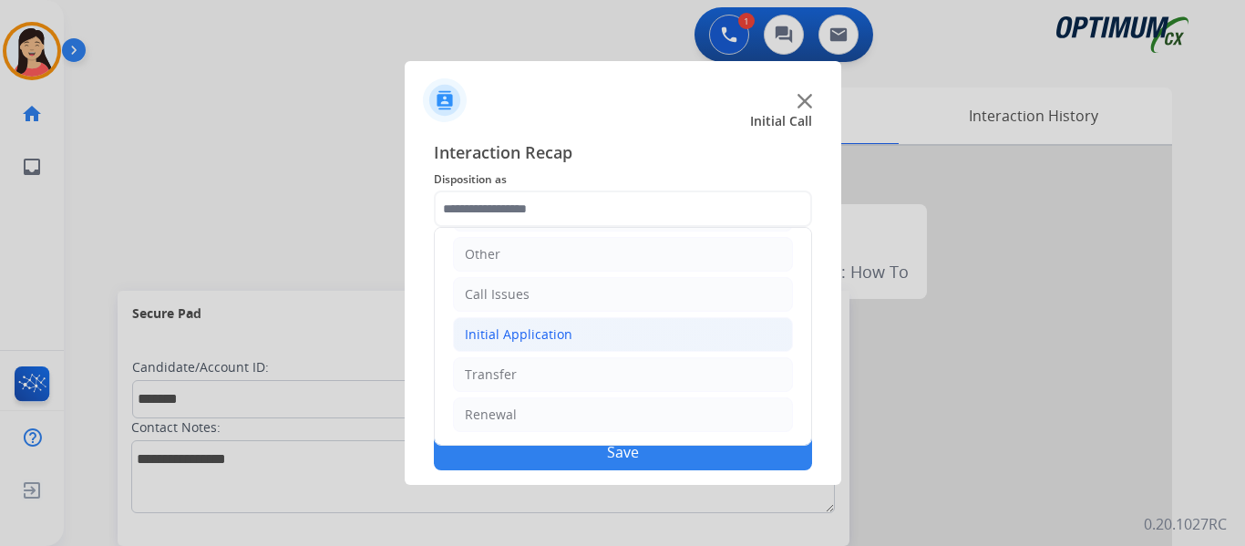
click at [535, 341] on div "Initial Application" at bounding box center [519, 334] width 108 height 18
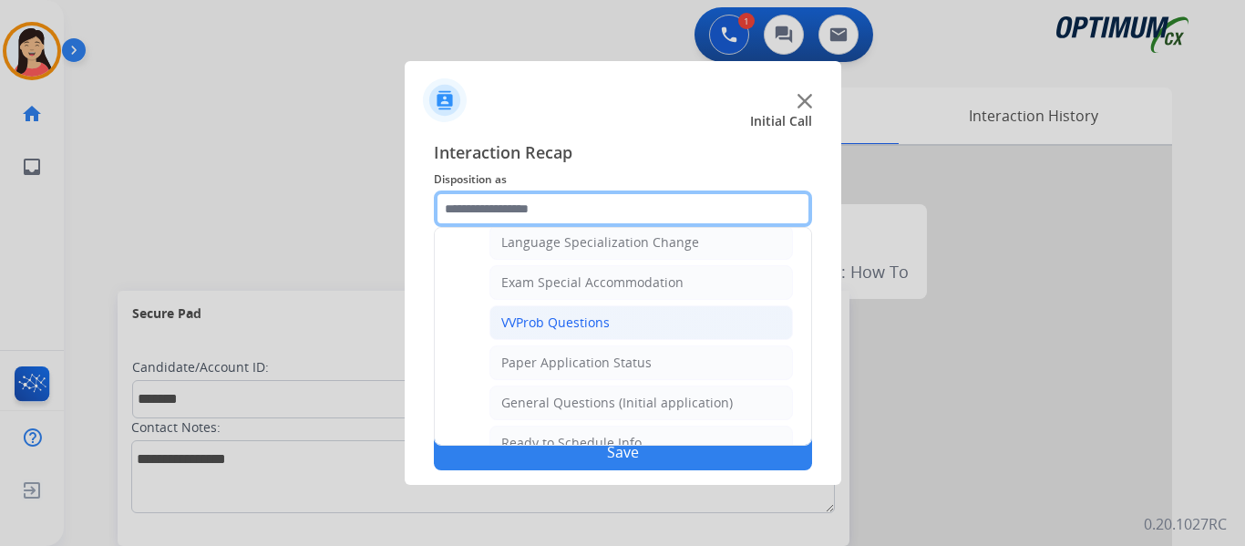
scroll to position [944, 0]
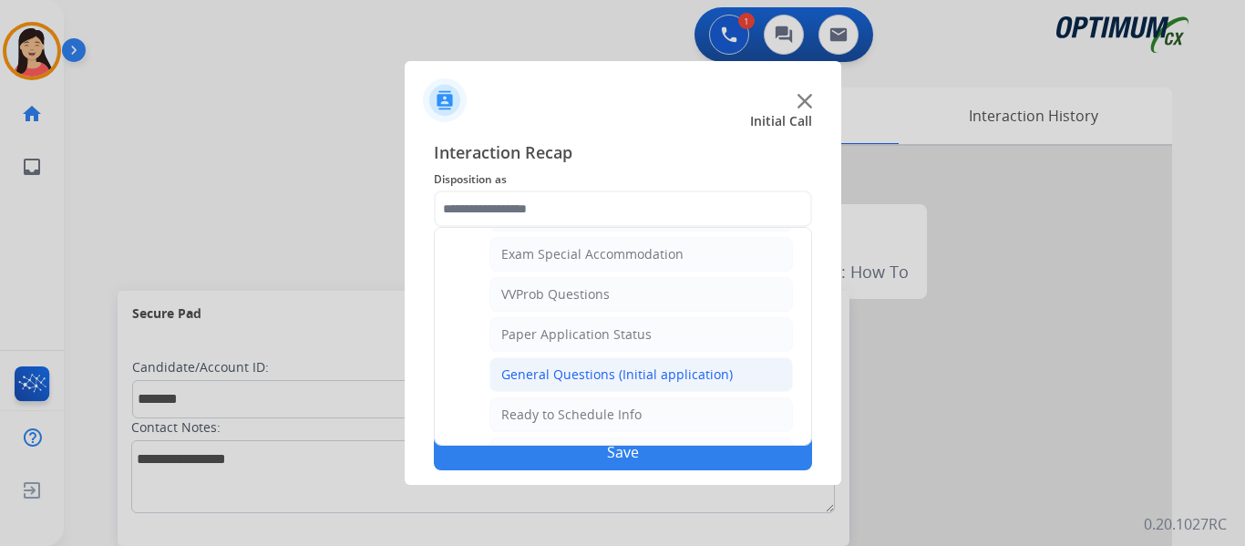
drag, startPoint x: 577, startPoint y: 373, endPoint x: 599, endPoint y: 390, distance: 27.9
click at [577, 372] on div "General Questions (Initial application)" at bounding box center [616, 374] width 231 height 18
type input "**********"
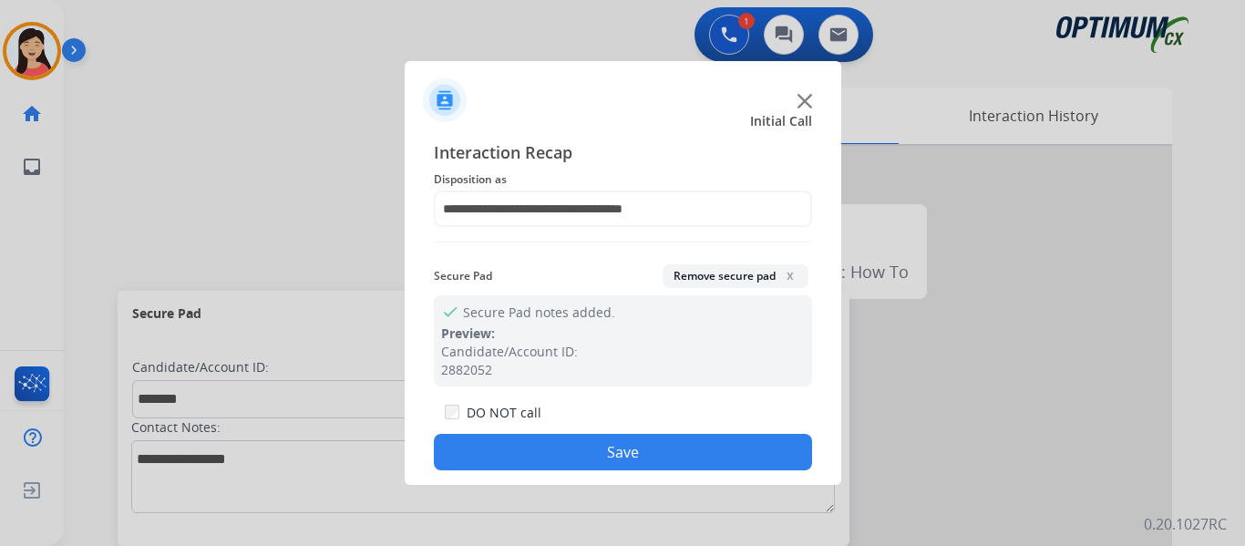
click at [653, 444] on button "Save" at bounding box center [623, 452] width 378 height 36
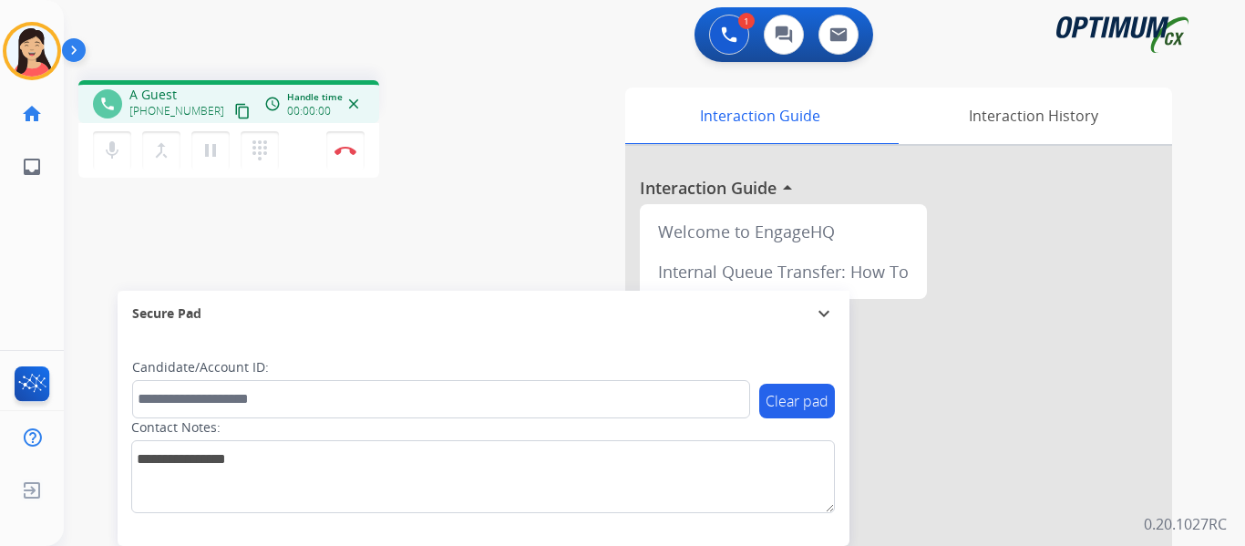
drag, startPoint x: 110, startPoint y: 208, endPoint x: 119, endPoint y: 206, distance: 9.3
click at [110, 208] on div "phone A Guest [PHONE_NUMBER] content_copy access_time Call metrics Queue 00:07 …" at bounding box center [632, 446] width 1137 height 760
click at [234, 113] on mat-icon "content_copy" at bounding box center [242, 111] width 16 height 16
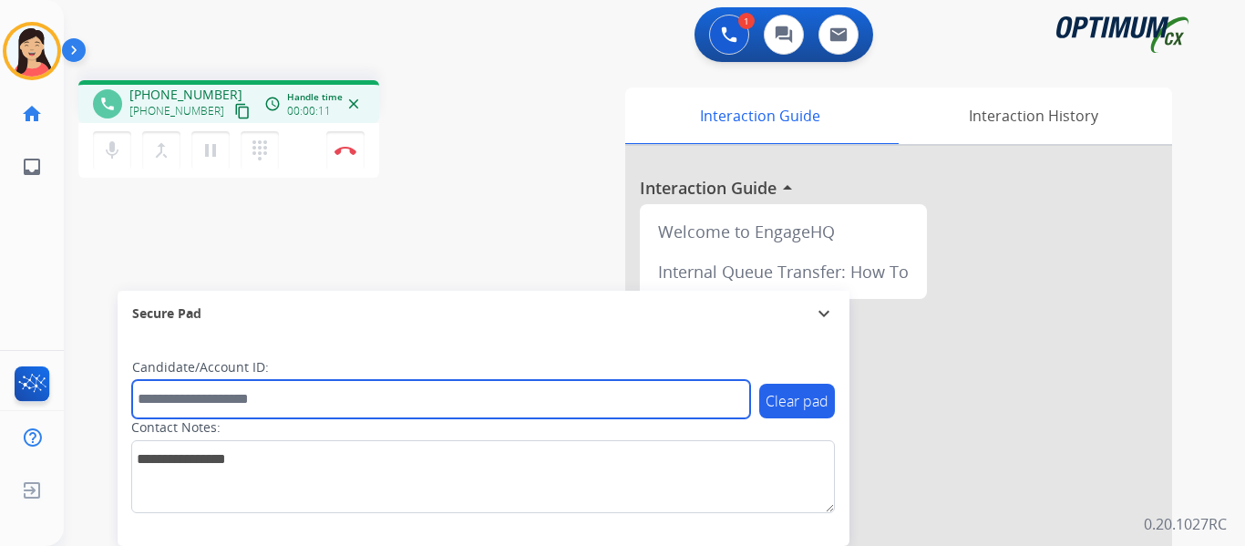
click at [328, 389] on input "text" at bounding box center [441, 399] width 618 height 38
paste input "*******"
type input "*******"
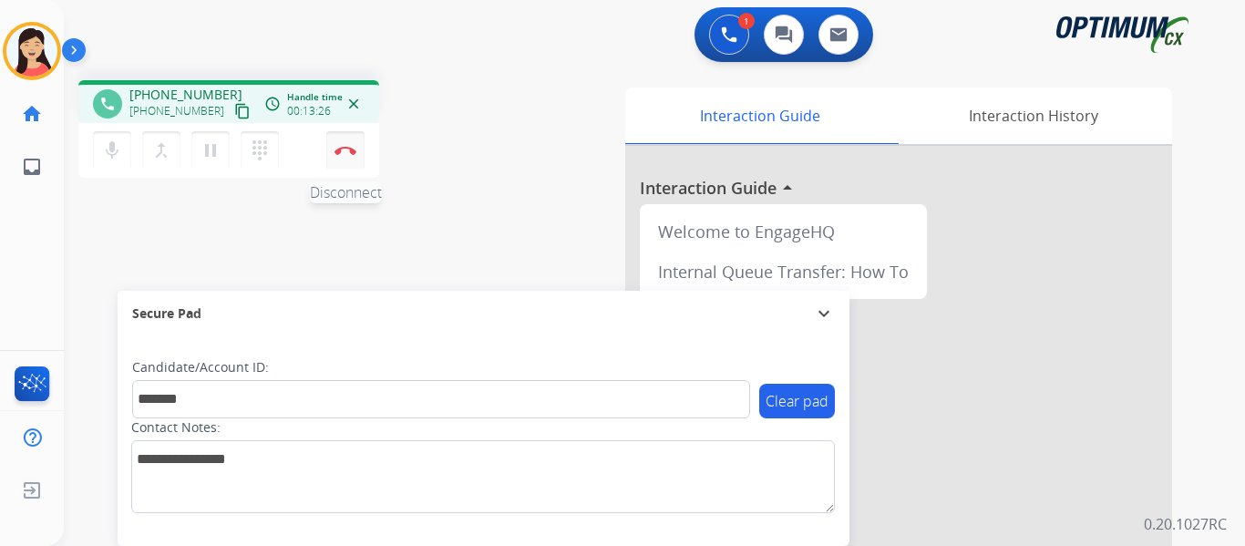
click at [339, 151] on img at bounding box center [345, 150] width 22 height 9
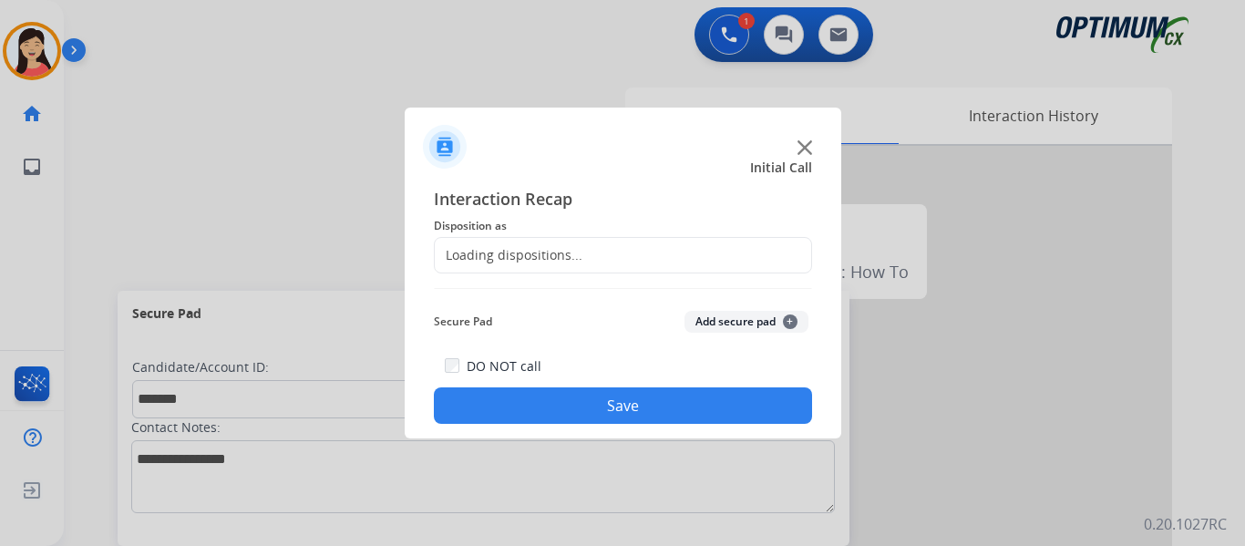
click at [746, 327] on button "Add secure pad +" at bounding box center [746, 322] width 124 height 22
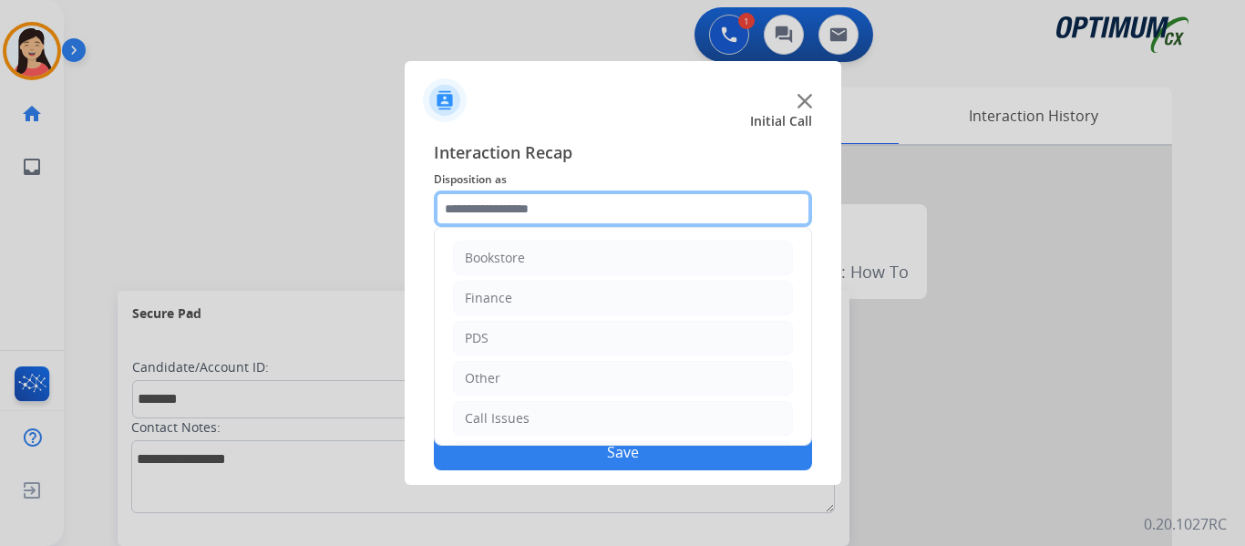
click at [575, 206] on input "text" at bounding box center [623, 208] width 378 height 36
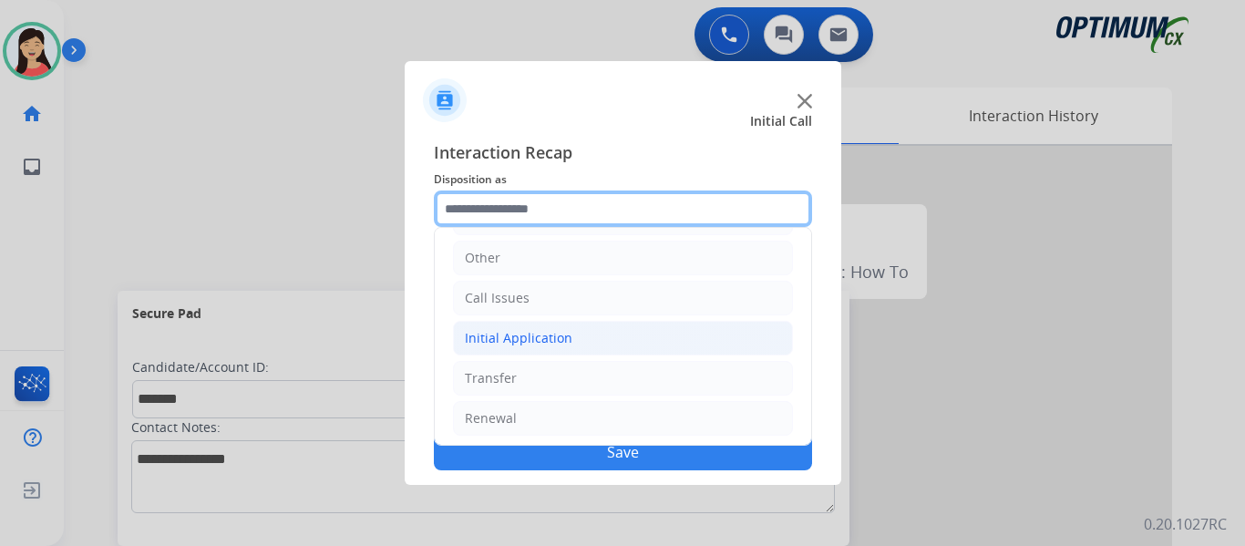
scroll to position [124, 0]
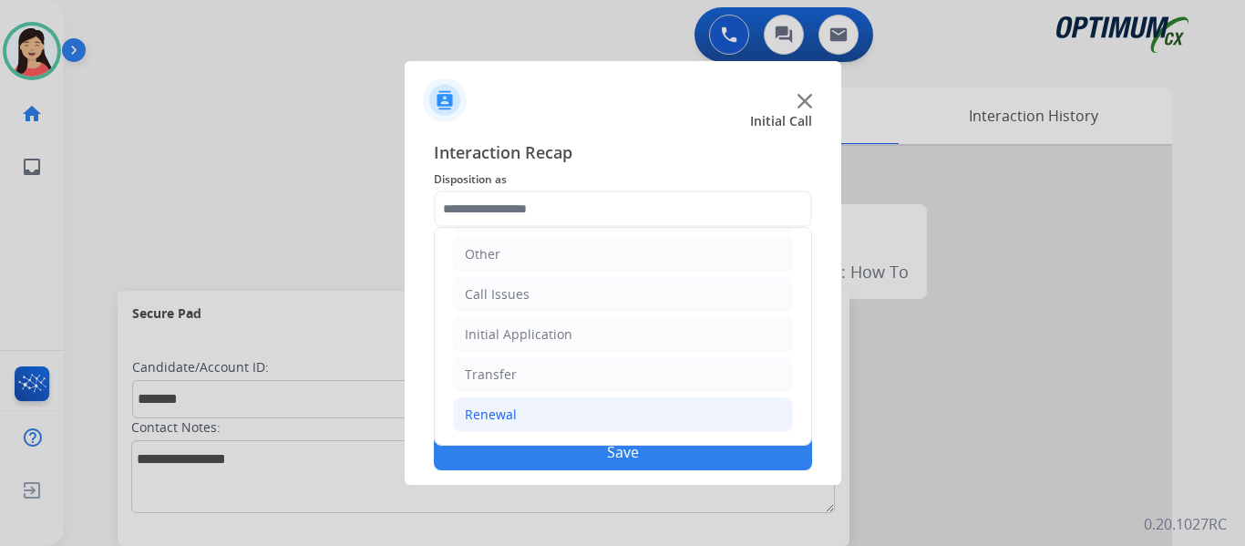
click at [537, 401] on li "Renewal" at bounding box center [623, 414] width 340 height 35
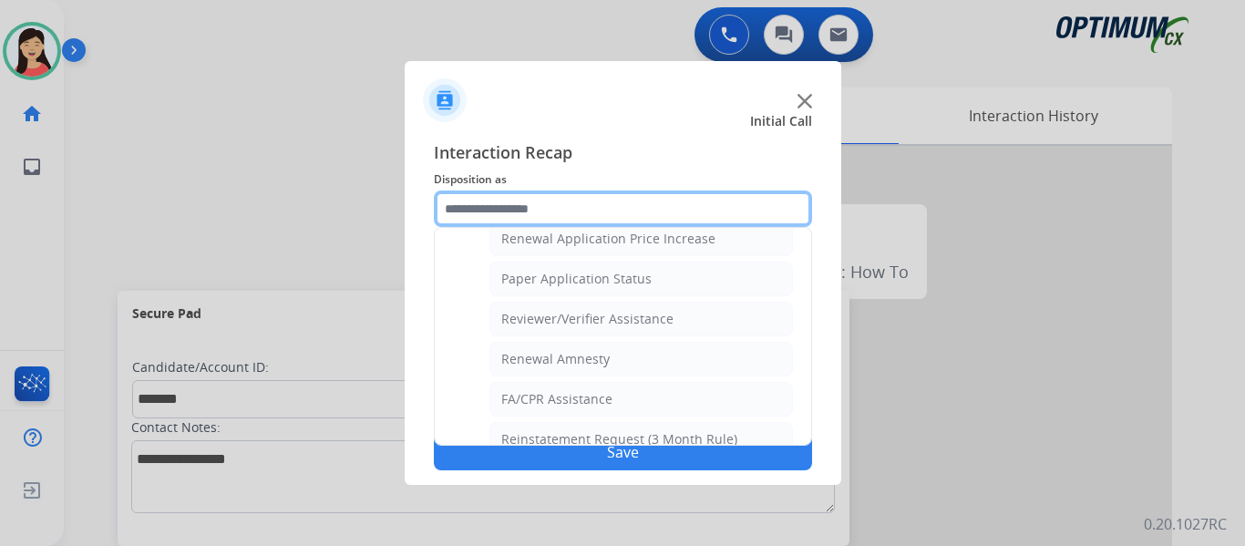
scroll to position [671, 0]
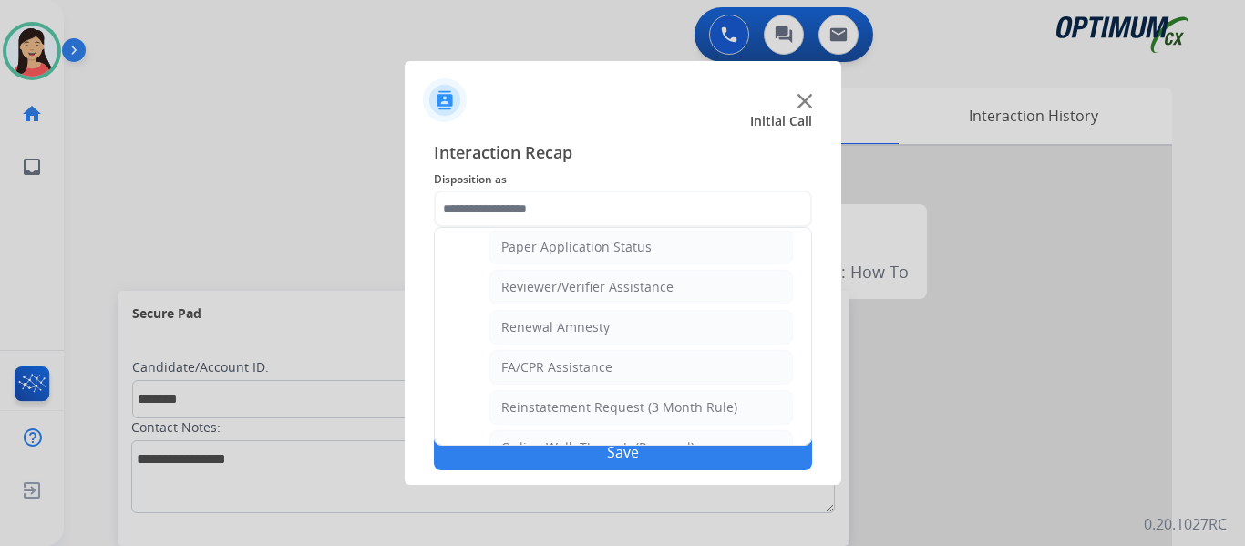
click at [676, 328] on li "Renewal Amnesty" at bounding box center [640, 327] width 303 height 35
type input "**********"
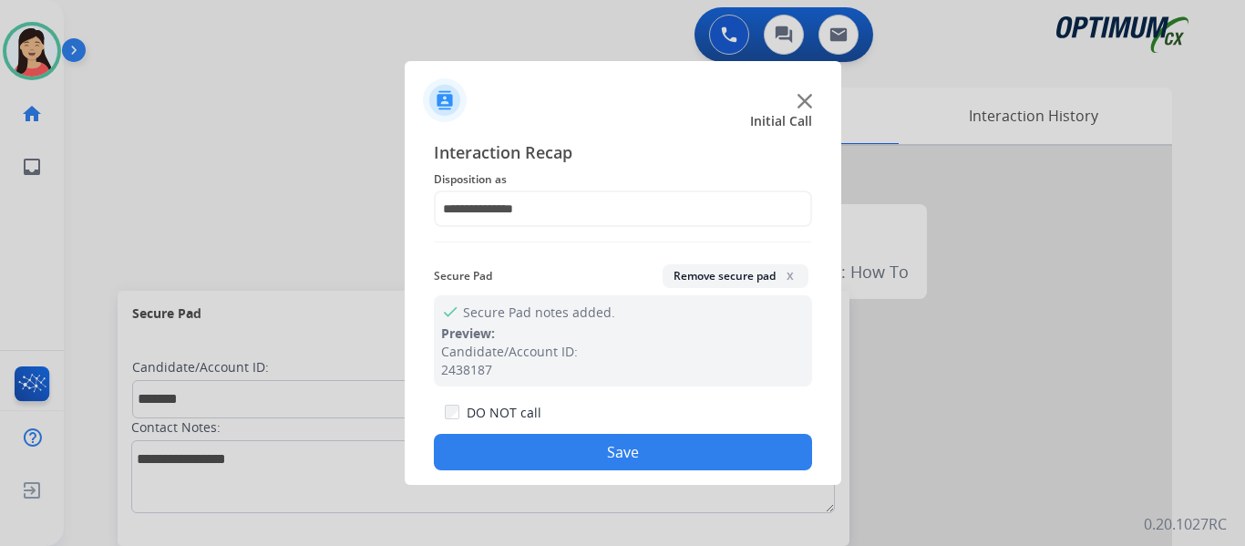
click at [696, 464] on button "Save" at bounding box center [623, 452] width 378 height 36
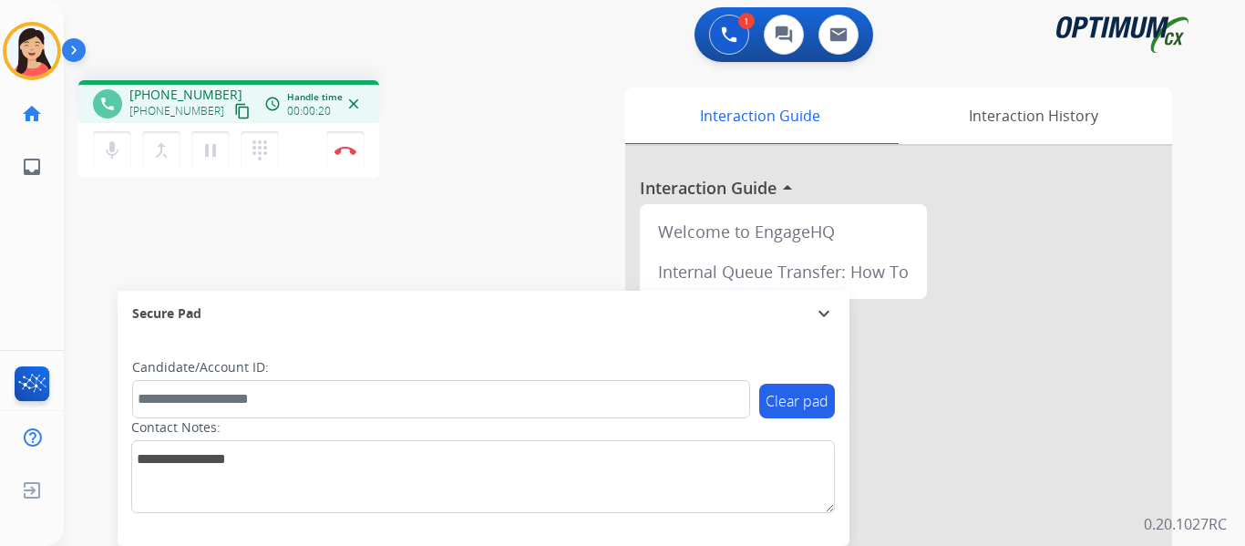
click at [234, 111] on mat-icon "content_copy" at bounding box center [242, 111] width 16 height 16
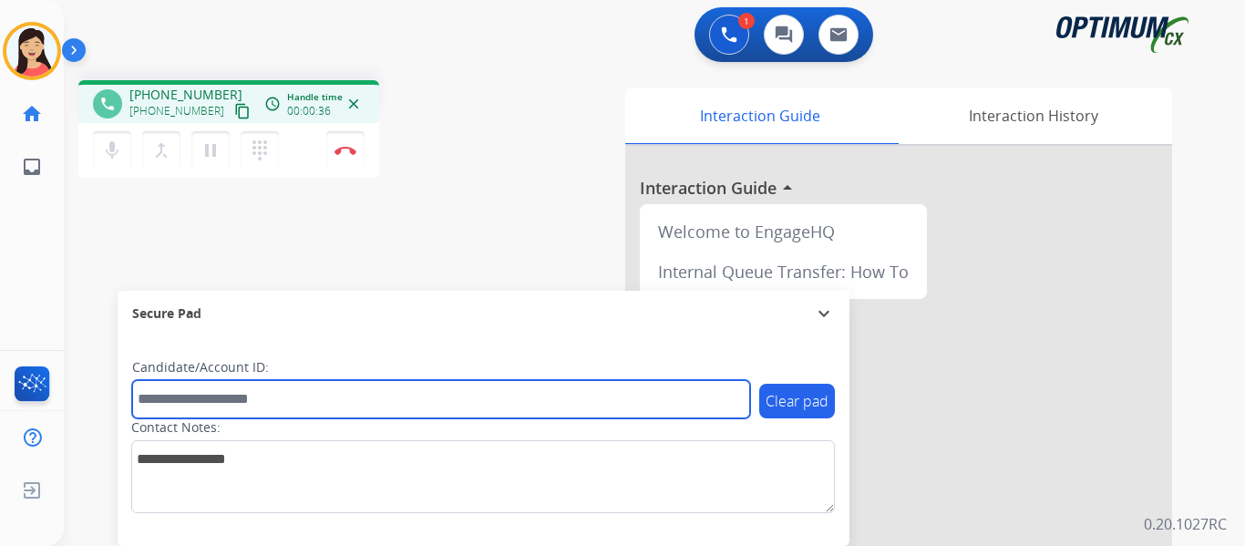
click at [533, 402] on input "text" at bounding box center [441, 399] width 618 height 38
paste input "*******"
type input "*******"
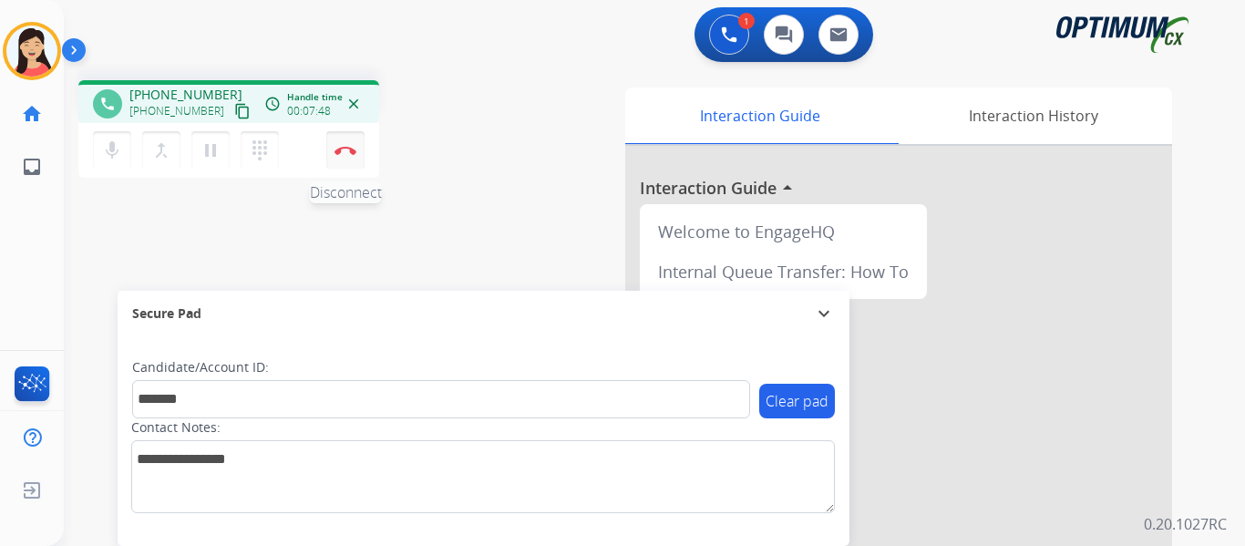
click at [340, 146] on img at bounding box center [345, 150] width 22 height 9
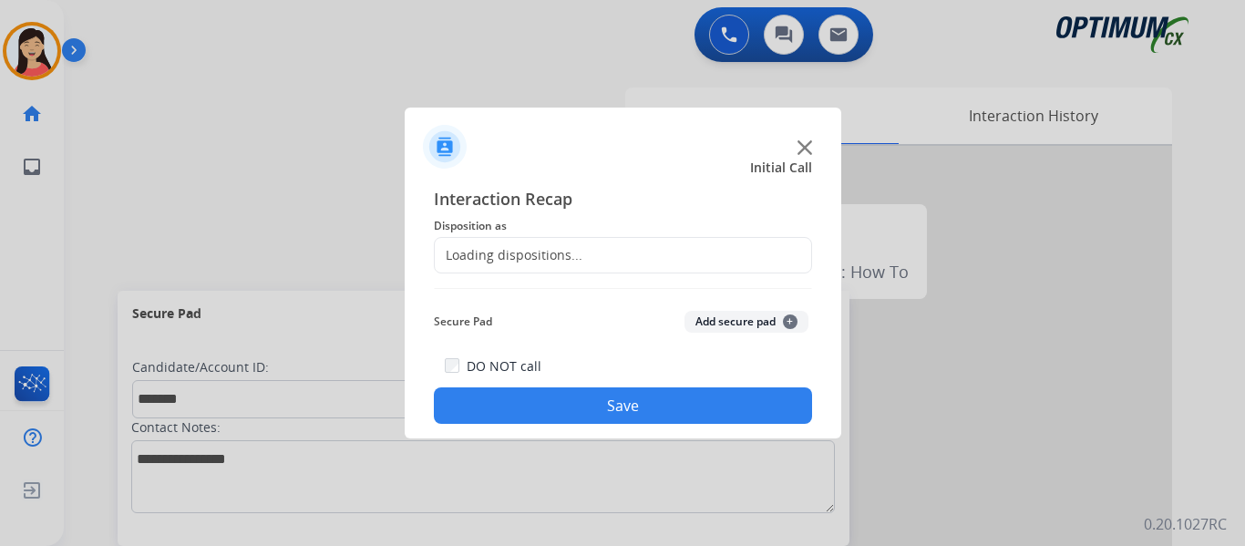
click at [721, 317] on button "Add secure pad +" at bounding box center [746, 322] width 124 height 22
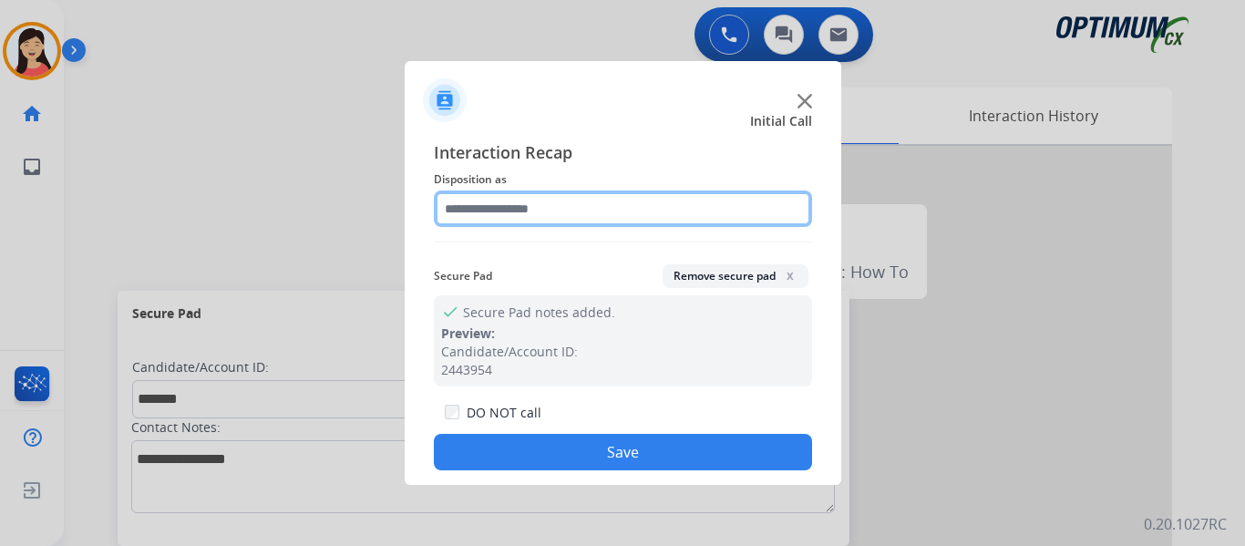
click at [549, 210] on input "text" at bounding box center [623, 208] width 378 height 36
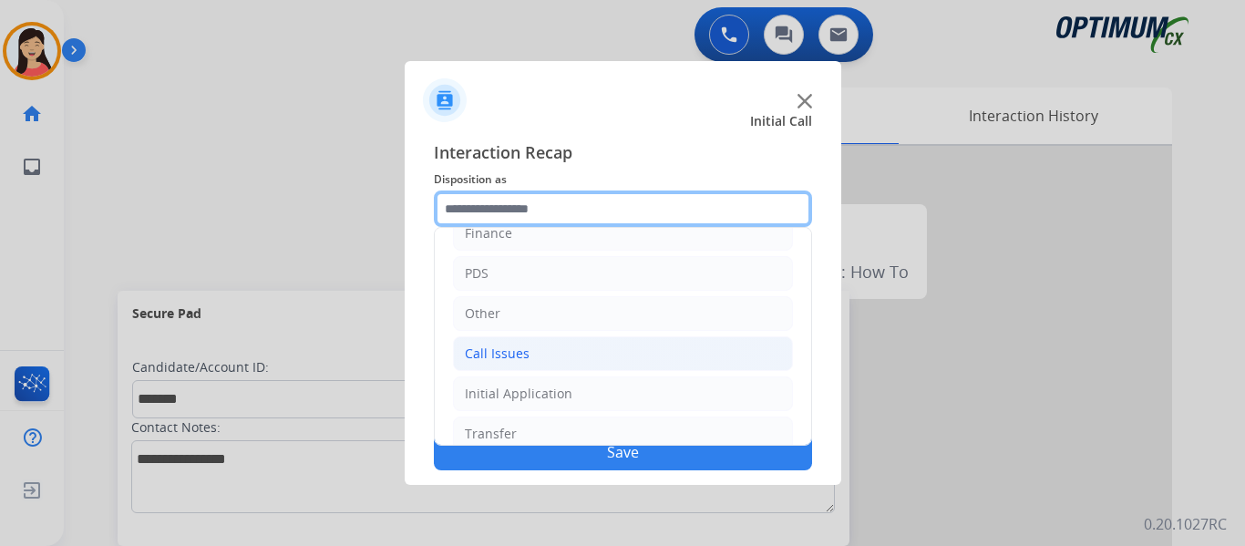
scroll to position [124, 0]
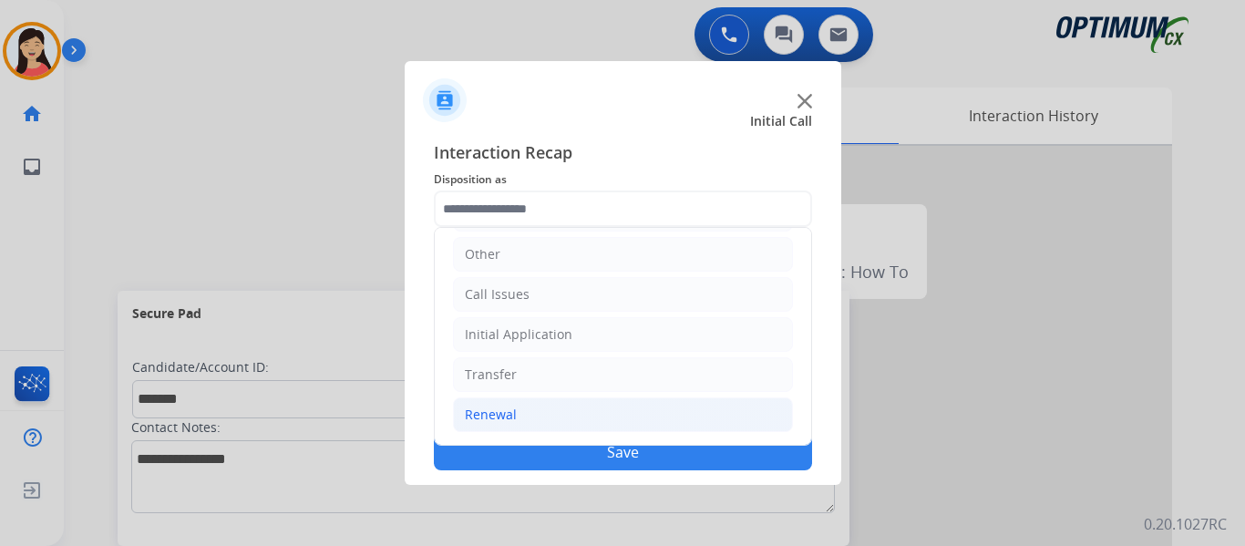
click at [522, 407] on li "Renewal" at bounding box center [623, 414] width 340 height 35
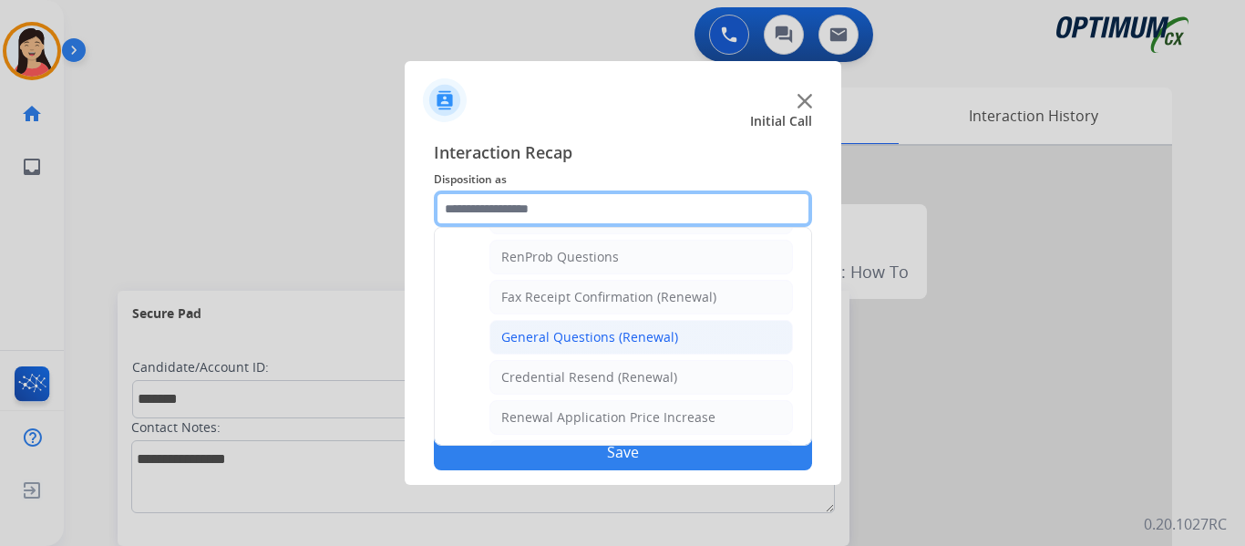
scroll to position [430, 0]
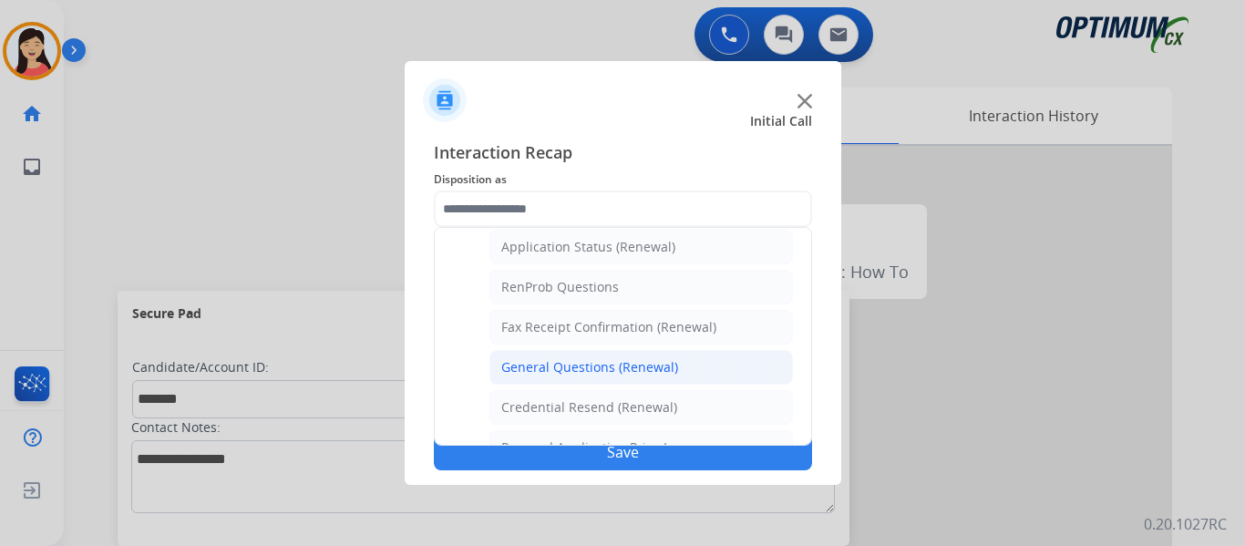
click at [707, 355] on li "General Questions (Renewal)" at bounding box center [640, 367] width 303 height 35
type input "**********"
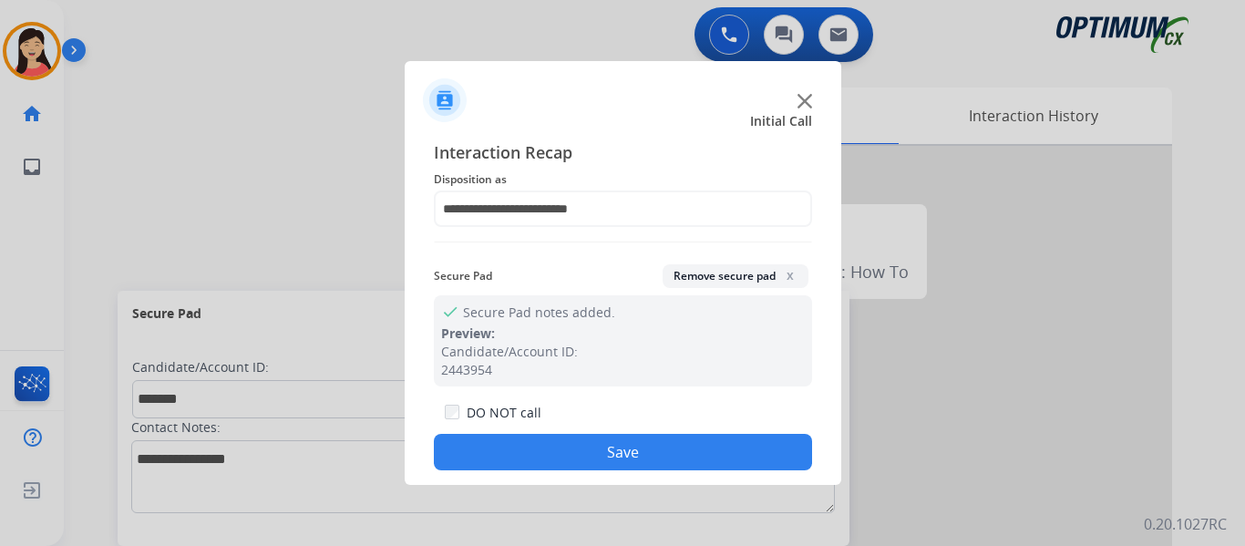
click at [711, 452] on button "Save" at bounding box center [623, 452] width 378 height 36
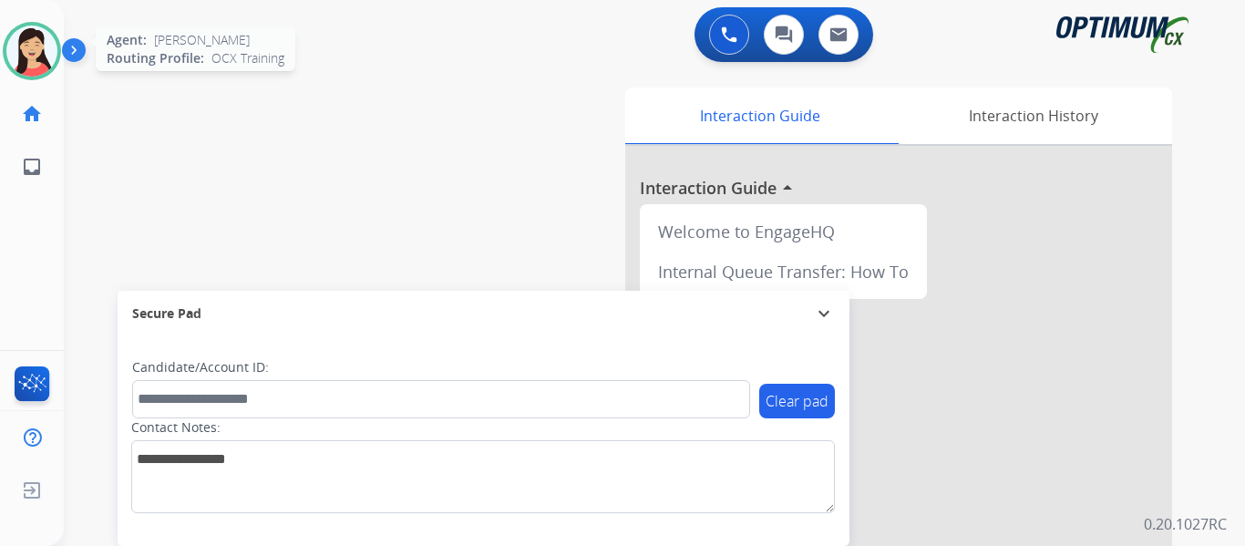
click at [26, 35] on img at bounding box center [31, 51] width 51 height 51
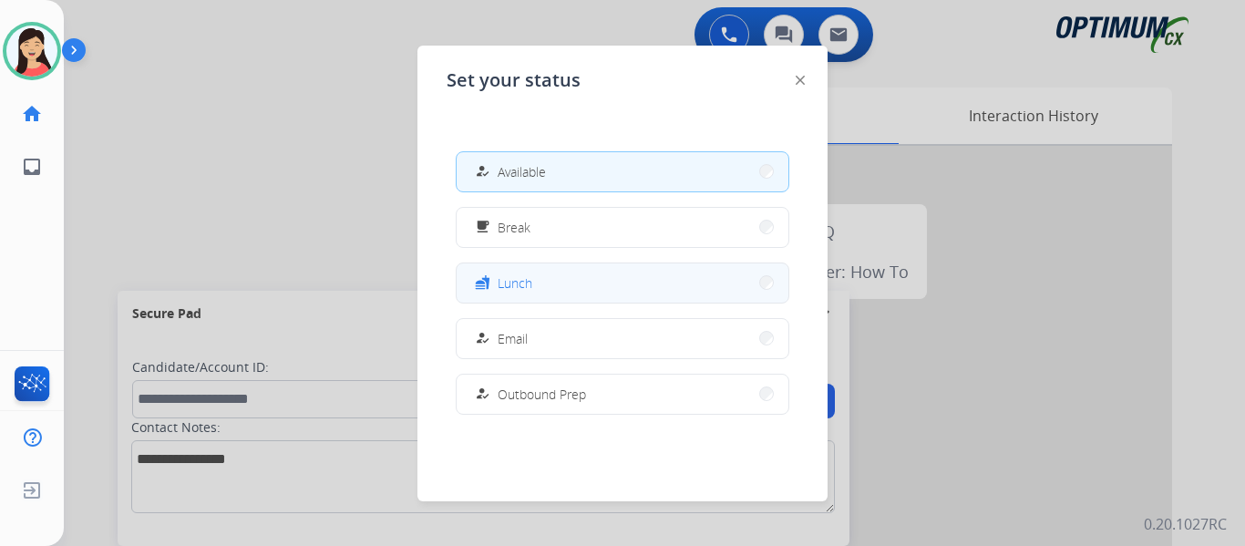
click at [562, 287] on button "fastfood Lunch" at bounding box center [623, 282] width 332 height 39
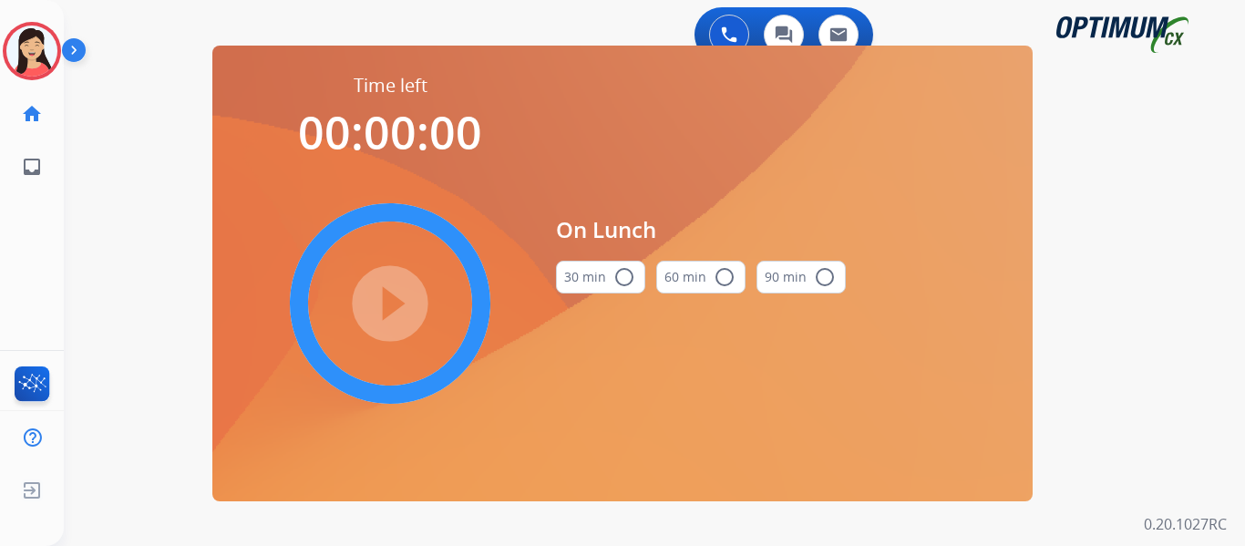
click at [618, 284] on mat-icon "radio_button_unchecked" at bounding box center [624, 277] width 22 height 22
click at [397, 308] on mat-icon "play_circle_filled" at bounding box center [390, 304] width 22 height 22
